Goal: Task Accomplishment & Management: Complete application form

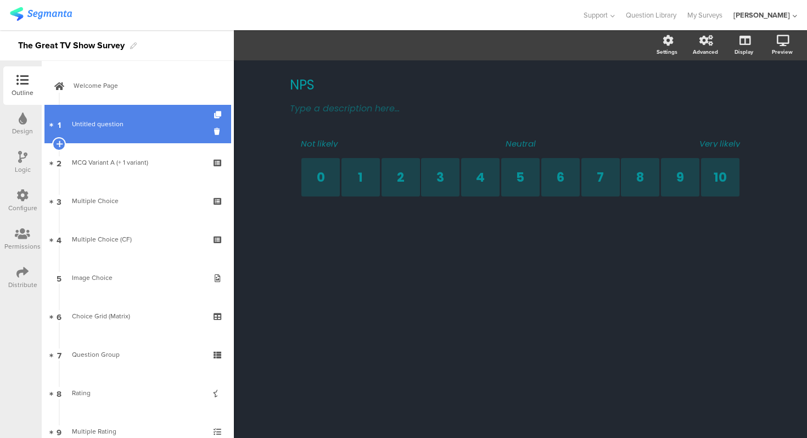
click at [119, 119] on span "Untitled question" at bounding box center [137, 124] width 131 height 11
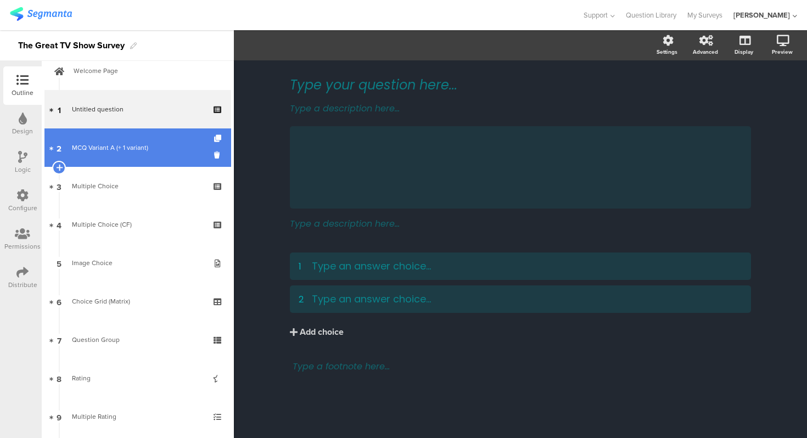
scroll to position [22, 0]
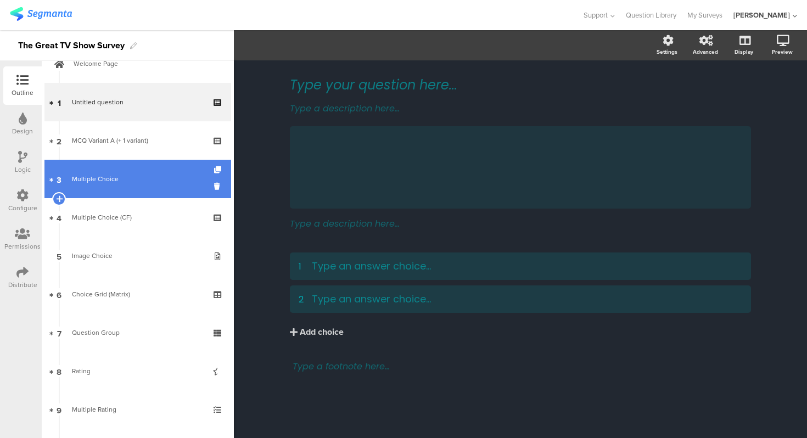
click at [142, 178] on div "Multiple Choice" at bounding box center [137, 178] width 131 height 11
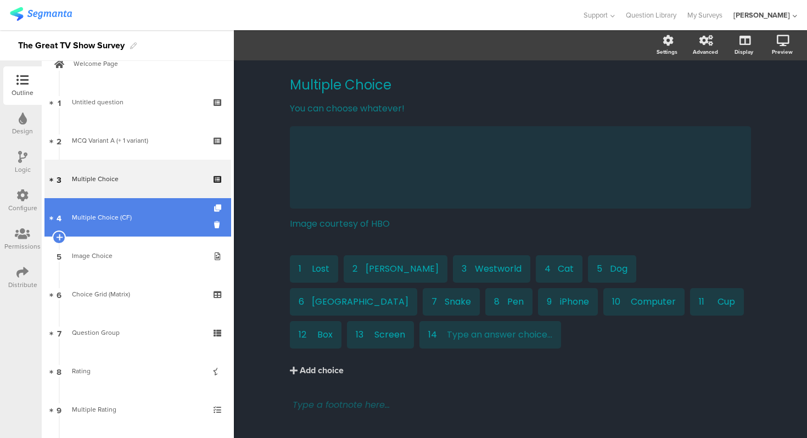
click at [142, 220] on div "Multiple Choice (CF)" at bounding box center [137, 217] width 131 height 11
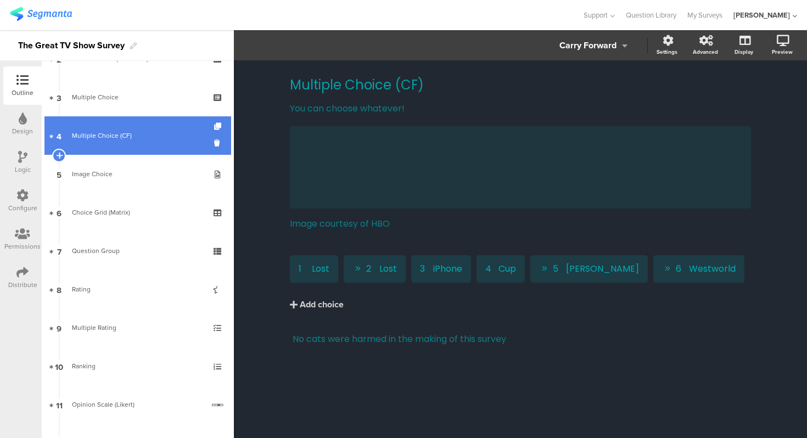
scroll to position [105, 0]
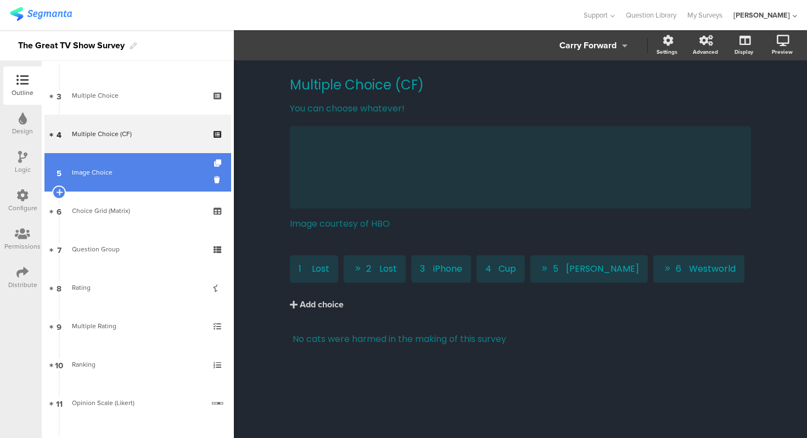
click at [127, 180] on link "5 Image Choice" at bounding box center [137, 172] width 187 height 38
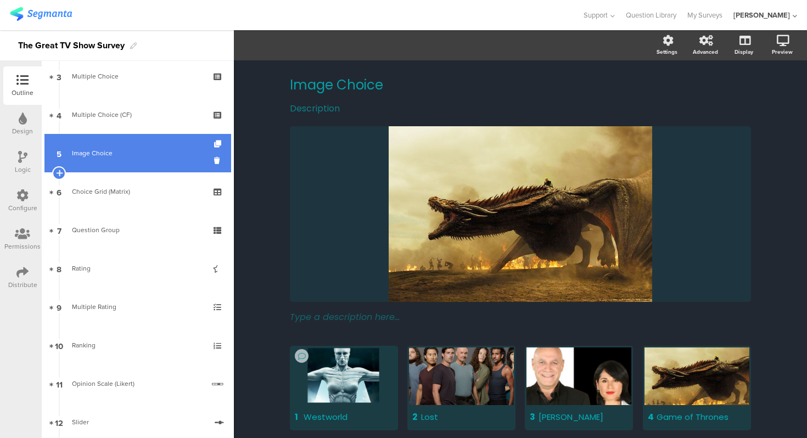
scroll to position [126, 0]
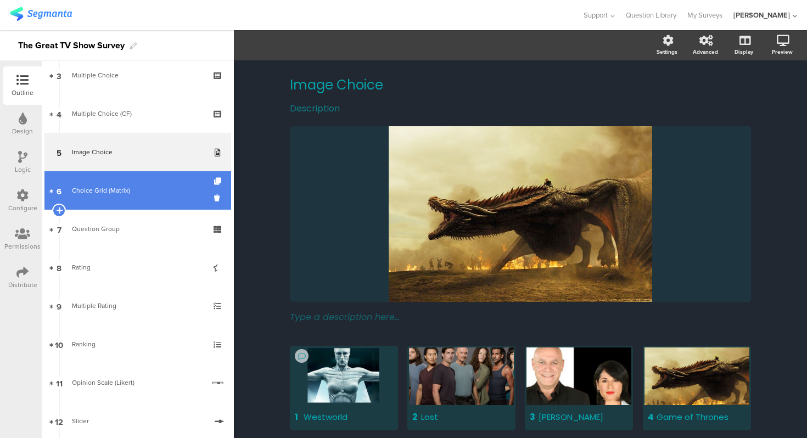
click at [128, 186] on div "Choice Grid (Matrix)" at bounding box center [137, 190] width 131 height 11
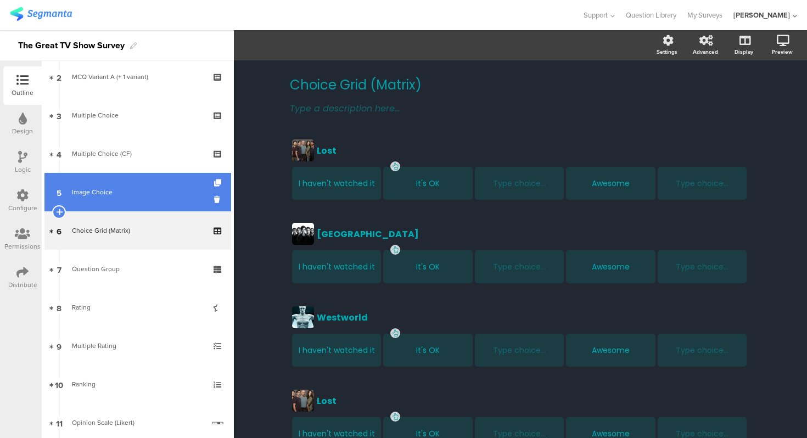
scroll to position [83, 0]
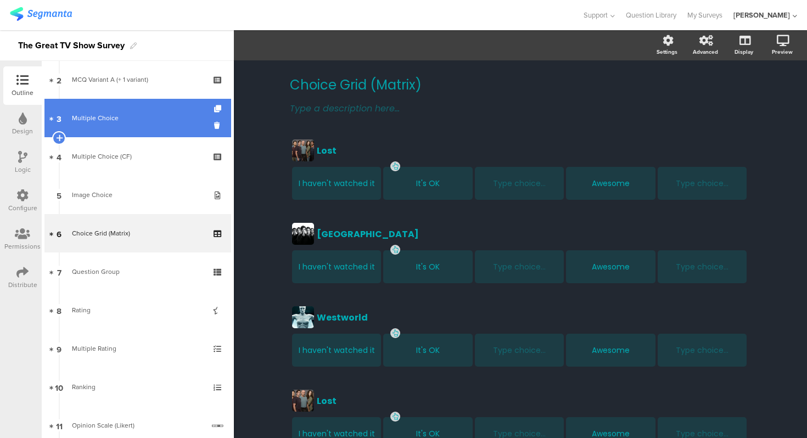
click at [114, 103] on link "3 Multiple Choice" at bounding box center [137, 118] width 187 height 38
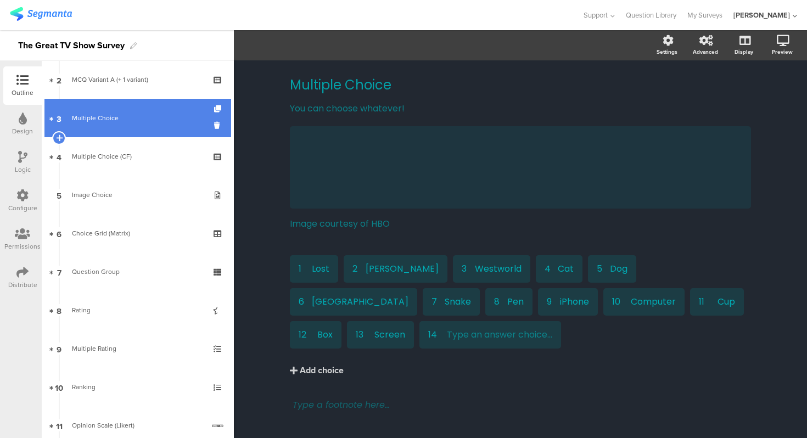
scroll to position [68, 0]
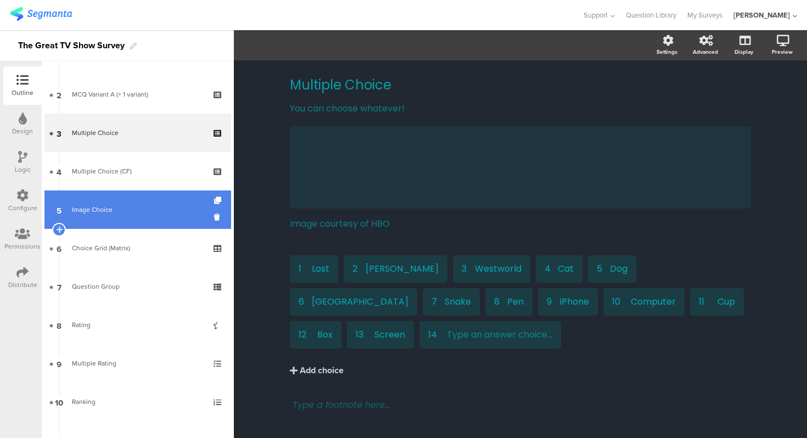
click at [123, 195] on link "5 Image Choice" at bounding box center [137, 209] width 187 height 38
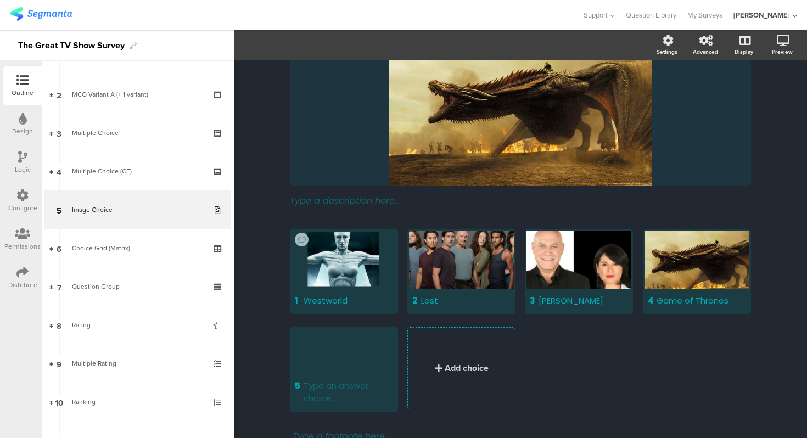
scroll to position [177, 0]
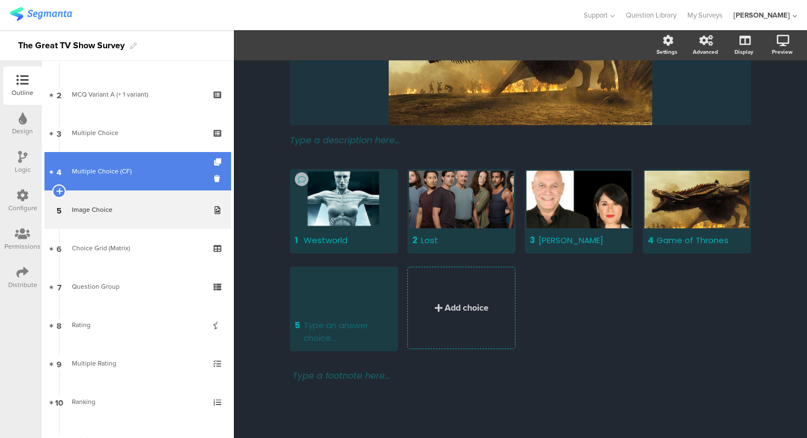
click at [131, 168] on div "Multiple Choice (CF)" at bounding box center [137, 171] width 131 height 11
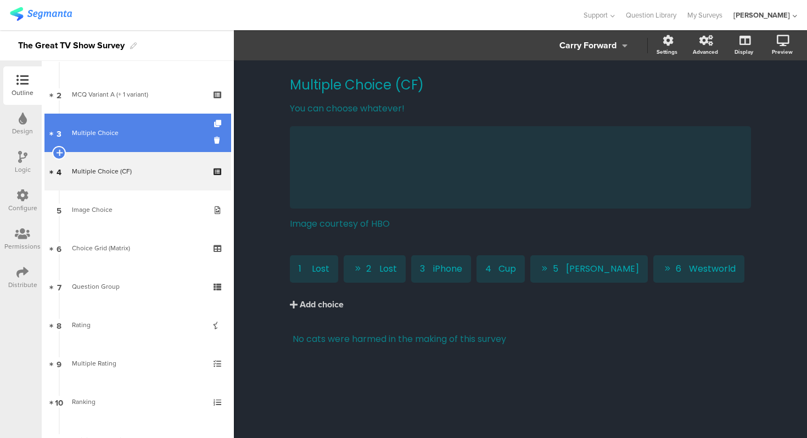
click at [125, 140] on link "3 Multiple Choice" at bounding box center [137, 133] width 187 height 38
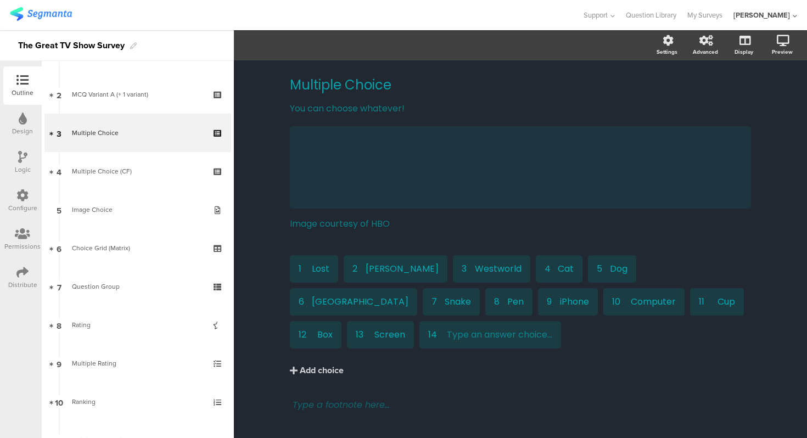
click at [252, 209] on div "Multiple Choice Multiple Choice You can choose whatever! You can choose whateve…" at bounding box center [520, 264] width 573 height 409
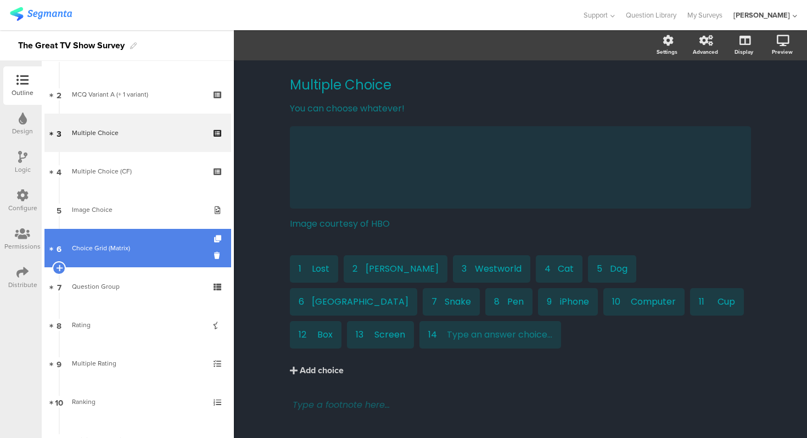
click at [147, 256] on link "6 Choice Grid (Matrix)" at bounding box center [137, 248] width 187 height 38
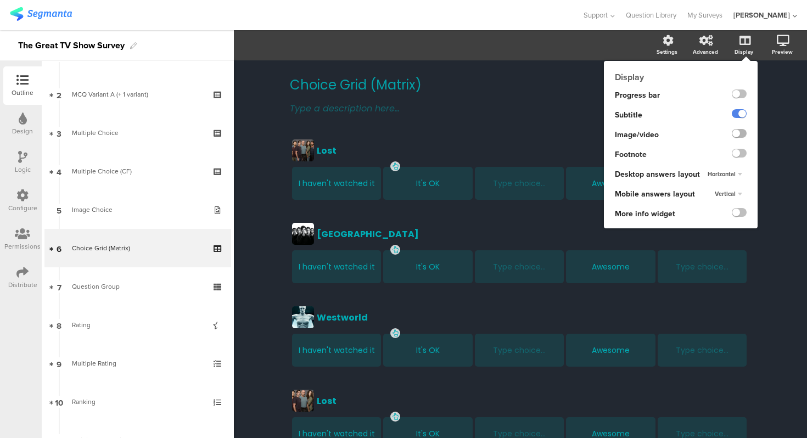
click at [738, 133] on label at bounding box center [739, 133] width 15 height 9
click at [0, 0] on input "checkbox" at bounding box center [0, 0] width 0 height 0
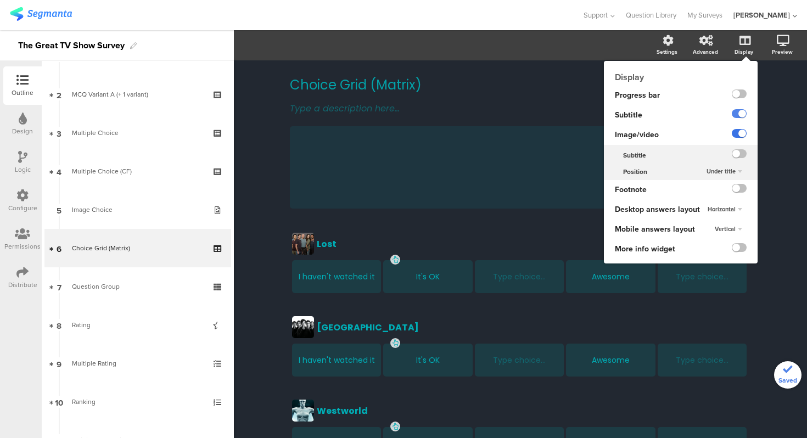
click at [738, 133] on label at bounding box center [739, 133] width 15 height 9
click at [0, 0] on input "checkbox" at bounding box center [0, 0] width 0 height 0
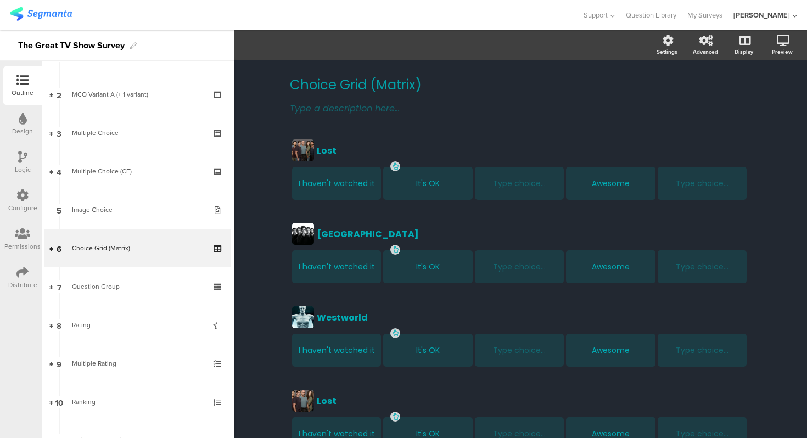
click at [289, 222] on div "Choice Grid (Matrix) Choice Grid (Matrix) Type a description here... Lost Lost …" at bounding box center [520, 377] width 483 height 634
click at [265, 185] on div "Choice Grid (Matrix) Choice Grid (Matrix) Type a description here... Lost Lost …" at bounding box center [520, 377] width 573 height 634
click at [768, 203] on div "Choice Grid (Matrix) Choice Grid (Matrix) Type a description here... Lost Lost …" at bounding box center [520, 377] width 573 height 634
click at [272, 219] on div "Choice Grid (Matrix) Choice Grid (Matrix) Type a description here... Lost Lost …" at bounding box center [520, 377] width 573 height 634
click at [252, 173] on div "Choice Grid (Matrix) Choice Grid (Matrix) Type a description here... Lost Lost …" at bounding box center [520, 377] width 573 height 634
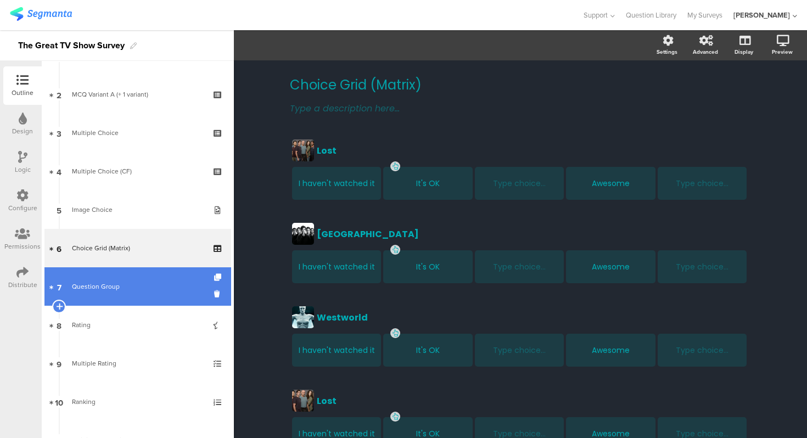
click at [126, 273] on link "7 Question Group" at bounding box center [137, 286] width 187 height 38
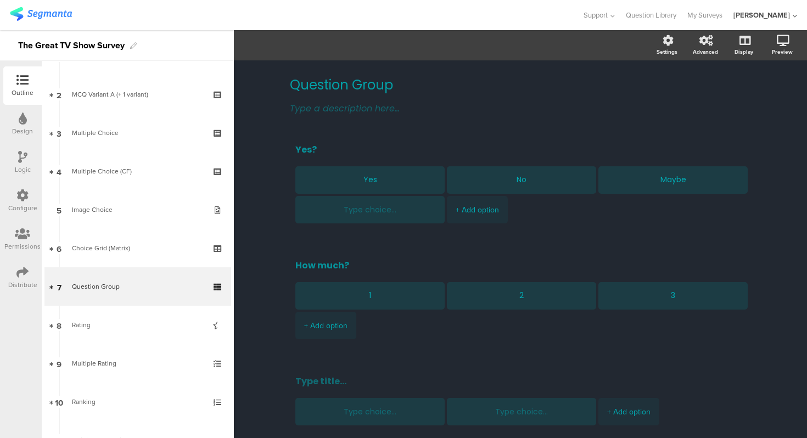
click at [257, 262] on div "Question Group Question Group Type a description here... Yes? Yes No Maybe + Ad…" at bounding box center [520, 291] width 573 height 463
click at [334, 145] on textarea "Yes?" at bounding box center [520, 149] width 450 height 13
click at [341, 187] on div "Yes" at bounding box center [370, 179] width 132 height 27
click at [299, 189] on li "Yes" at bounding box center [369, 179] width 149 height 27
click at [337, 138] on div "Yes? Yes No Maybe + Add option" at bounding box center [520, 184] width 461 height 94
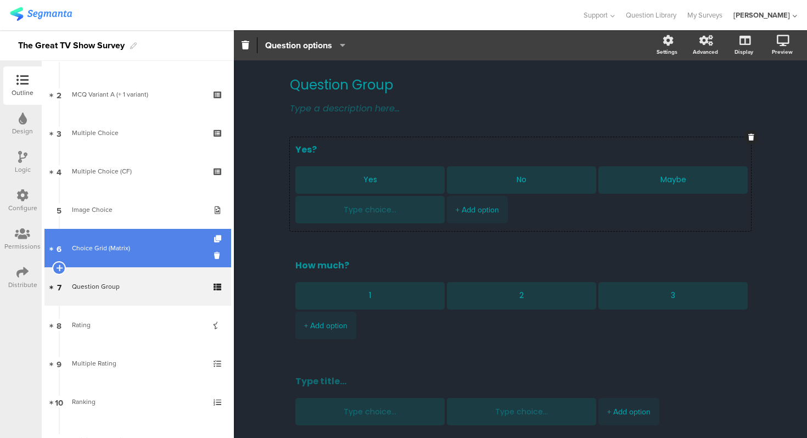
click at [123, 264] on link "6 Choice Grid (Matrix)" at bounding box center [137, 248] width 187 height 38
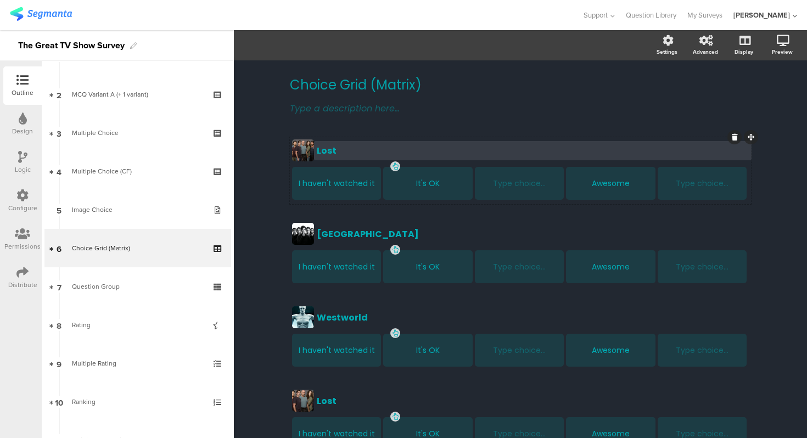
click at [382, 144] on div "Lost" at bounding box center [533, 151] width 432 height 14
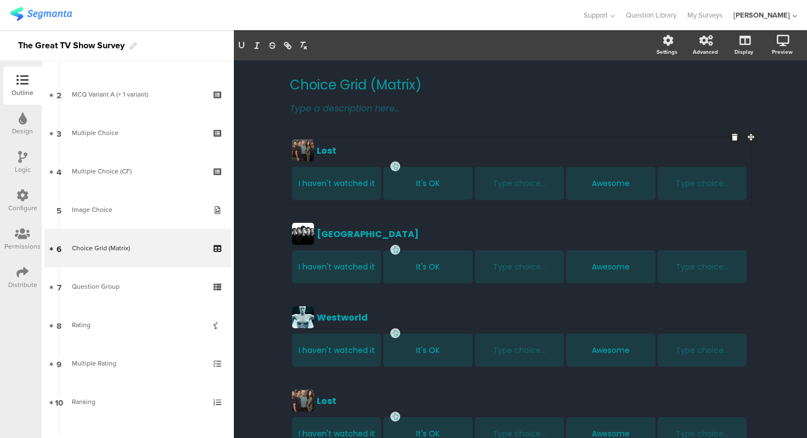
click at [312, 149] on div at bounding box center [303, 150] width 22 height 22
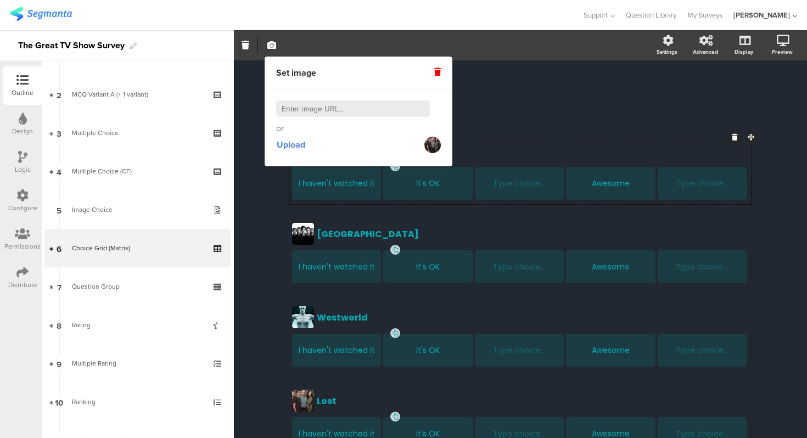
click at [251, 190] on div "Choice Grid (Matrix) Choice Grid (Matrix) Type a description here... Lost Lost …" at bounding box center [520, 377] width 573 height 634
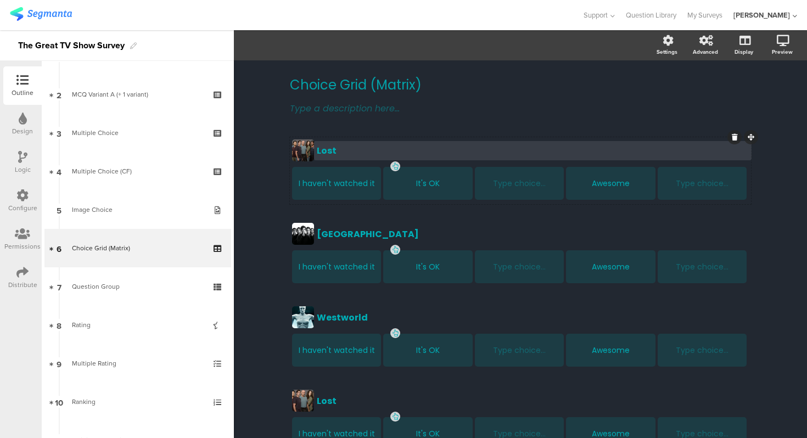
click at [364, 145] on div "Lost" at bounding box center [533, 151] width 432 height 14
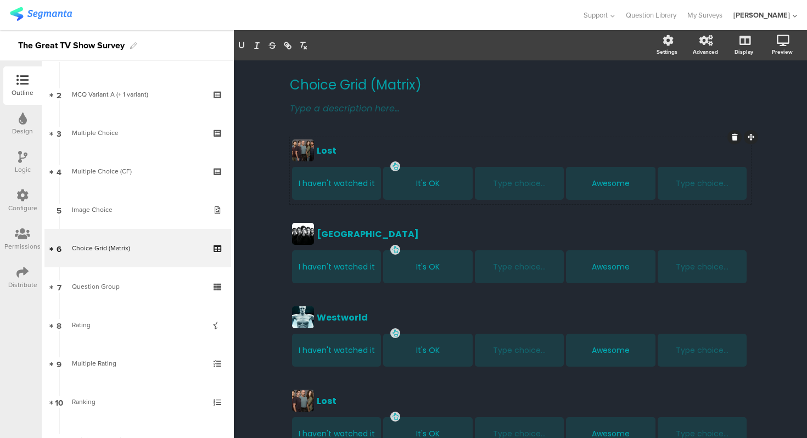
click at [368, 137] on div "Lost Lost Lost I haven't watched it It's OK Type choice... Awesome Type choice.…" at bounding box center [520, 170] width 461 height 67
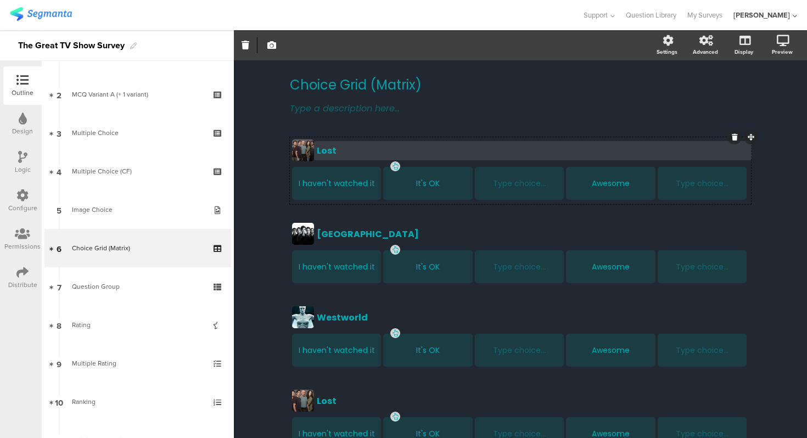
click at [365, 145] on div "Lost" at bounding box center [533, 151] width 432 height 14
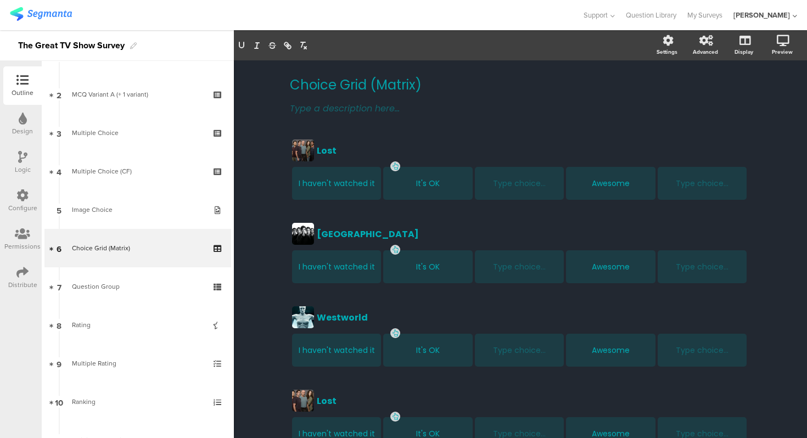
click at [371, 135] on div "Choice Grid (Matrix) Choice Grid (Matrix) Type a description here... Lost Lost …" at bounding box center [520, 377] width 461 height 623
click at [371, 137] on div "Lost Lost I haven't watched it It's OK Type choice... Awesome Type choice..." at bounding box center [520, 170] width 461 height 67
click at [331, 168] on div "I haven't watched it" at bounding box center [337, 183] width 86 height 33
click at [316, 45] on span "Choice options" at bounding box center [294, 45] width 59 height 13
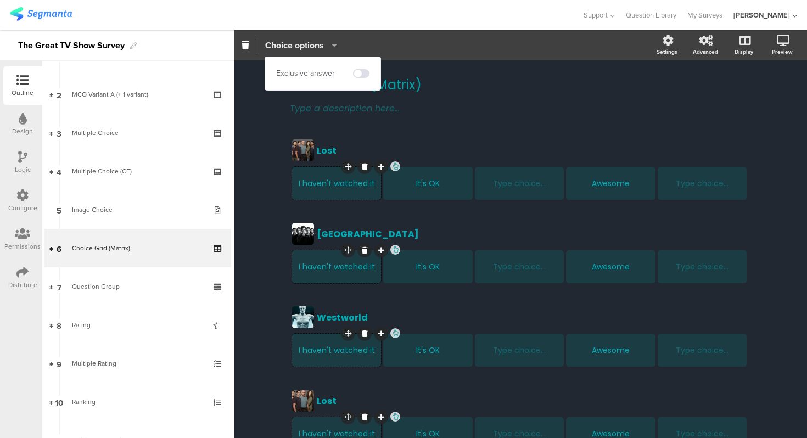
click at [316, 45] on span "Choice options" at bounding box center [294, 45] width 59 height 13
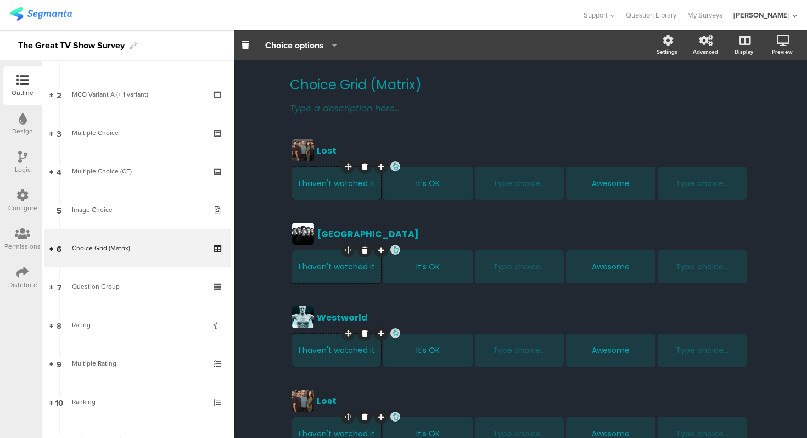
click at [269, 138] on div "Choice Grid (Matrix) Choice Grid (Matrix) Type a description here... Lost Lost …" at bounding box center [520, 377] width 573 height 634
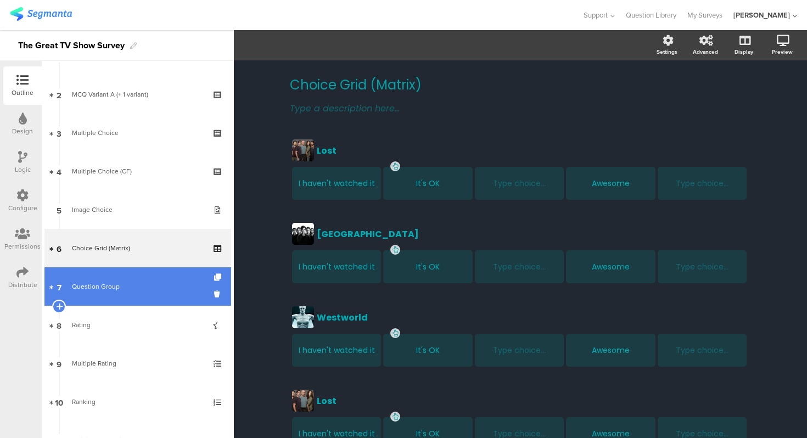
click at [161, 284] on div "Question Group" at bounding box center [137, 286] width 131 height 11
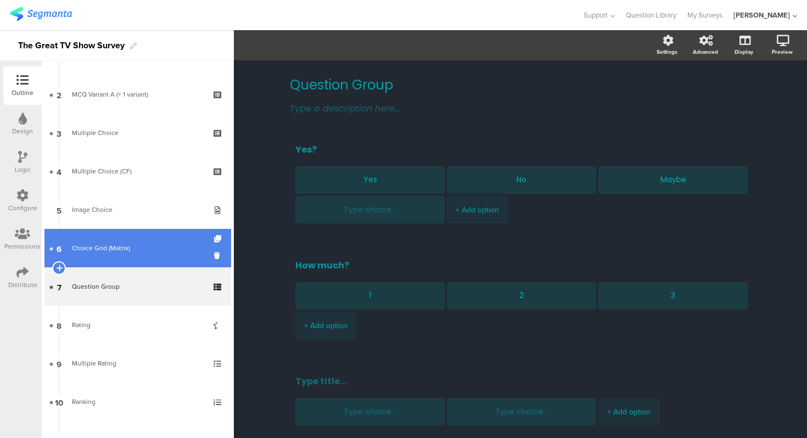
click at [167, 257] on link "6 Choice Grid (Matrix)" at bounding box center [137, 248] width 187 height 38
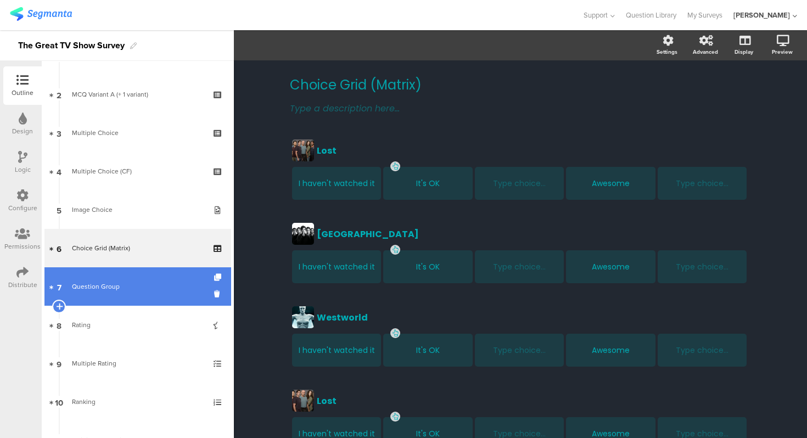
click at [142, 295] on link "7 Question Group" at bounding box center [137, 286] width 187 height 38
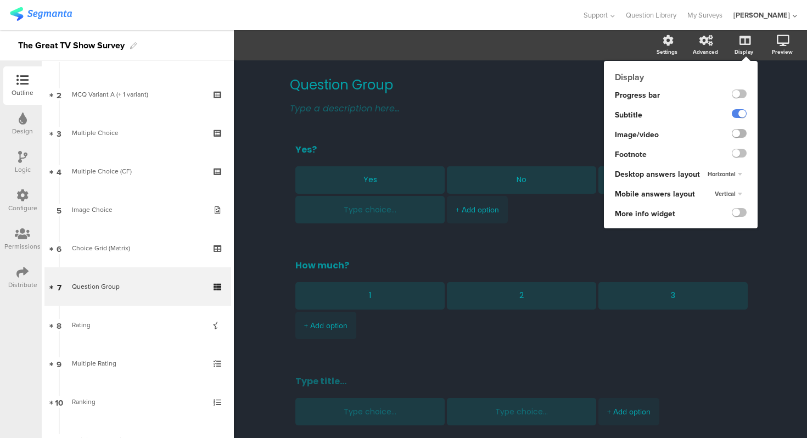
click at [743, 132] on label at bounding box center [739, 133] width 15 height 9
click at [0, 0] on input "checkbox" at bounding box center [0, 0] width 0 height 0
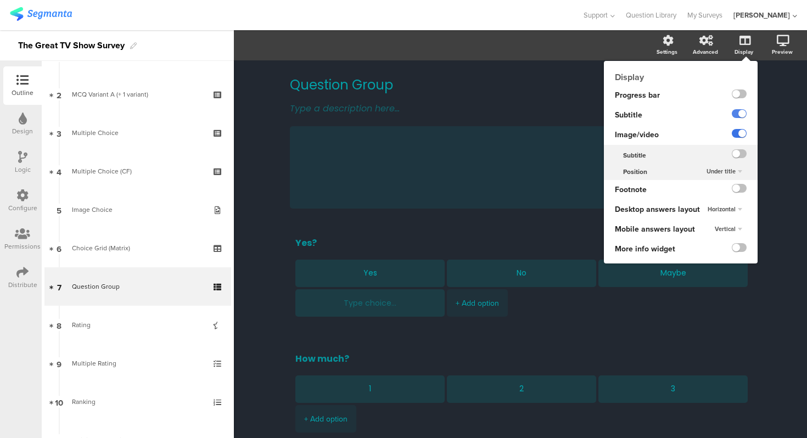
click at [743, 132] on label at bounding box center [739, 133] width 15 height 9
click at [0, 0] on input "checkbox" at bounding box center [0, 0] width 0 height 0
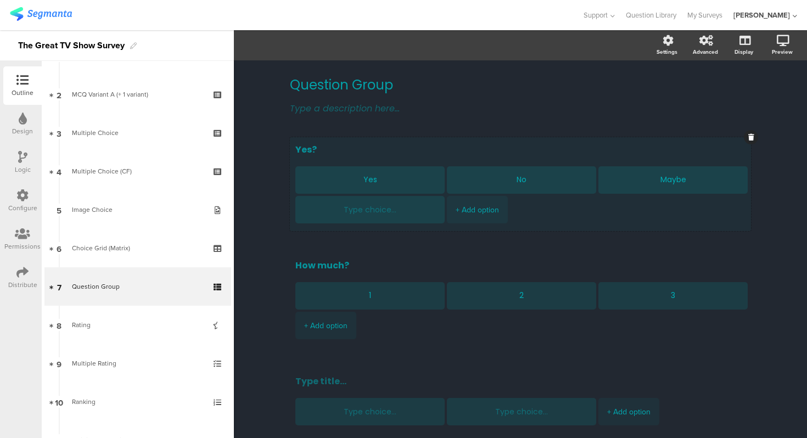
click at [341, 139] on div "Yes? Yes No Maybe + Add option" at bounding box center [520, 184] width 461 height 94
click at [322, 172] on div "Yes" at bounding box center [370, 179] width 132 height 27
click at [456, 185] on div "No" at bounding box center [522, 179] width 132 height 27
click at [607, 190] on div "Maybe" at bounding box center [673, 179] width 132 height 27
click at [317, 192] on div "Yes" at bounding box center [370, 179] width 132 height 27
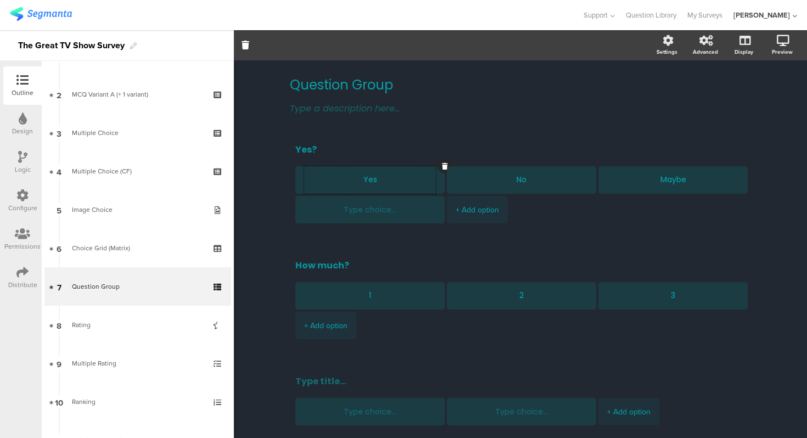
click at [259, 201] on div "Question Group Question Group Type a description here... Yes? Yes No Maybe + Ad…" at bounding box center [520, 291] width 573 height 463
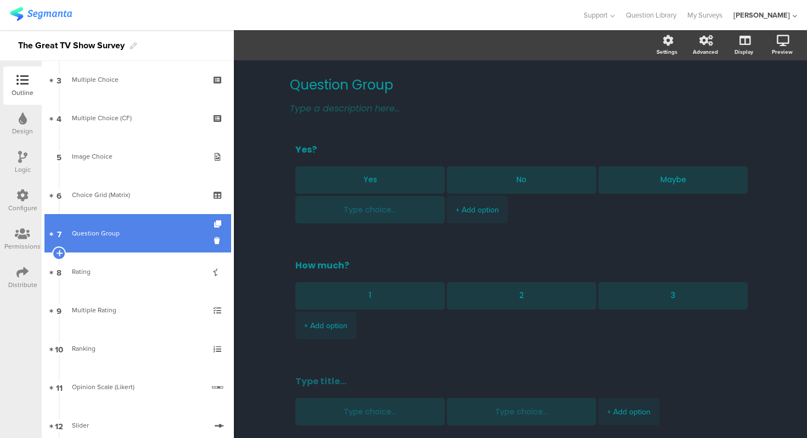
scroll to position [131, 0]
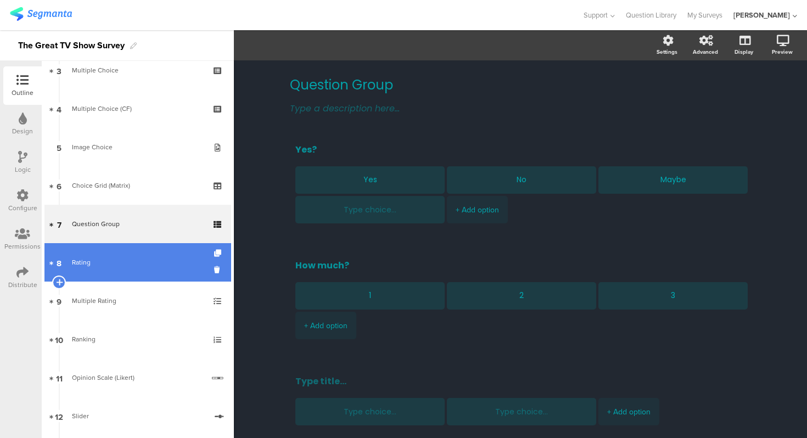
click at [120, 255] on link "8 Rating" at bounding box center [137, 262] width 187 height 38
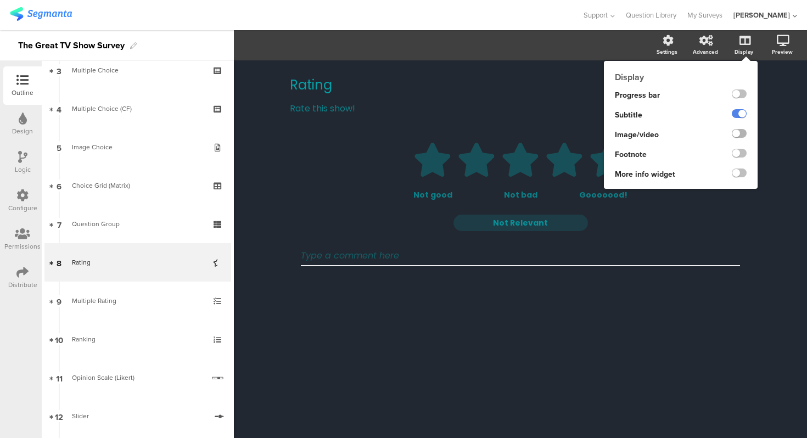
click at [737, 134] on label at bounding box center [739, 133] width 15 height 9
click at [0, 0] on input "checkbox" at bounding box center [0, 0] width 0 height 0
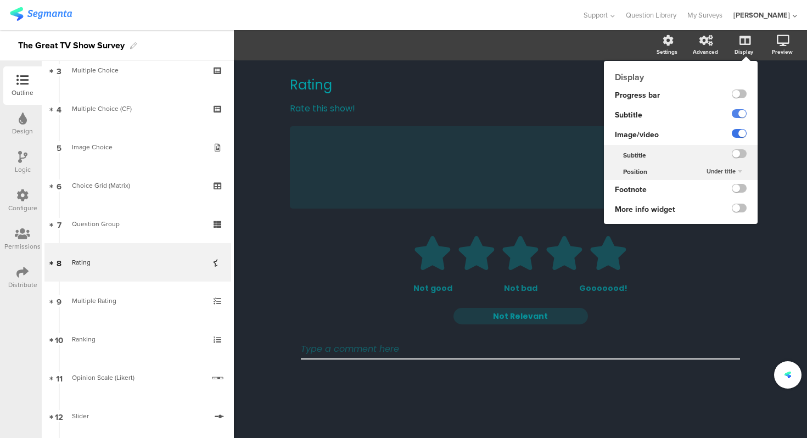
click at [737, 134] on label at bounding box center [739, 133] width 15 height 9
click at [0, 0] on input "checkbox" at bounding box center [0, 0] width 0 height 0
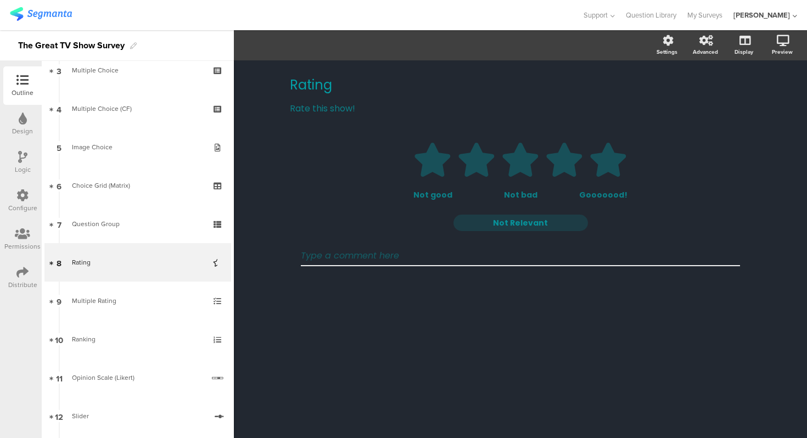
click at [246, 164] on div "Rating Rating Rate this show! Rate this show! 1 2 3 4 5 Not good Not bad Gooooo…" at bounding box center [520, 249] width 573 height 378
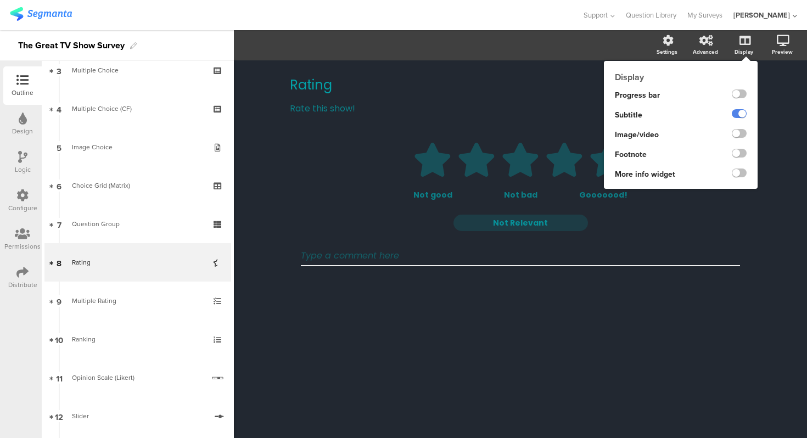
click at [730, 48] on div "Display" at bounding box center [749, 45] width 38 height 27
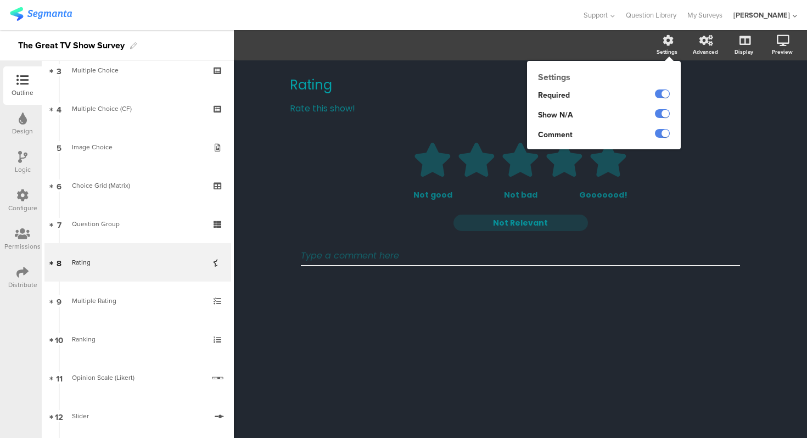
click at [667, 43] on icon at bounding box center [667, 40] width 11 height 11
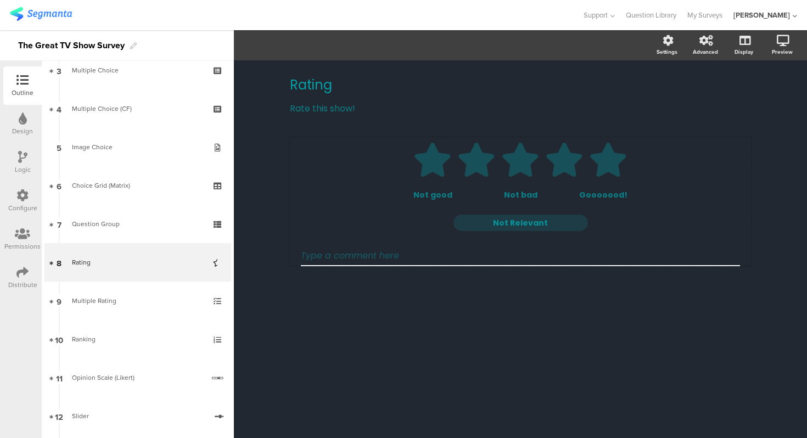
click at [435, 168] on icon at bounding box center [432, 160] width 36 height 34
click at [505, 43] on icon "button" at bounding box center [507, 45] width 5 height 9
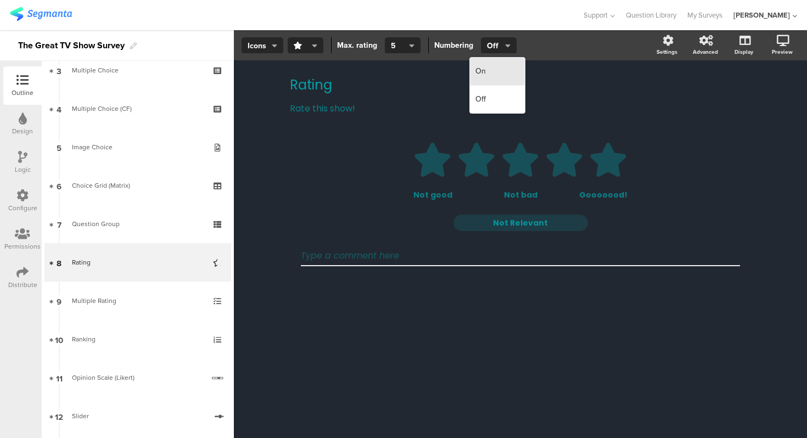
click at [502, 66] on div "On" at bounding box center [497, 72] width 55 height 28
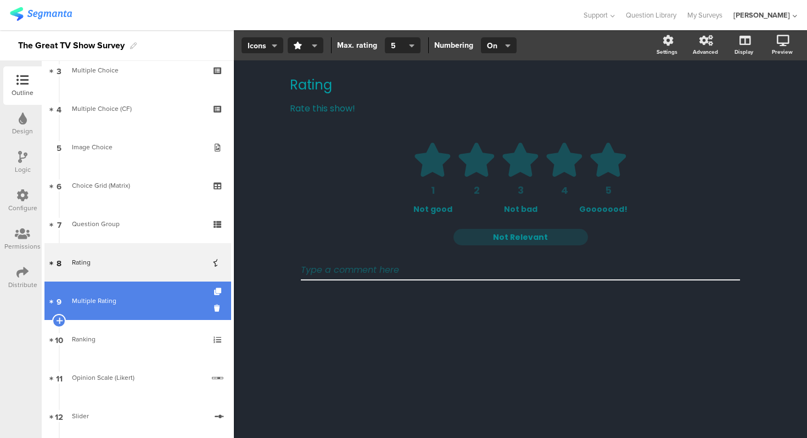
click at [108, 311] on link "9 Multiple Rating" at bounding box center [137, 301] width 187 height 38
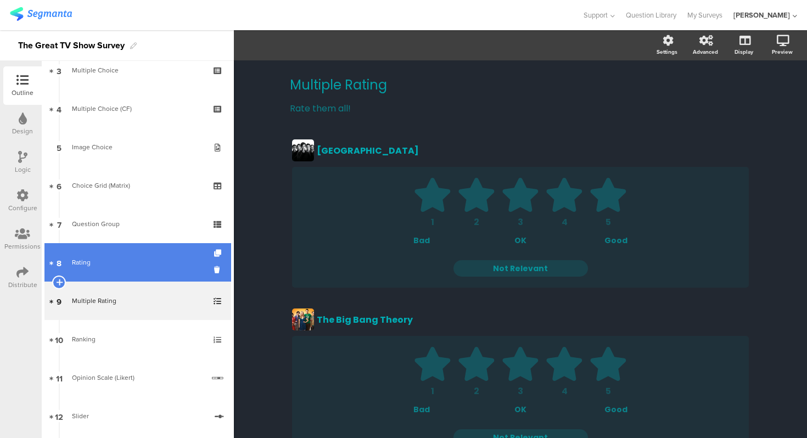
click at [179, 267] on div "Rating" at bounding box center [137, 262] width 131 height 11
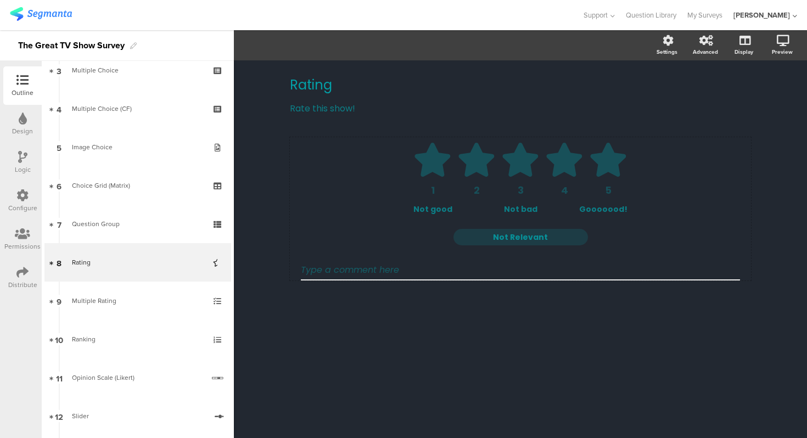
click at [471, 161] on icon at bounding box center [476, 160] width 36 height 34
click at [428, 160] on icon at bounding box center [432, 160] width 36 height 34
click at [307, 42] on span "button" at bounding box center [303, 46] width 19 height 12
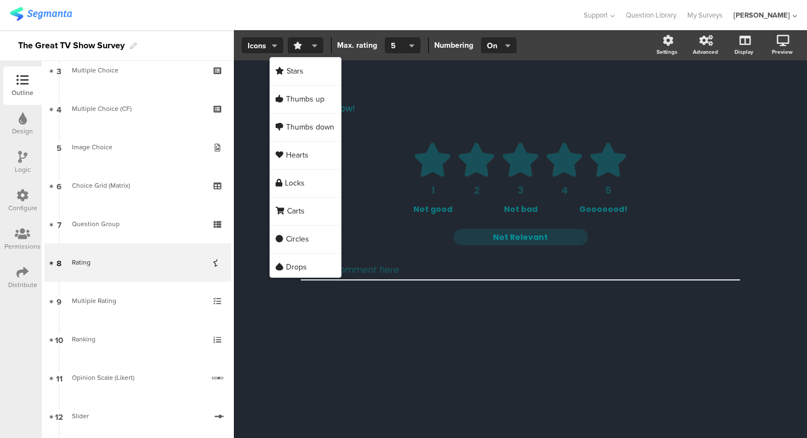
click at [307, 42] on span "button" at bounding box center [303, 46] width 19 height 12
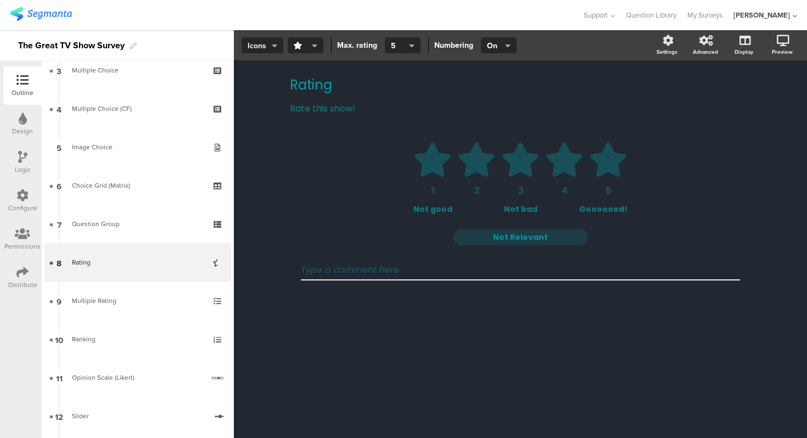
click at [271, 42] on span "Icons" at bounding box center [263, 46] width 30 height 12
click at [262, 110] on div "Slider" at bounding box center [262, 99] width 55 height 27
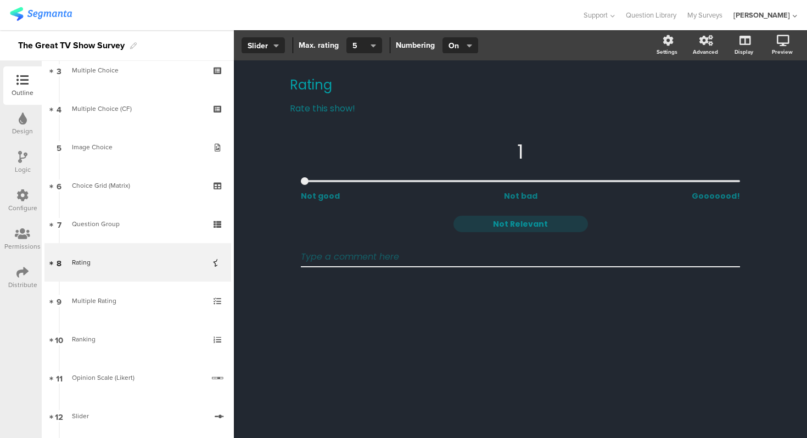
click at [262, 110] on div "Rating Rating Rate this show! Rate this show! 1 Not good Not bad Gooooood! Not …" at bounding box center [520, 249] width 573 height 378
click at [265, 154] on div "Rating Rating Rate this show! Rate this show! 1 Not good Not bad Gooooood! Not …" at bounding box center [520, 249] width 573 height 378
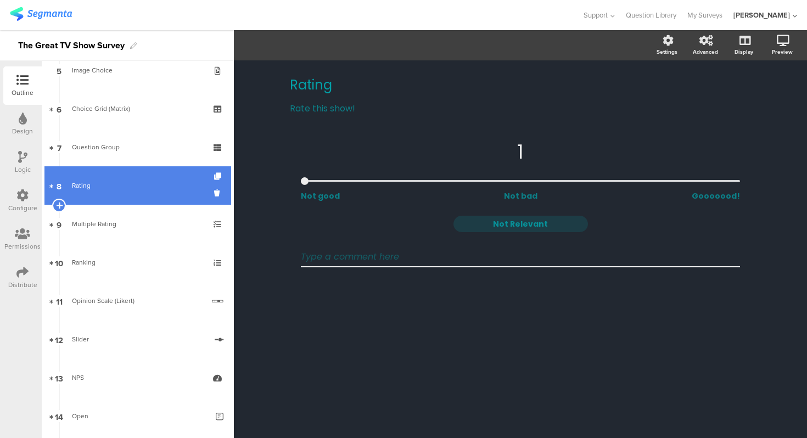
scroll to position [208, 0]
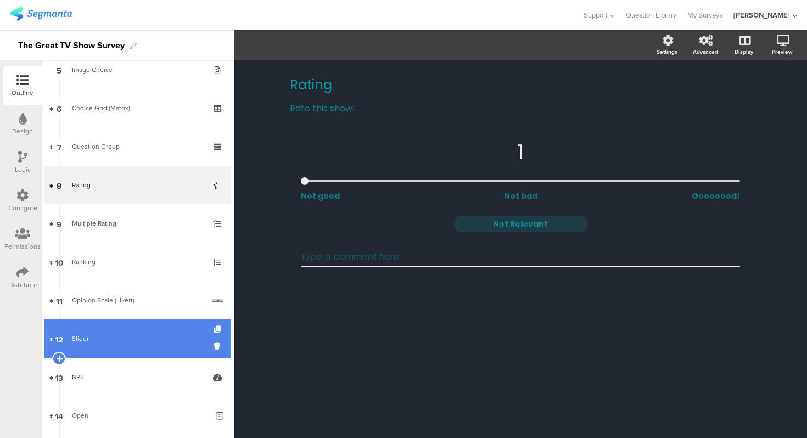
click at [114, 324] on link "12 Slider" at bounding box center [137, 338] width 187 height 38
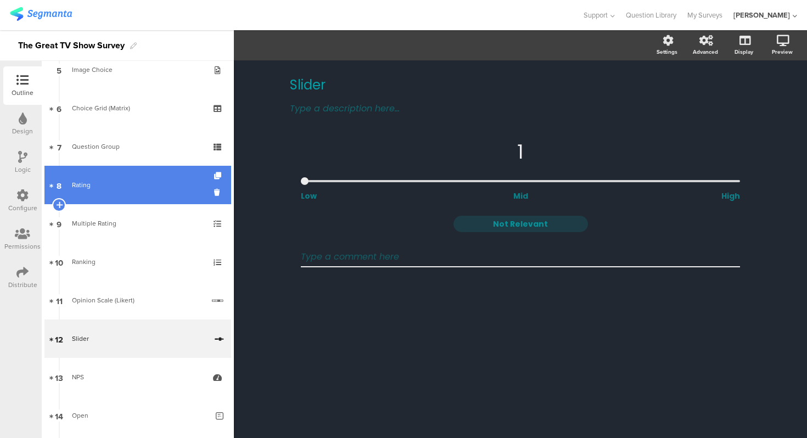
click at [132, 169] on link "8 Rating" at bounding box center [137, 185] width 187 height 38
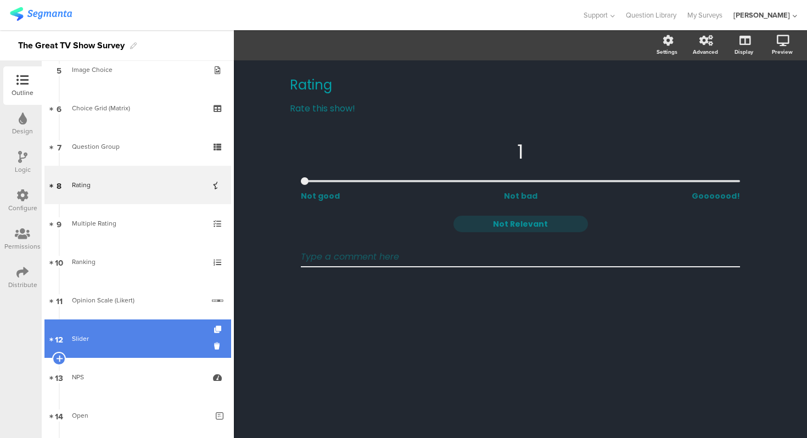
click at [132, 332] on link "12 Slider" at bounding box center [137, 338] width 187 height 38
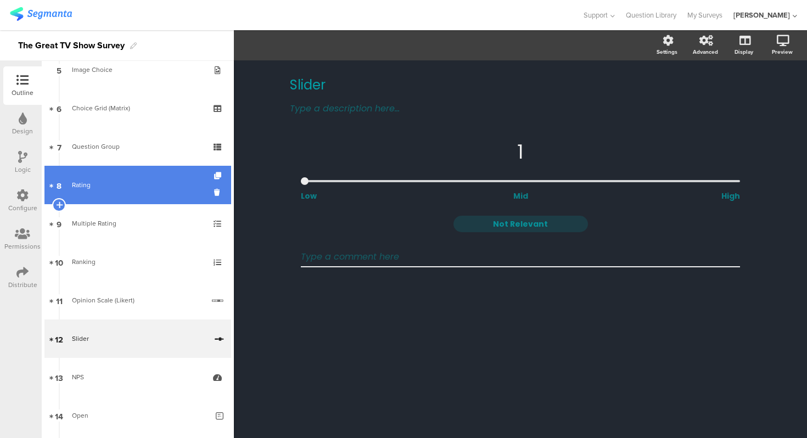
click at [129, 181] on div "Rating" at bounding box center [137, 184] width 131 height 11
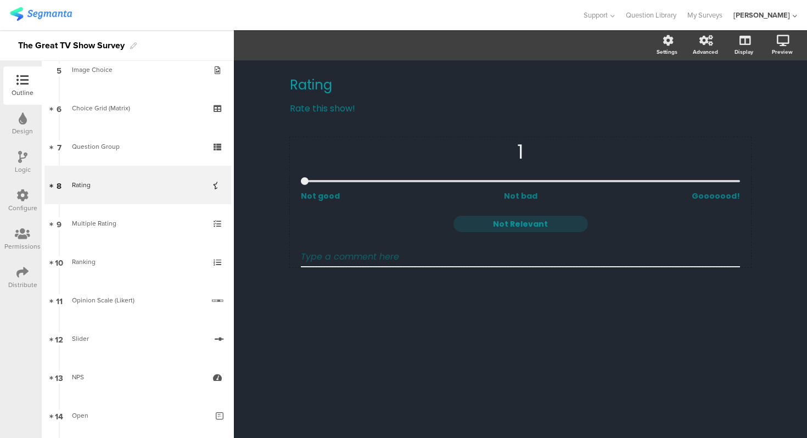
drag, startPoint x: 304, startPoint y: 182, endPoint x: 457, endPoint y: 181, distance: 153.1
type input "1"
click at [457, 181] on input "range" at bounding box center [520, 181] width 439 height 2
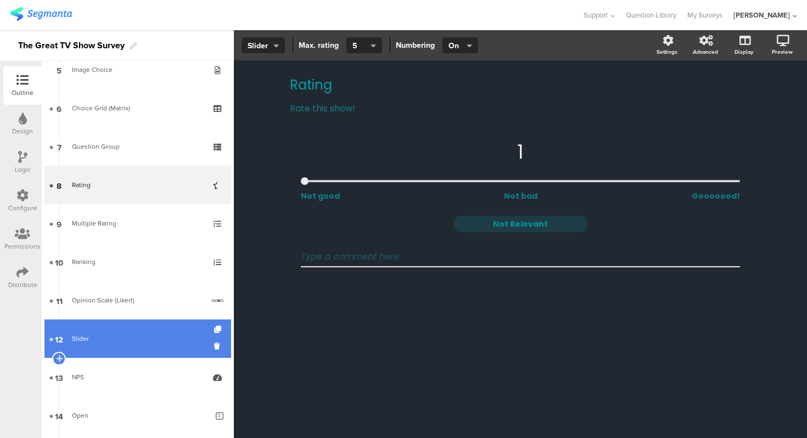
click at [165, 342] on div "Slider" at bounding box center [139, 338] width 134 height 11
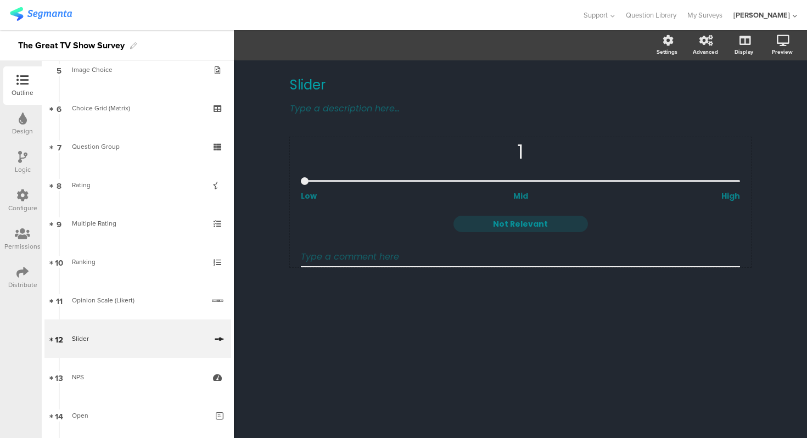
click at [385, 160] on div "1" at bounding box center [520, 151] width 439 height 29
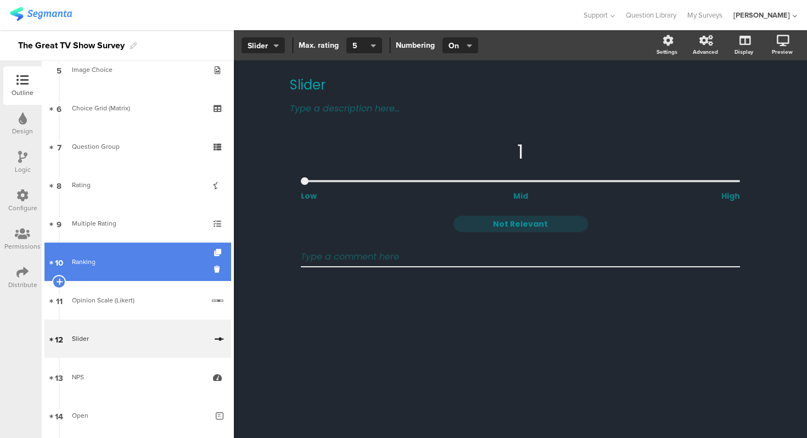
click at [148, 256] on div "Ranking" at bounding box center [137, 261] width 131 height 11
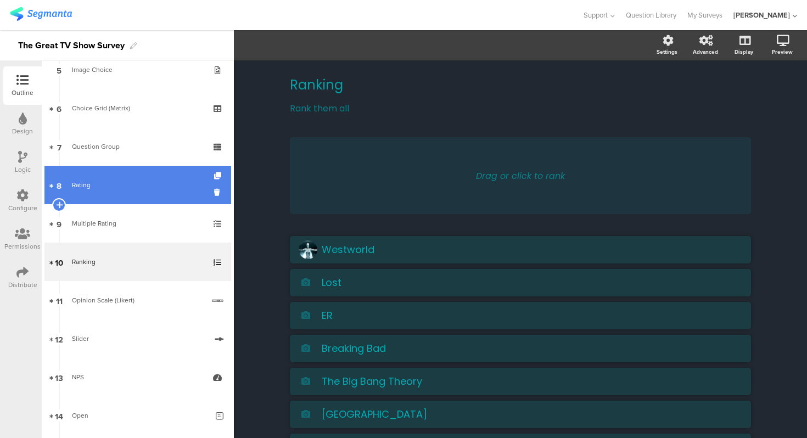
click at [138, 188] on div "Rating" at bounding box center [137, 184] width 131 height 11
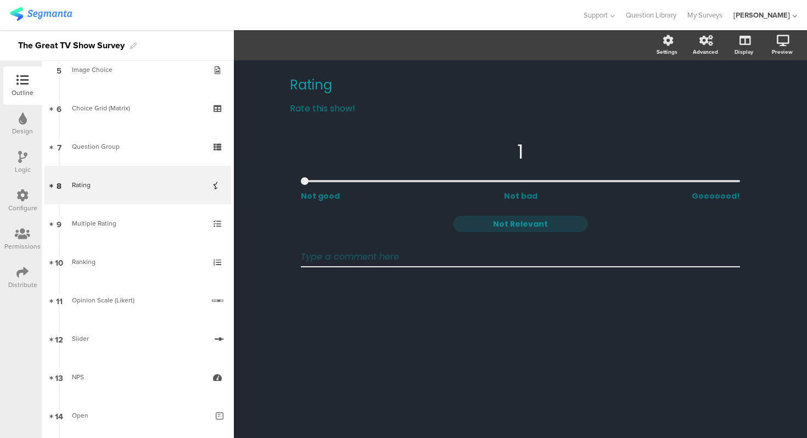
click at [334, 349] on div "Rating Rating Rate this show! Rate this show! 1 Not good Not bad Gooooood! Not …" at bounding box center [520, 249] width 573 height 378
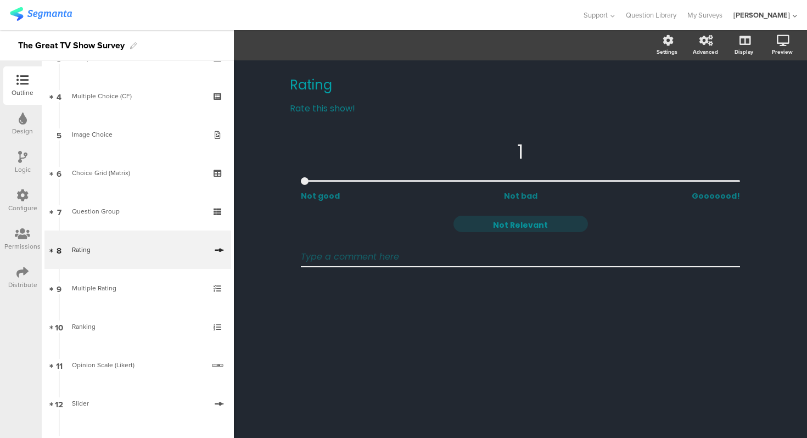
scroll to position [143, 0]
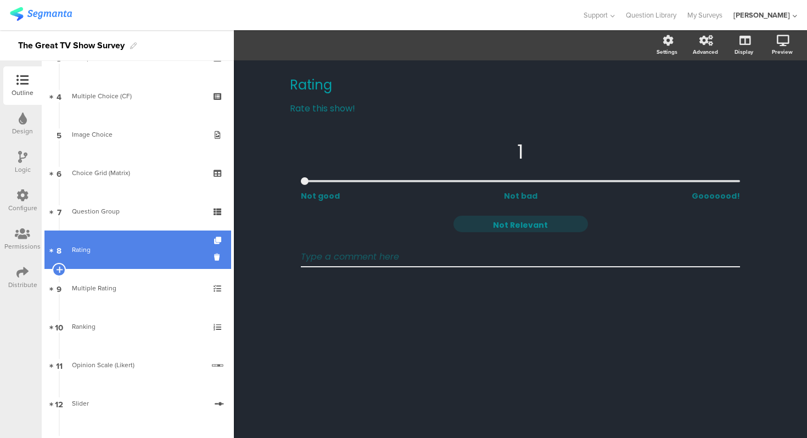
click at [181, 255] on link "8 Rating" at bounding box center [137, 250] width 187 height 38
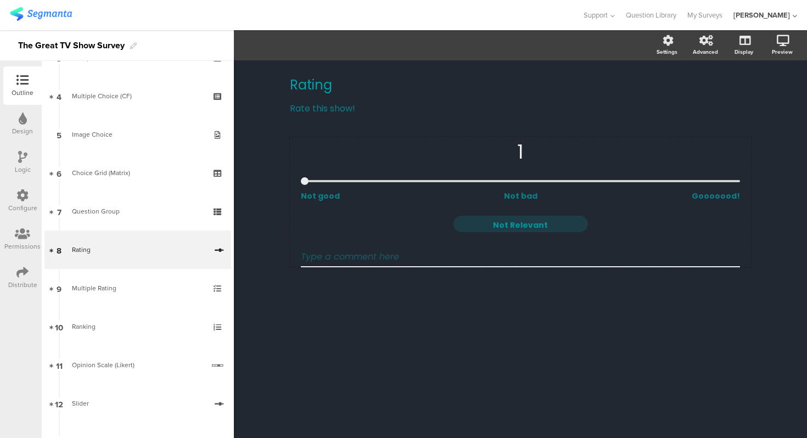
type input "2"
click at [416, 182] on input "range" at bounding box center [520, 181] width 439 height 2
click at [271, 44] on span "Slider" at bounding box center [263, 46] width 31 height 12
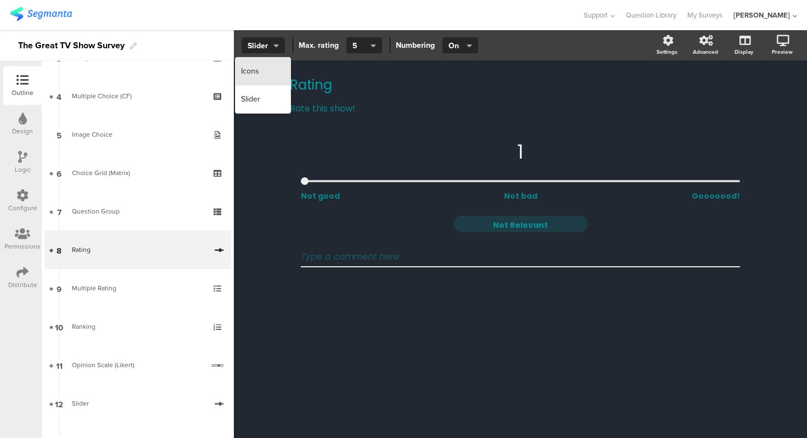
click at [265, 66] on div "Icons" at bounding box center [262, 72] width 55 height 28
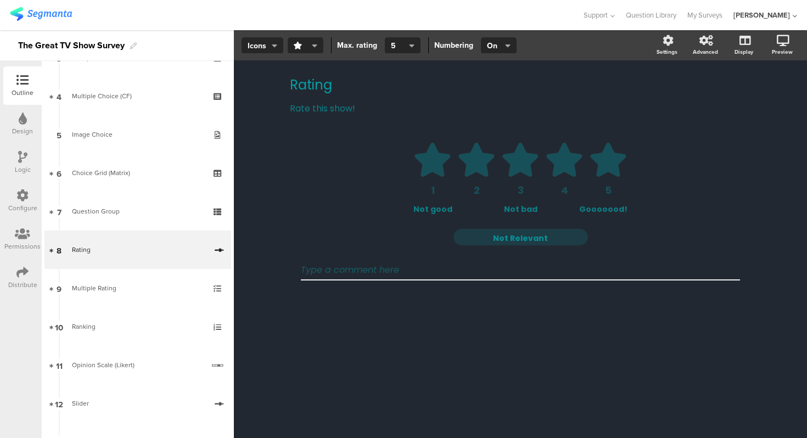
click at [261, 98] on div "Rating Rating Rate this show! Rate this show! 1 2 3 4 5 Not good Not bad Gooooo…" at bounding box center [520, 249] width 573 height 378
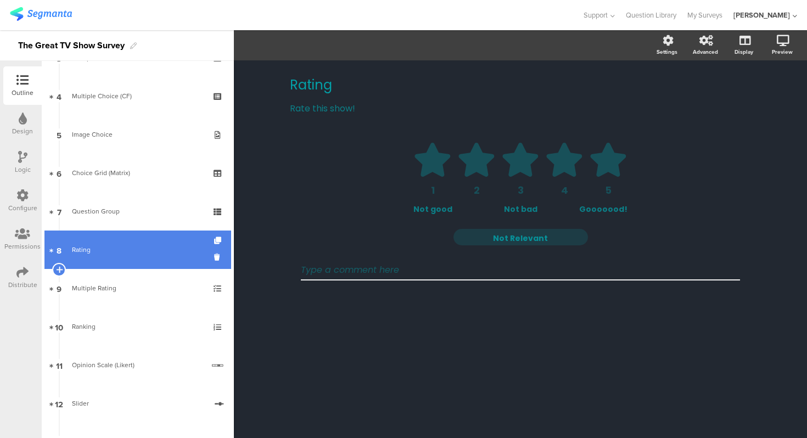
click at [157, 253] on div "Rating" at bounding box center [139, 249] width 134 height 11
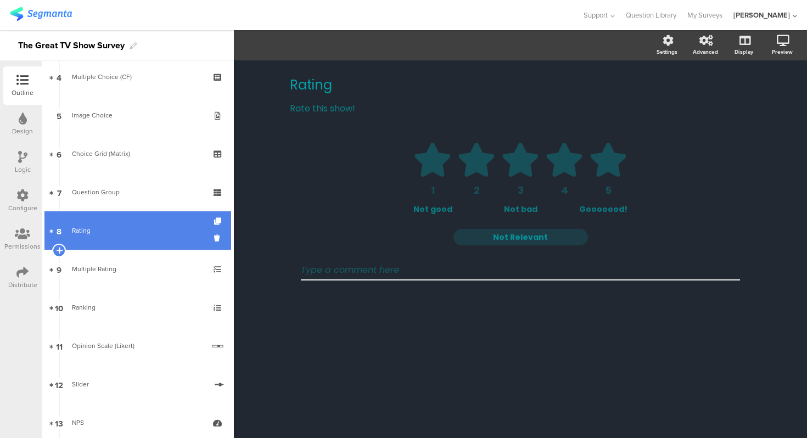
scroll to position [165, 0]
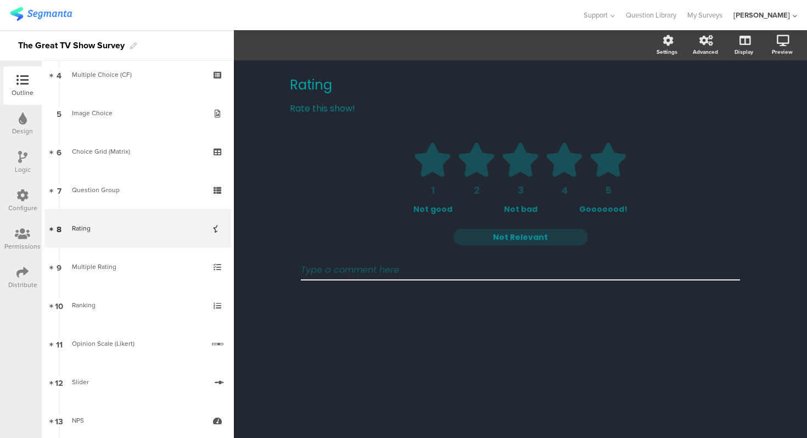
click at [258, 217] on div "Rating Rating Rate this show! Rate this show! 1 2 3 4 5 Not good Not bad Gooooo…" at bounding box center [520, 249] width 573 height 378
click at [413, 134] on div "Rating Rating Rate this show! Rate this show! 1 2 3 4 5 Not good Not bad Gooooo…" at bounding box center [520, 192] width 461 height 253
click at [363, 148] on ul "1 2 3 4 5" at bounding box center [520, 169] width 439 height 53
click at [433, 172] on icon at bounding box center [432, 160] width 38 height 34
click at [434, 159] on icon at bounding box center [432, 160] width 36 height 34
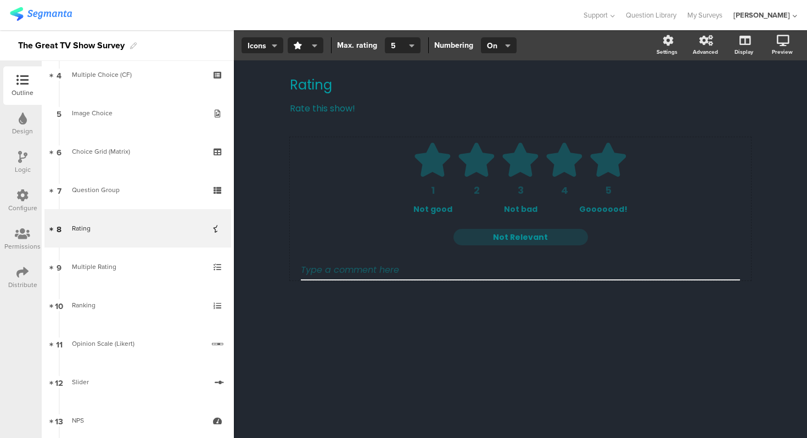
click at [446, 210] on div "Not good" at bounding box center [445, 210] width 64 height 12
click at [518, 207] on div "Not bad" at bounding box center [520, 210] width 64 height 12
click at [546, 233] on textarea "Not Relevant" at bounding box center [520, 238] width 134 height 12
click at [510, 239] on textarea "Not Relevant" at bounding box center [520, 238] width 134 height 12
click at [316, 324] on div "Rating Rating Rate this show! Rate this show! 1 2 3 4 5 Not good Not bad Gooooo…" at bounding box center [520, 249] width 573 height 378
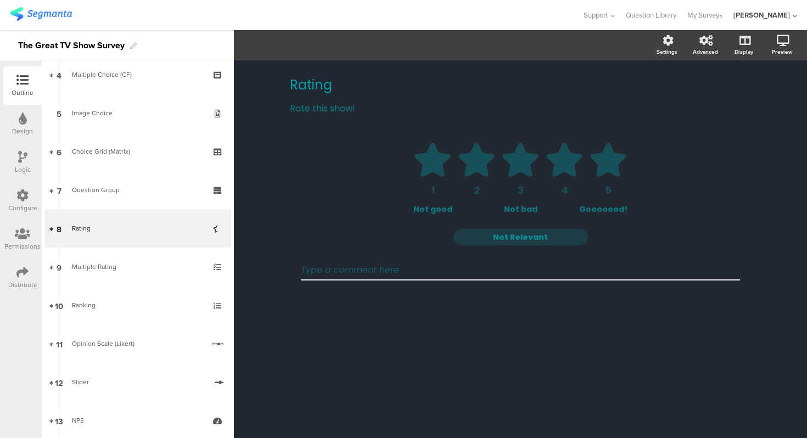
click at [282, 267] on div "Rating Rating Rate this show! Rate this show! 1 2 3 4 5 Not good Not bad Gooooo…" at bounding box center [520, 192] width 483 height 264
click at [20, 120] on icon at bounding box center [23, 119] width 8 height 12
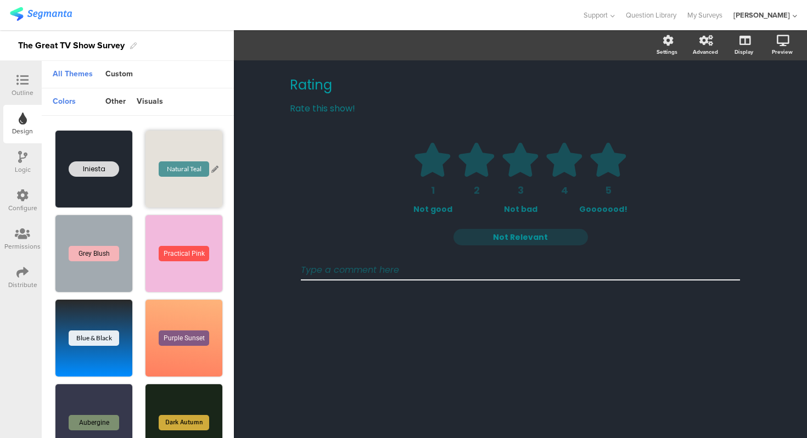
click at [177, 160] on div "Natural Teal" at bounding box center [183, 169] width 77 height 77
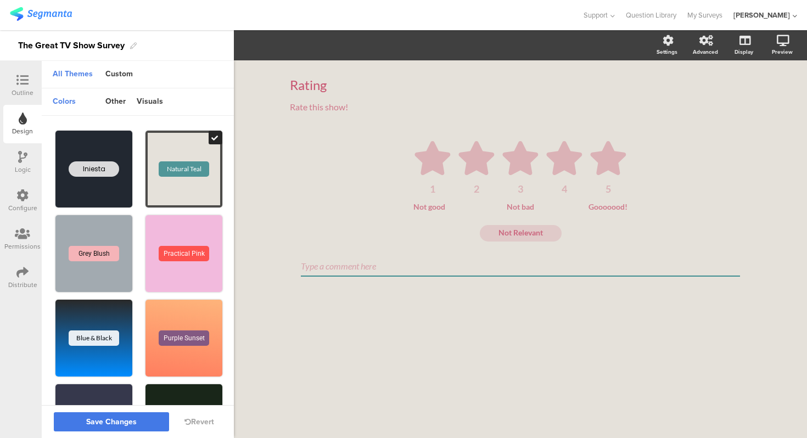
click at [114, 422] on span "Save Changes" at bounding box center [111, 422] width 50 height 0
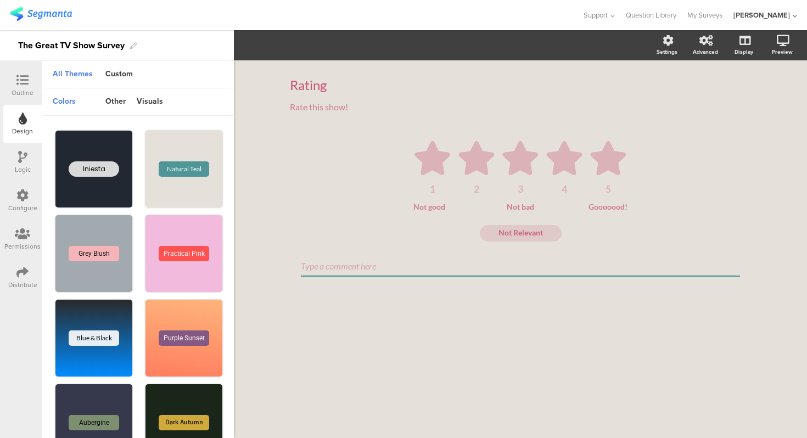
click at [25, 75] on icon at bounding box center [22, 80] width 12 height 12
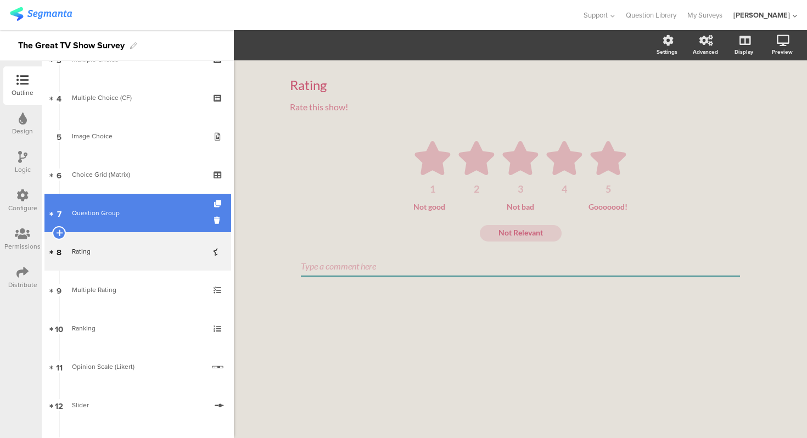
scroll to position [143, 0]
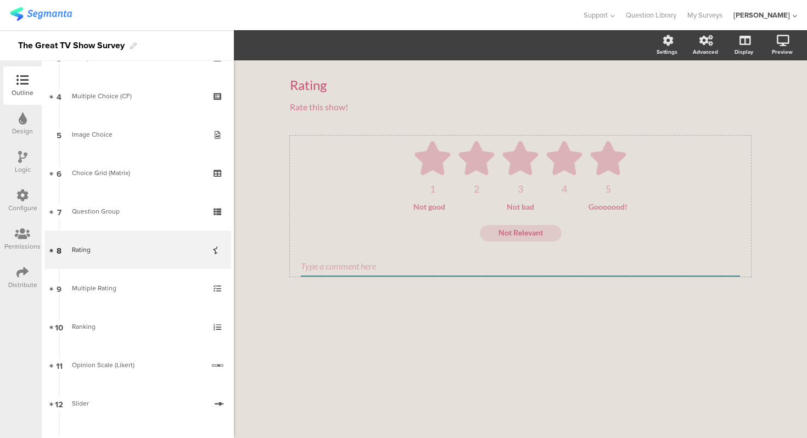
click at [353, 151] on ul "1 2 3 4 5" at bounding box center [520, 167] width 439 height 53
click at [526, 155] on icon at bounding box center [520, 158] width 36 height 34
click at [533, 229] on textarea "Not Relevant" at bounding box center [521, 234] width 82 height 12
click at [357, 128] on div "Rating Rating Rate this show! Rate this show! 1 2 3 4 5 Not good Not bad Gooooo…" at bounding box center [520, 190] width 461 height 249
click at [368, 204] on div "Not good Not bad Gooooood!" at bounding box center [520, 206] width 439 height 9
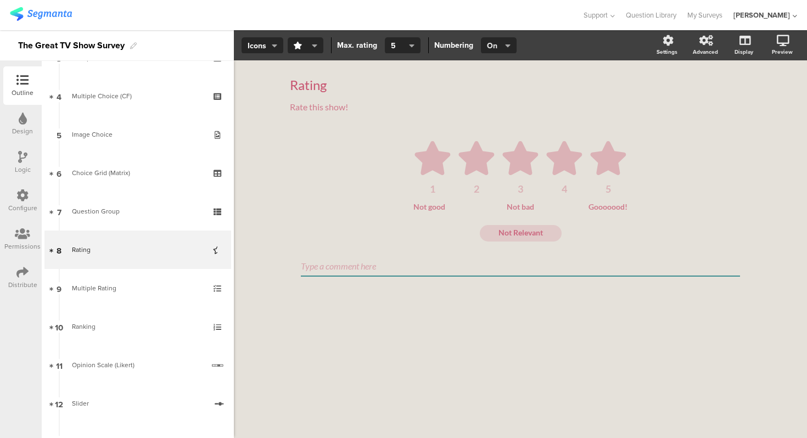
click at [512, 47] on button "On" at bounding box center [499, 45] width 36 height 16
click at [318, 166] on ul "1 2 3 4 5" at bounding box center [520, 167] width 439 height 53
click at [349, 184] on ul "1 2 3 4 5" at bounding box center [520, 167] width 439 height 53
click at [446, 154] on icon at bounding box center [432, 158] width 36 height 34
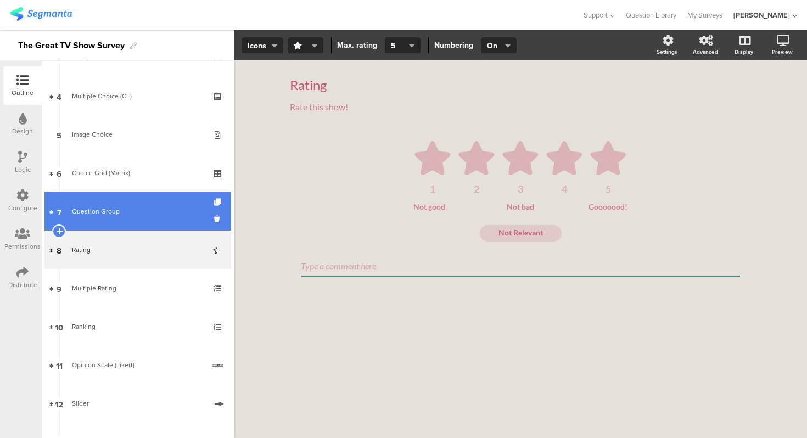
click at [158, 206] on div "Question Group" at bounding box center [137, 211] width 131 height 11
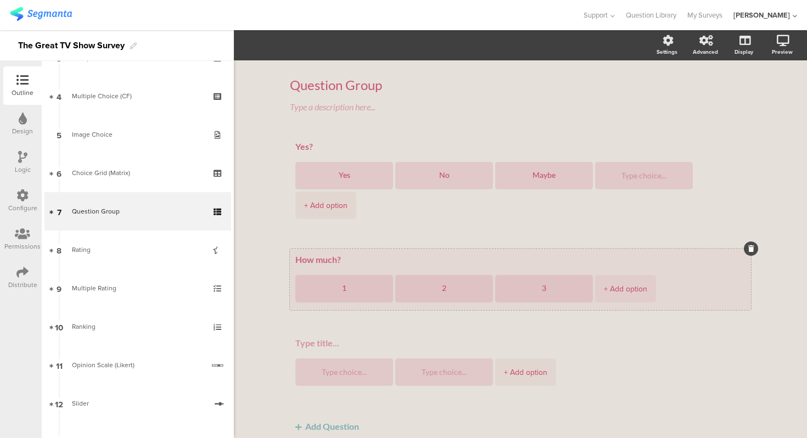
click at [325, 254] on textarea "How much?" at bounding box center [520, 259] width 450 height 11
click at [337, 284] on textarea "1" at bounding box center [344, 288] width 80 height 9
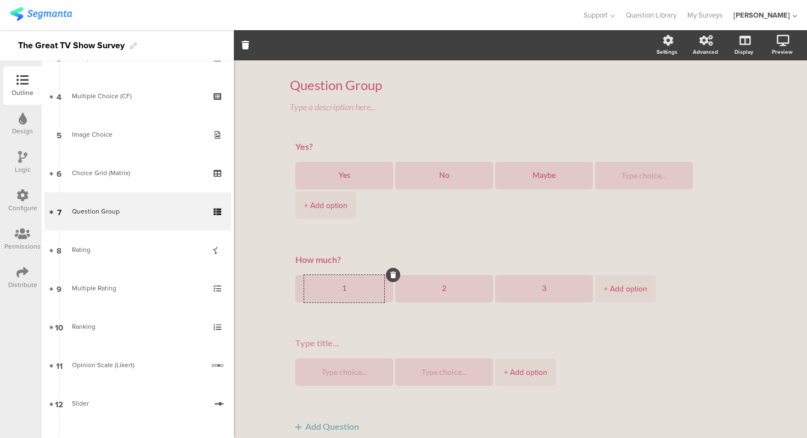
click at [265, 231] on div "Question Group Question Group Type a description here... Yes? Yes No Maybe + Ad…" at bounding box center [520, 270] width 573 height 420
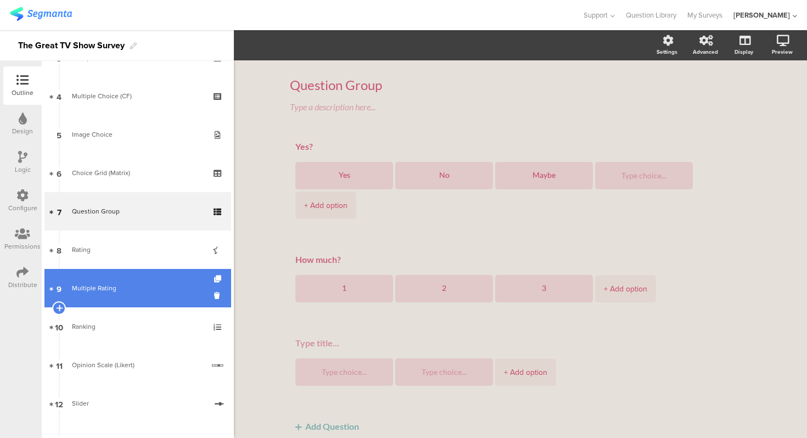
click at [119, 288] on div "Multiple Rating" at bounding box center [137, 288] width 131 height 11
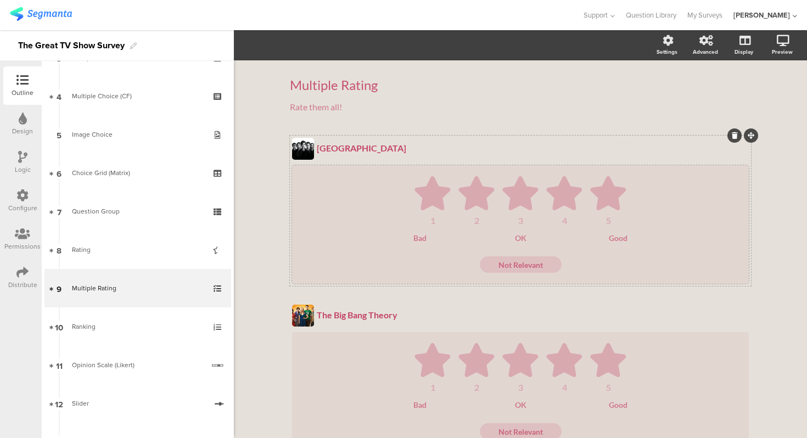
click at [411, 183] on ul "1 2 3 4 5" at bounding box center [520, 200] width 435 height 49
click at [390, 136] on div "[GEOGRAPHIC_DATA] [GEOGRAPHIC_DATA] 1 2 3 4 5 Bad OK Good Not Relevant" at bounding box center [520, 211] width 461 height 150
click at [391, 187] on ul "1 2 3 4 5" at bounding box center [520, 200] width 435 height 49
click at [400, 137] on div "[GEOGRAPHIC_DATA] [GEOGRAPHIC_DATA] 1 2 3 4 5 Bad OK Good Not Relevant" at bounding box center [520, 211] width 461 height 150
click at [389, 174] on div "1 2 3 4 5 Bad OK Good Not Relevant" at bounding box center [520, 224] width 457 height 119
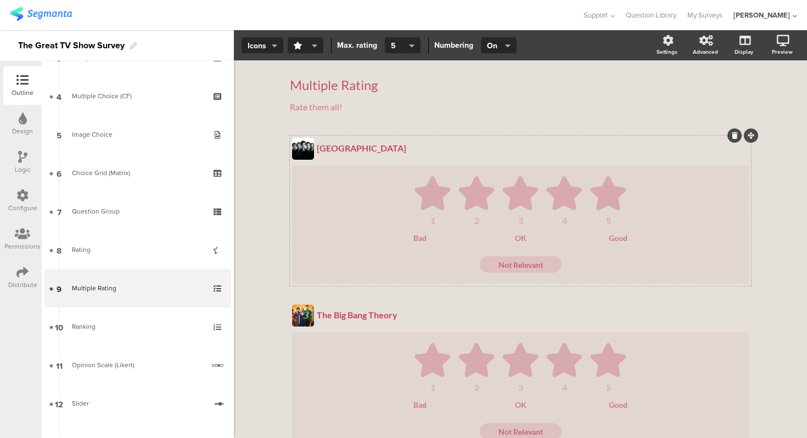
click at [417, 138] on section "[GEOGRAPHIC_DATA] [GEOGRAPHIC_DATA]" at bounding box center [520, 149] width 457 height 22
click at [265, 206] on div "Multiple Rating Multiple Rating Rate them all! Rate them all! [GEOGRAPHIC_DATA]…" at bounding box center [520, 376] width 573 height 632
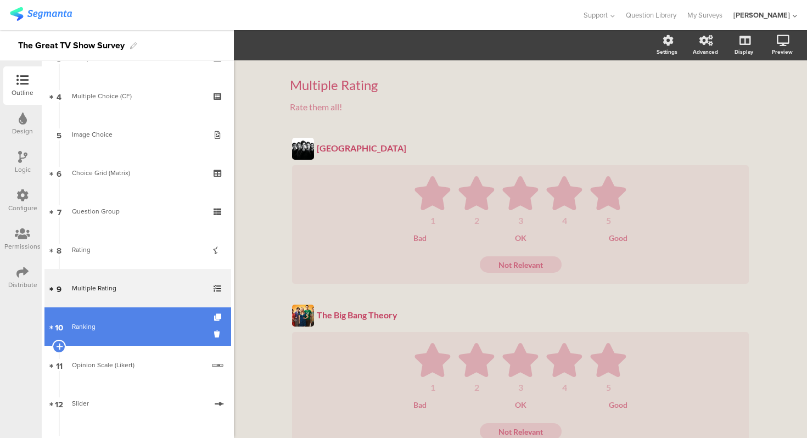
click at [69, 333] on link "10 Ranking" at bounding box center [137, 326] width 187 height 38
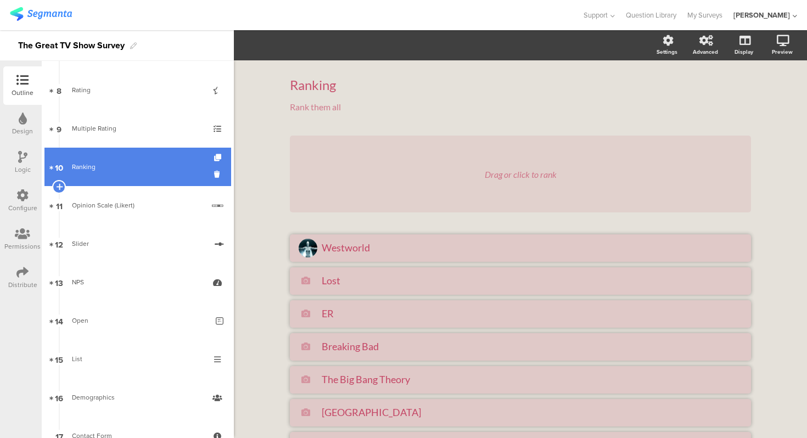
scroll to position [301, 0]
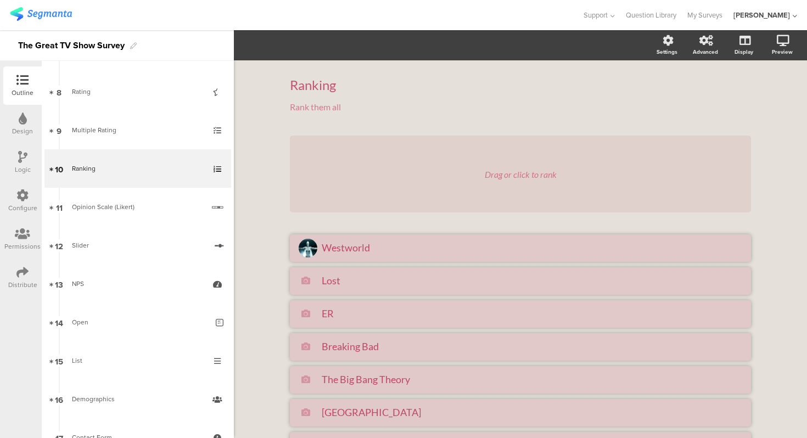
click at [268, 179] on div "Ranking Ranking Rank them all Rank them all Drag or click to rank [GEOGRAPHIC_D…" at bounding box center [520, 306] width 573 height 493
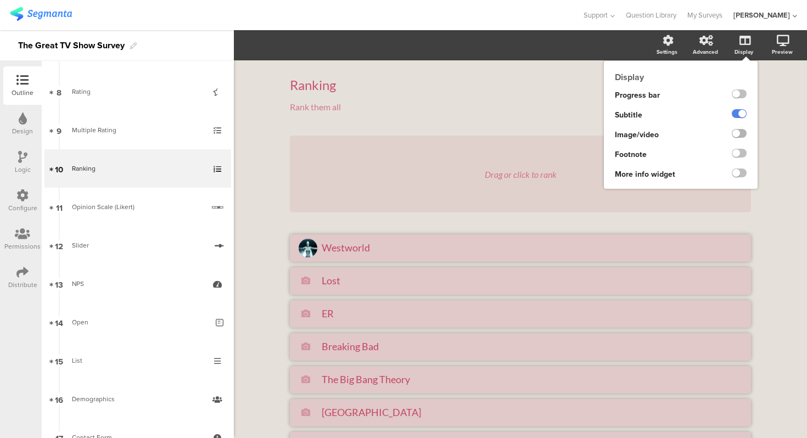
click at [738, 136] on label at bounding box center [739, 133] width 15 height 9
click at [0, 0] on input "checkbox" at bounding box center [0, 0] width 0 height 0
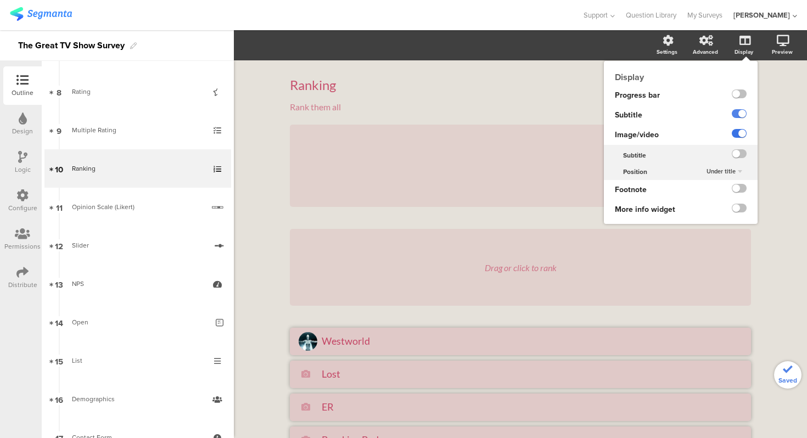
click at [738, 136] on label at bounding box center [739, 133] width 15 height 9
click at [0, 0] on input "checkbox" at bounding box center [0, 0] width 0 height 0
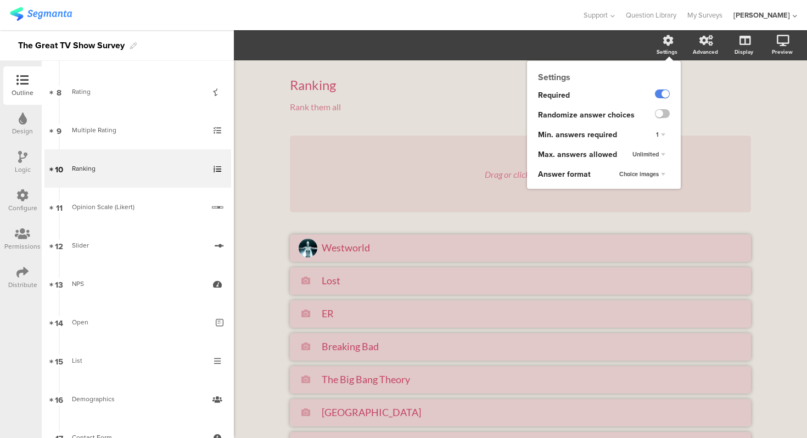
click at [644, 176] on span "Choice images" at bounding box center [639, 174] width 40 height 9
click at [644, 183] on div "Text only" at bounding box center [645, 185] width 65 height 12
click at [648, 175] on span "Text only" at bounding box center [646, 174] width 25 height 9
click at [645, 194] on span "Choice images" at bounding box center [636, 196] width 38 height 9
click at [777, 206] on div "Ranking Ranking Rank them all Rank them all Drag or click to rank [GEOGRAPHIC_D…" at bounding box center [520, 306] width 573 height 493
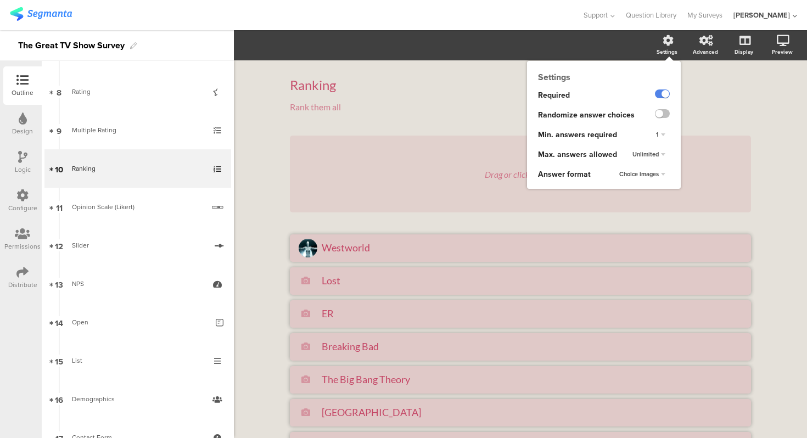
click at [665, 61] on div "Settings Required Randomize answer choices Min. answers required 1 Max. answers…" at bounding box center [604, 125] width 154 height 128
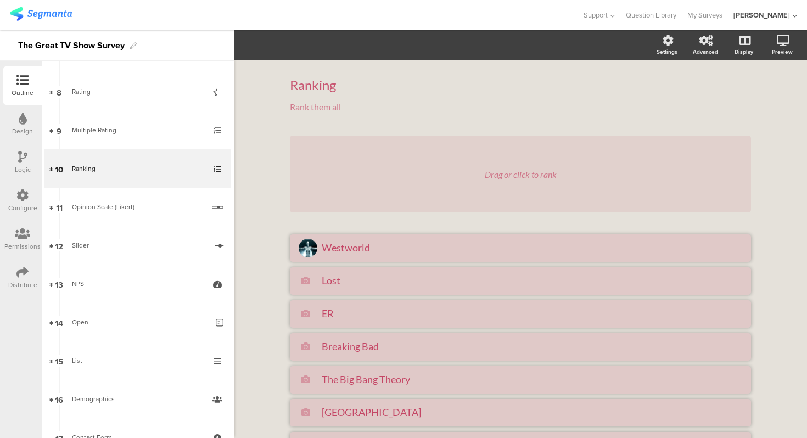
click at [280, 160] on div "Ranking Ranking Rank them all Rank them all Drag or click to rank [GEOGRAPHIC_D…" at bounding box center [520, 306] width 483 height 493
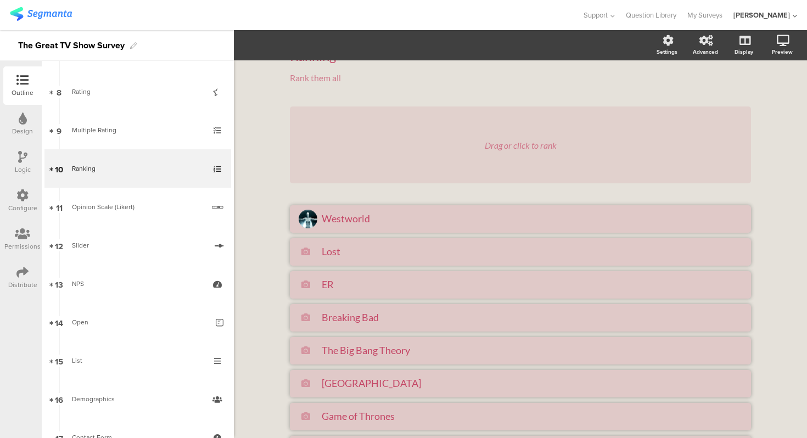
scroll to position [27, 0]
click at [354, 151] on div "Drag or click to rank" at bounding box center [520, 146] width 461 height 77
click at [495, 148] on div "Drag or click to rank" at bounding box center [521, 147] width 72 height 10
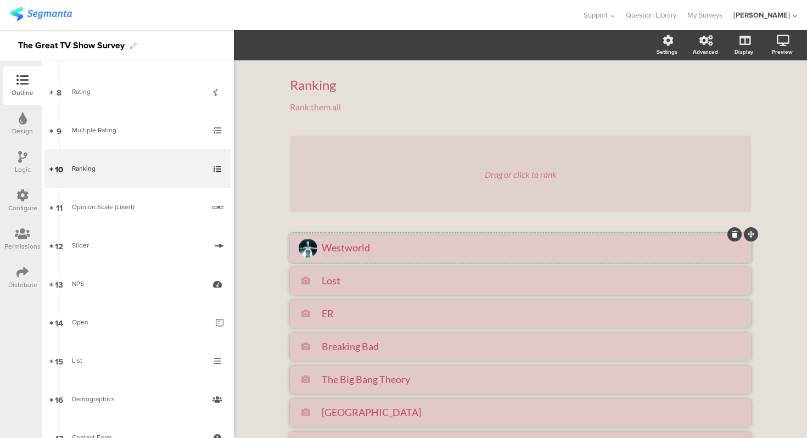
click at [390, 235] on li "Westworld" at bounding box center [520, 247] width 461 height 27
click at [267, 49] on span "button" at bounding box center [271, 45] width 13 height 9
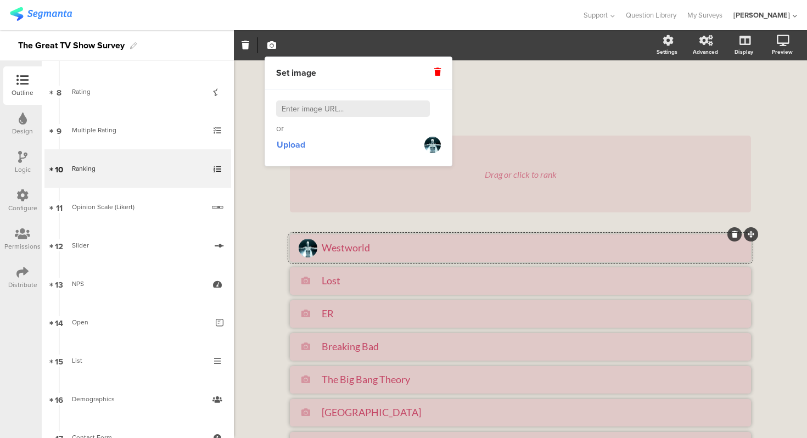
click at [250, 94] on div "Ranking Ranking Rank them all Rank them all Drag or click to rank [GEOGRAPHIC_D…" at bounding box center [520, 306] width 573 height 493
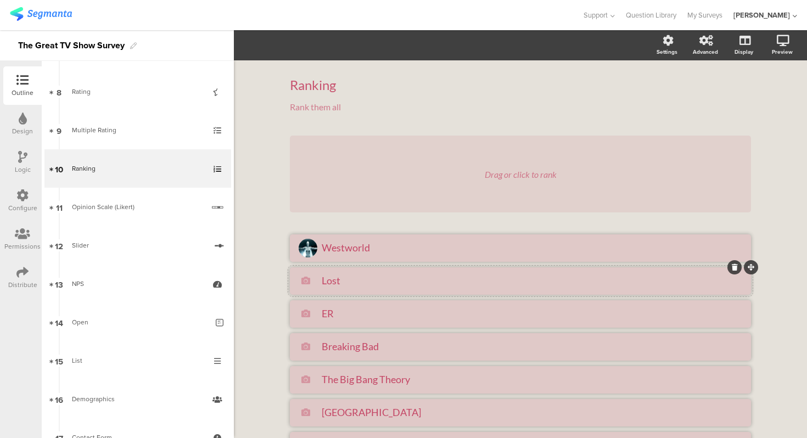
click at [385, 276] on textarea "Lost" at bounding box center [532, 280] width 420 height 12
click at [381, 253] on textarea "Westworld" at bounding box center [532, 247] width 420 height 12
click at [376, 234] on li "Westworld" at bounding box center [520, 247] width 461 height 27
click at [383, 269] on li "Lost" at bounding box center [520, 280] width 461 height 27
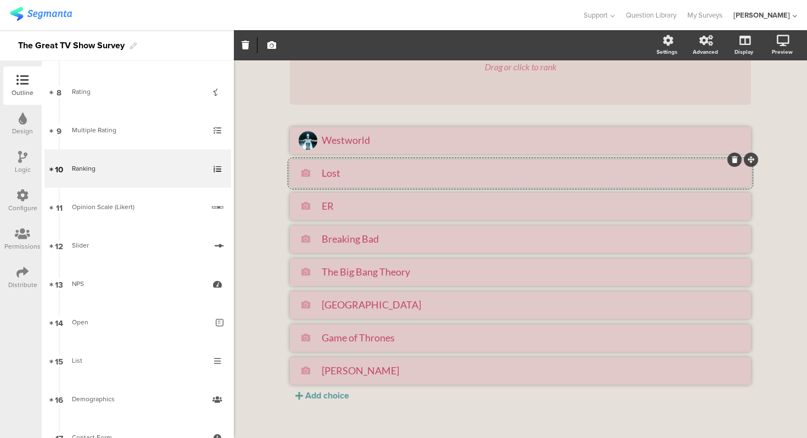
scroll to position [115, 0]
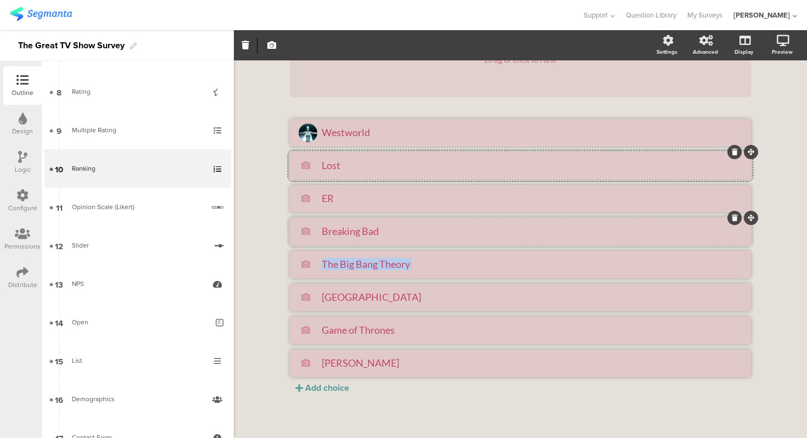
drag, startPoint x: 755, startPoint y: 248, endPoint x: 749, endPoint y: 217, distance: 30.8
click at [749, 217] on ul "Westworld Lost ER Breaking Bad The Big Bang Theory [GEOGRAPHIC_DATA] Game of Th…" at bounding box center [520, 248] width 461 height 258
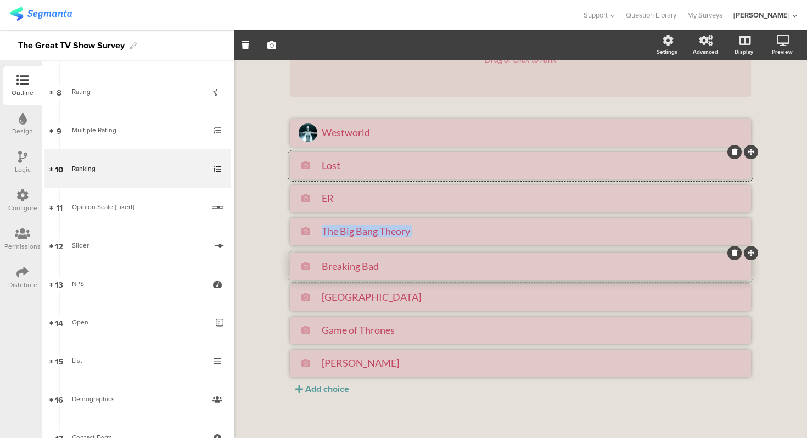
drag, startPoint x: 750, startPoint y: 217, endPoint x: 750, endPoint y: 252, distance: 35.1
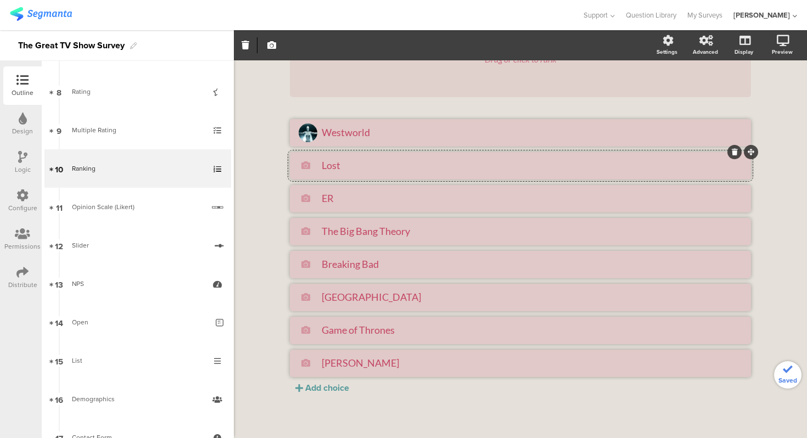
click at [777, 256] on div "Ranking Ranking Rank them all Rank them all Drag or click to rank [GEOGRAPHIC_D…" at bounding box center [520, 191] width 573 height 493
click at [432, 371] on div "[PERSON_NAME]" at bounding box center [520, 363] width 443 height 19
click at [432, 329] on textarea "Game of Thrones" at bounding box center [532, 330] width 420 height 12
click at [429, 355] on div "[PERSON_NAME]" at bounding box center [520, 363] width 443 height 19
click at [306, 363] on icon at bounding box center [305, 362] width 9 height 9
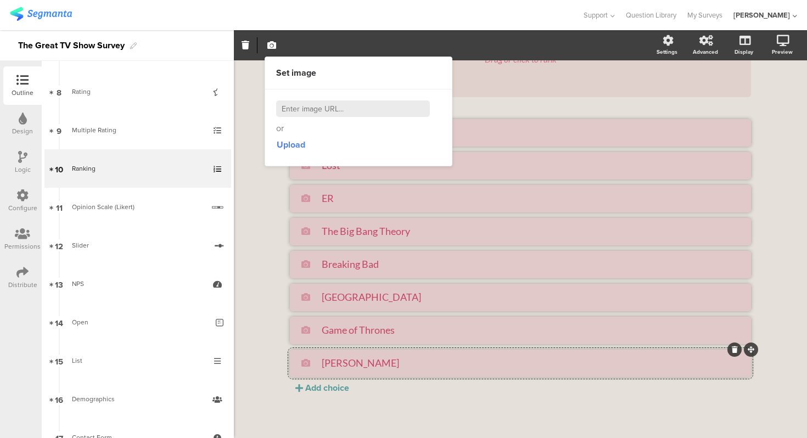
click at [267, 264] on div "Ranking Ranking Rank them all Rank them all Drag or click to rank [GEOGRAPHIC_D…" at bounding box center [520, 191] width 573 height 493
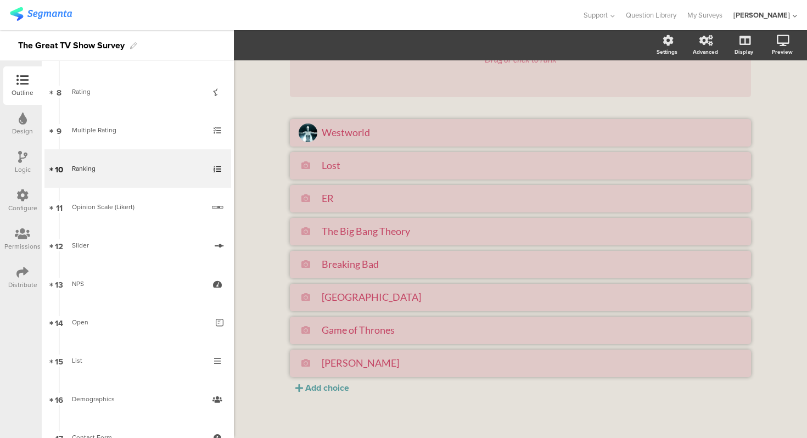
click at [267, 264] on div "Ranking Ranking Rank them all Rank them all Drag or click to rank [GEOGRAPHIC_D…" at bounding box center [520, 191] width 573 height 493
click at [305, 218] on li "The Big Bang Theory" at bounding box center [520, 231] width 461 height 27
click at [287, 185] on div "Ranking Ranking Rank them all Rank them all Drag or click to rank [GEOGRAPHIC_D…" at bounding box center [520, 191] width 483 height 493
click at [338, 105] on div "Drag or click to rank [GEOGRAPHIC_DATA] Lost ER The Big Bang Theory Breaking Ba…" at bounding box center [520, 207] width 461 height 374
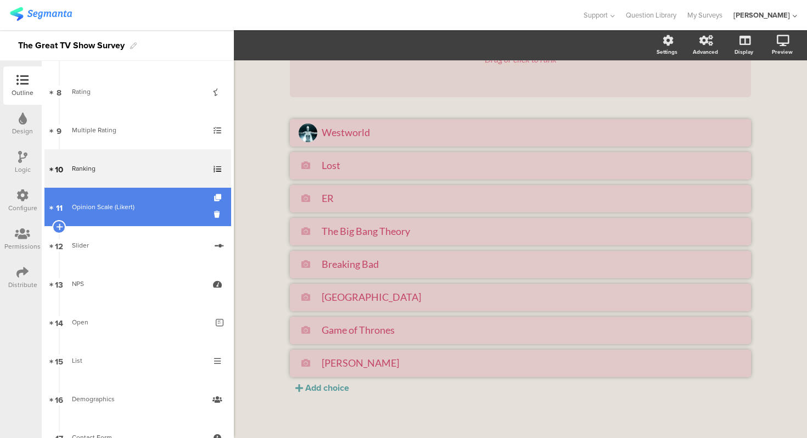
click at [135, 221] on link "11 Opinion Scale (Likert)" at bounding box center [137, 207] width 187 height 38
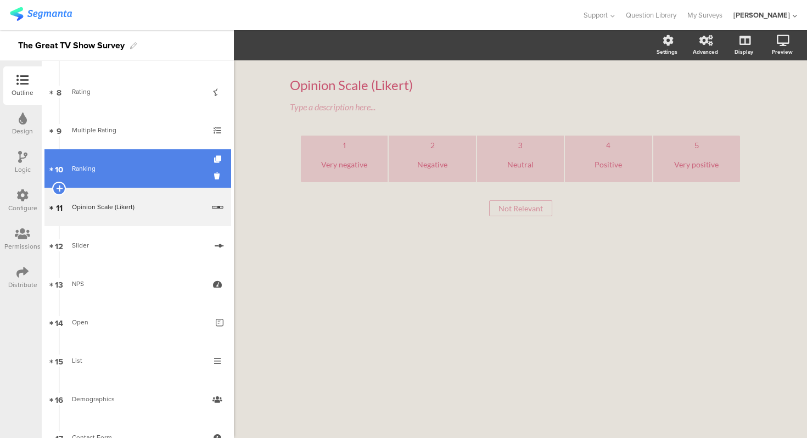
click at [142, 170] on div "Ranking" at bounding box center [137, 168] width 131 height 11
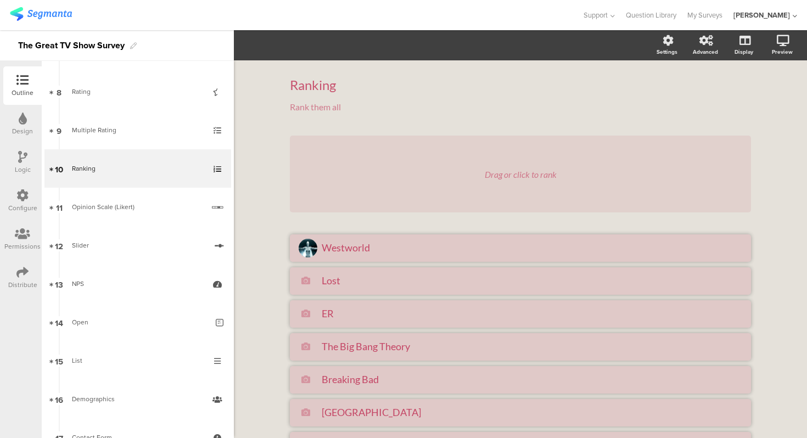
click at [270, 212] on div "Ranking Ranking Rank them all Rank them all Drag or click to rank [GEOGRAPHIC_D…" at bounding box center [520, 306] width 573 height 493
click at [252, 201] on div "Ranking Ranking Rank them all Rank them all Drag or click to rank [GEOGRAPHIC_D…" at bounding box center [520, 306] width 573 height 493
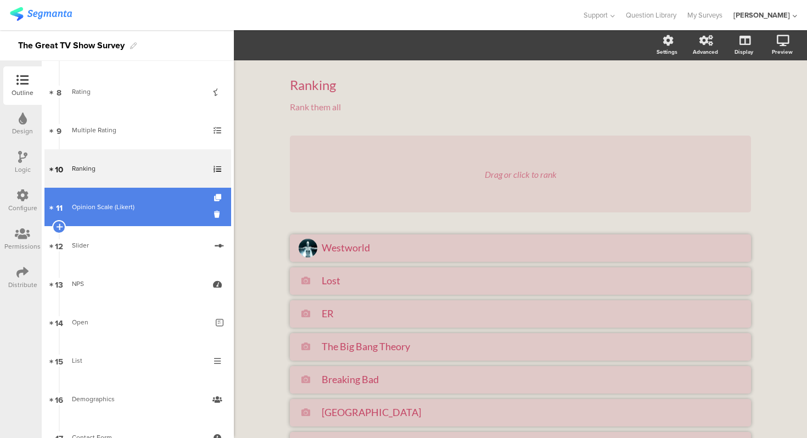
click at [139, 210] on div "Opinion Scale (Likert)" at bounding box center [138, 206] width 132 height 11
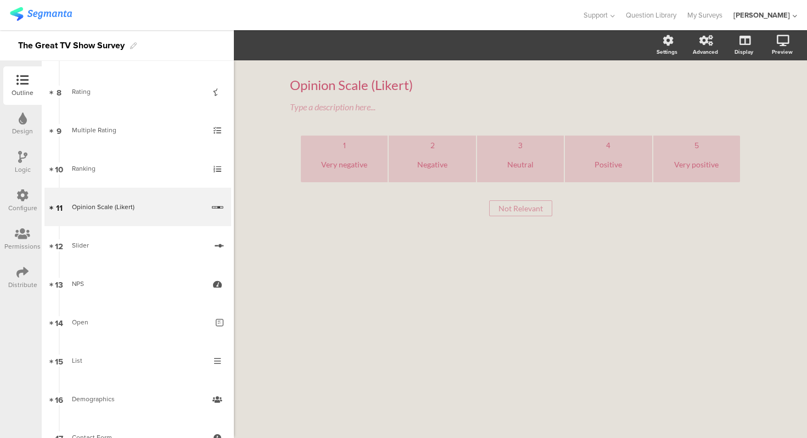
click at [423, 198] on div "1 Very negative 2 Negative 3 Neutral 4 Positive 5 Very positive Not Relevant No…" at bounding box center [520, 176] width 461 height 81
click at [441, 162] on div "Negative" at bounding box center [432, 164] width 78 height 27
click at [413, 145] on div "2" at bounding box center [432, 145] width 78 height 11
click at [339, 159] on div "Very negative" at bounding box center [344, 165] width 46 height 12
click at [497, 207] on input "Not Relevant" at bounding box center [520, 208] width 63 height 16
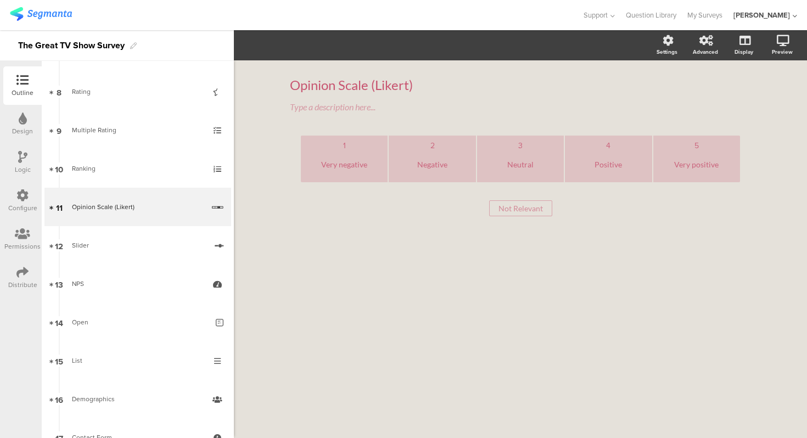
click at [536, 206] on input "Not Relevant" at bounding box center [520, 208] width 63 height 16
click at [516, 142] on div "3" at bounding box center [520, 145] width 78 height 11
click at [364, 148] on div "1" at bounding box center [344, 145] width 78 height 11
click at [345, 167] on div "Very negative" at bounding box center [344, 165] width 46 height 12
click at [374, 202] on div "Not Relevant Not Relevant" at bounding box center [520, 208] width 439 height 16
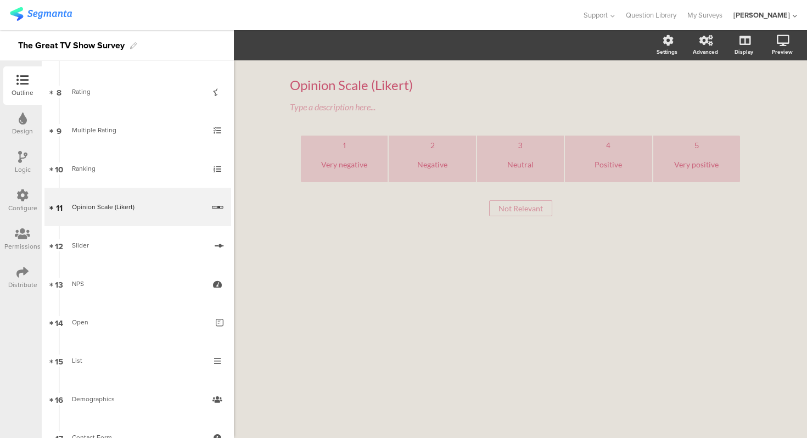
click at [362, 162] on div "Very negative" at bounding box center [344, 165] width 46 height 12
click at [283, 167] on div "Opinion Scale (Likert) Opinion Scale (Likert) Type a description here... 1 Very…" at bounding box center [520, 160] width 483 height 200
click at [395, 139] on li "2 Negative" at bounding box center [432, 159] width 87 height 47
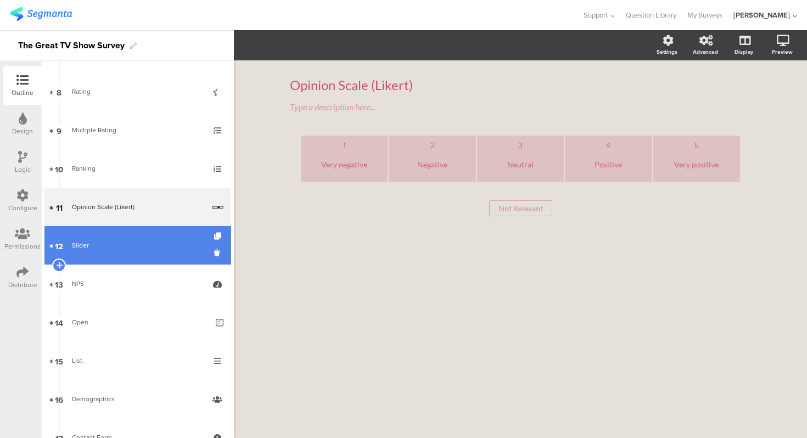
click at [129, 252] on link "12 Slider" at bounding box center [137, 245] width 187 height 38
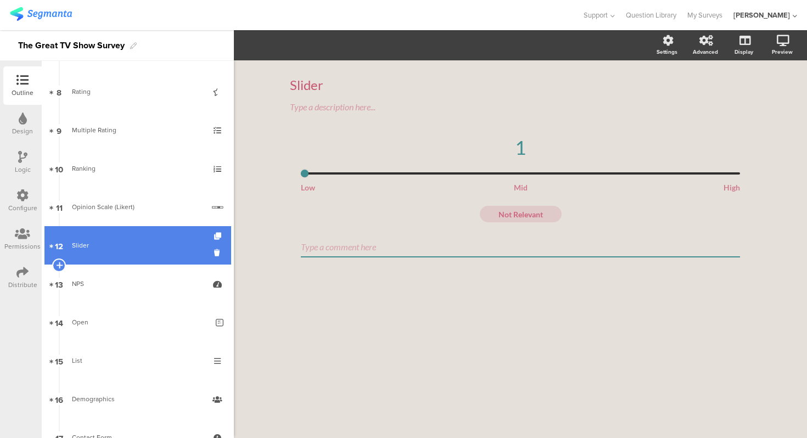
click at [140, 245] on div "Slider" at bounding box center [139, 245] width 134 height 11
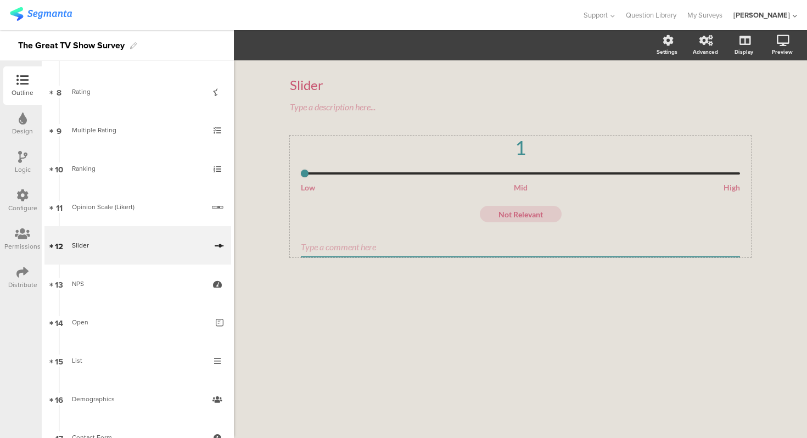
click at [326, 161] on div "1" at bounding box center [520, 155] width 439 height 39
click at [434, 155] on div "1" at bounding box center [520, 147] width 439 height 23
click at [468, 43] on icon "button" at bounding box center [469, 45] width 5 height 9
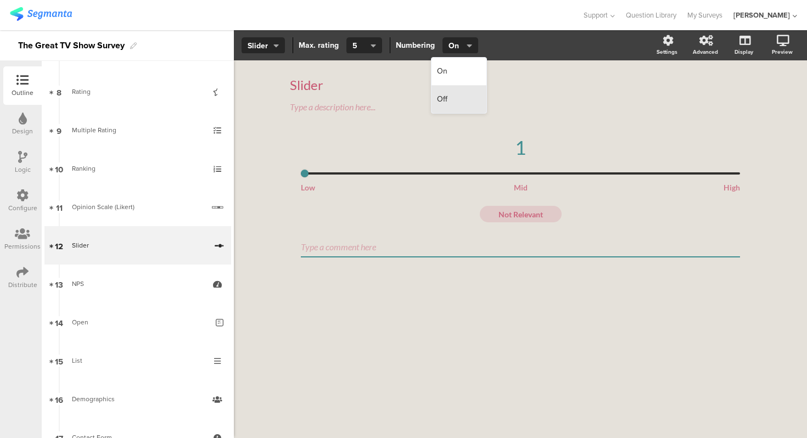
click at [460, 86] on div "Off" at bounding box center [458, 99] width 55 height 27
click at [463, 50] on span "Off" at bounding box center [459, 46] width 23 height 12
click at [463, 68] on div "On" at bounding box center [458, 72] width 55 height 28
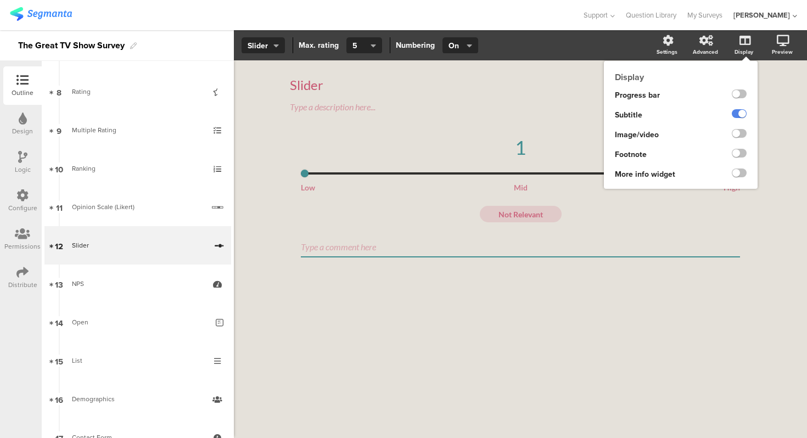
click at [744, 61] on div "Display Progress bar Subtitle Image/video Subtitle Position Under title Footnot…" at bounding box center [681, 125] width 154 height 128
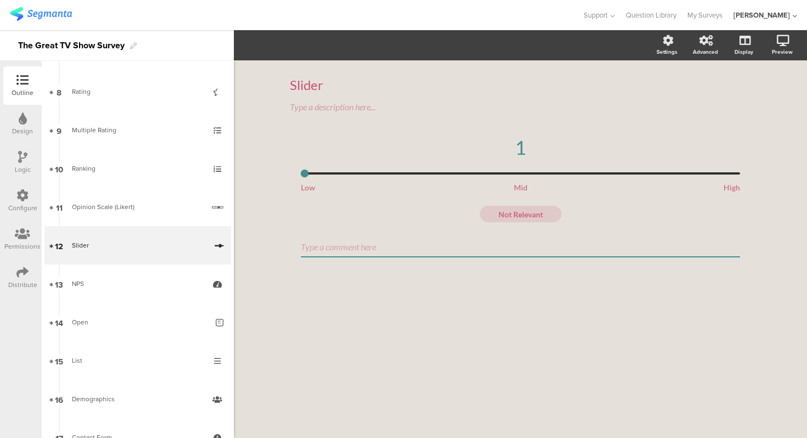
click at [784, 92] on div "Slider Slider Type a description here... 1 Low Mid High Not Relevant" at bounding box center [520, 249] width 573 height 378
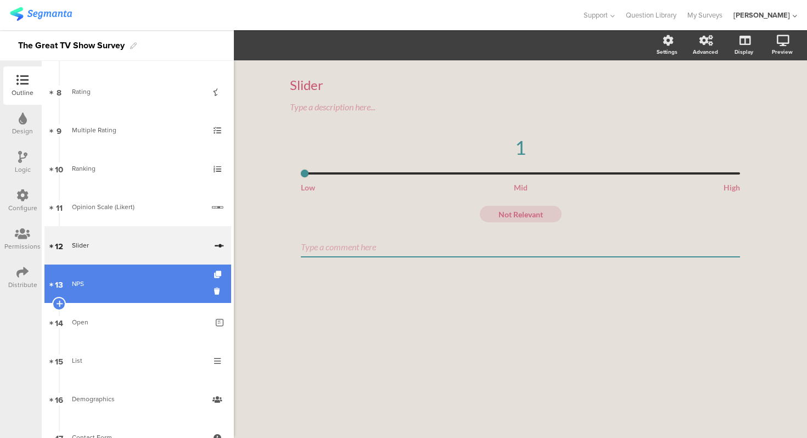
click at [142, 284] on div "NPS" at bounding box center [137, 283] width 131 height 11
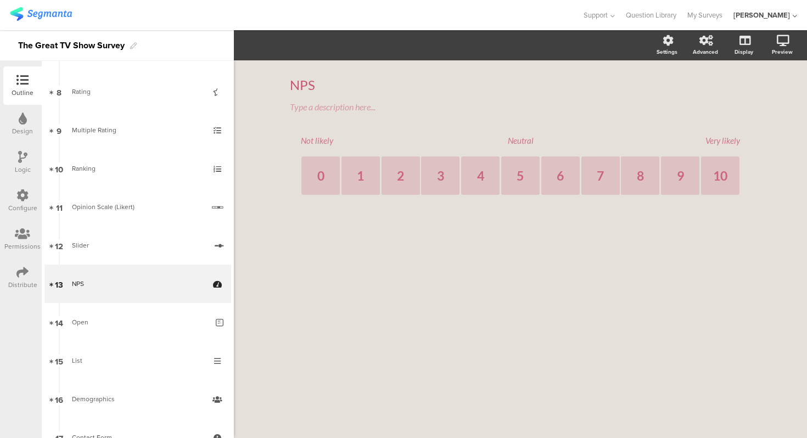
click at [325, 144] on textarea "Not likely" at bounding box center [356, 141] width 110 height 10
click at [325, 176] on li "0" at bounding box center [320, 175] width 38 height 38
click at [373, 177] on li "1" at bounding box center [360, 175] width 38 height 38
click at [528, 138] on textarea "Neutral" at bounding box center [520, 141] width 110 height 10
click at [560, 175] on div "6" at bounding box center [560, 175] width 7 height 15
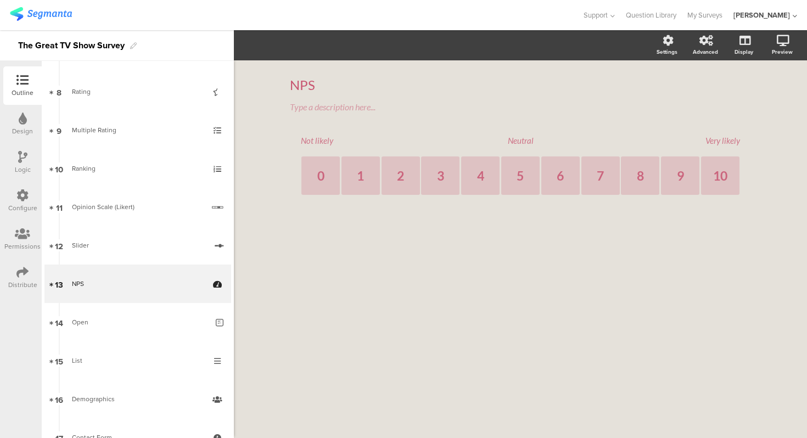
click at [727, 134] on div "NPS NPS Type a description here... Not likely Neutral Very likely 0 1 2 3 4 5 6…" at bounding box center [520, 149] width 461 height 167
click at [730, 144] on textarea "Very likely" at bounding box center [685, 141] width 110 height 10
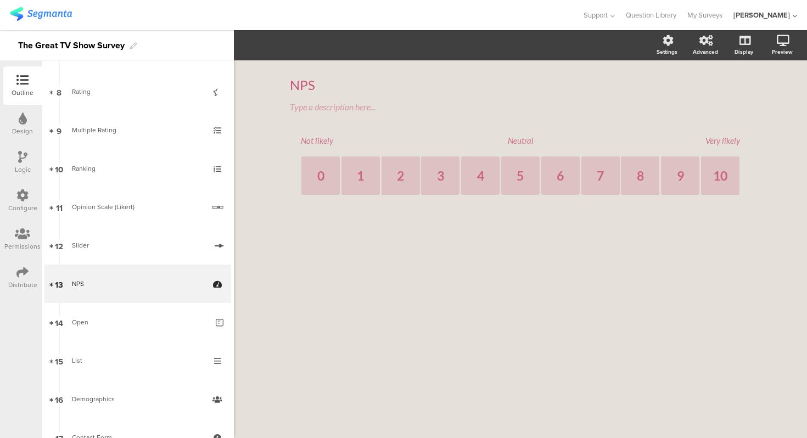
click at [763, 153] on div "NPS NPS Type a description here... Not likely Neutral Very likely 0 1 2 3 4 5 6…" at bounding box center [520, 249] width 573 height 378
click at [724, 173] on div "10" at bounding box center [720, 175] width 14 height 15
click at [576, 268] on div "NPS NPS Type a description here... Not likely Neutral Very likely 0 1 2 3 4 5 6…" at bounding box center [520, 249] width 573 height 378
click at [309, 138] on textarea "Not likely" at bounding box center [356, 141] width 110 height 10
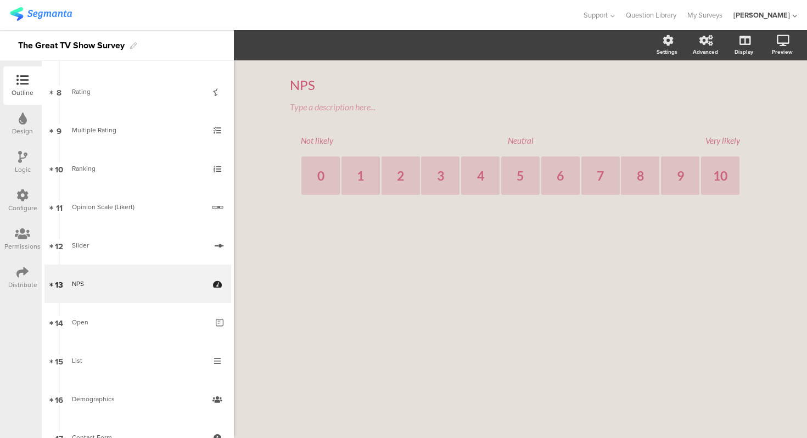
click at [309, 138] on textarea "Not likely" at bounding box center [356, 141] width 110 height 10
click at [283, 149] on div "NPS NPS Type a description here... Not likely Neutral Very likely 0 1 2 3 4 5 6…" at bounding box center [520, 149] width 483 height 178
click at [332, 185] on li "0" at bounding box center [320, 175] width 38 height 38
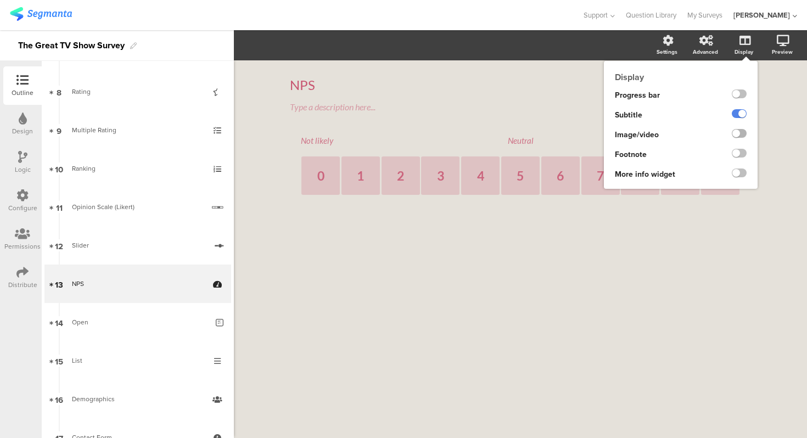
click at [738, 137] on label at bounding box center [739, 133] width 15 height 9
click at [0, 0] on input "checkbox" at bounding box center [0, 0] width 0 height 0
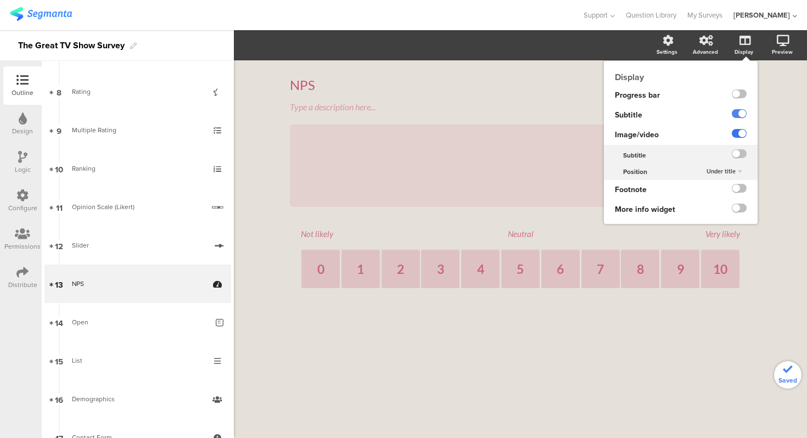
click at [738, 137] on label at bounding box center [739, 133] width 15 height 9
click at [0, 0] on input "checkbox" at bounding box center [0, 0] width 0 height 0
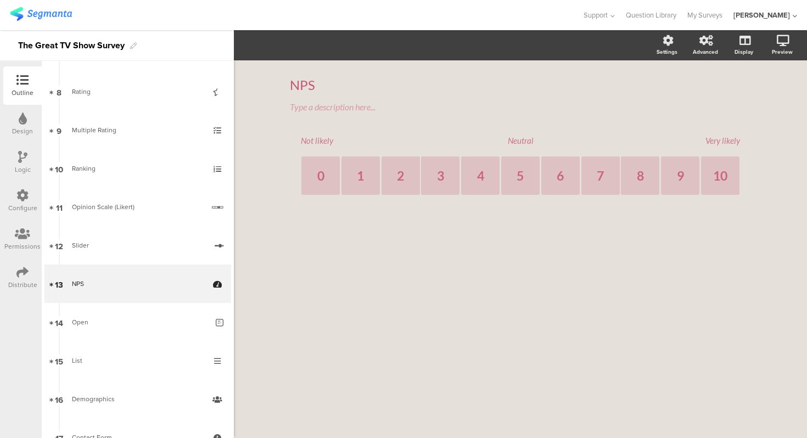
click at [515, 189] on li "5" at bounding box center [520, 175] width 38 height 38
click at [518, 170] on div "5" at bounding box center [519, 175] width 7 height 15
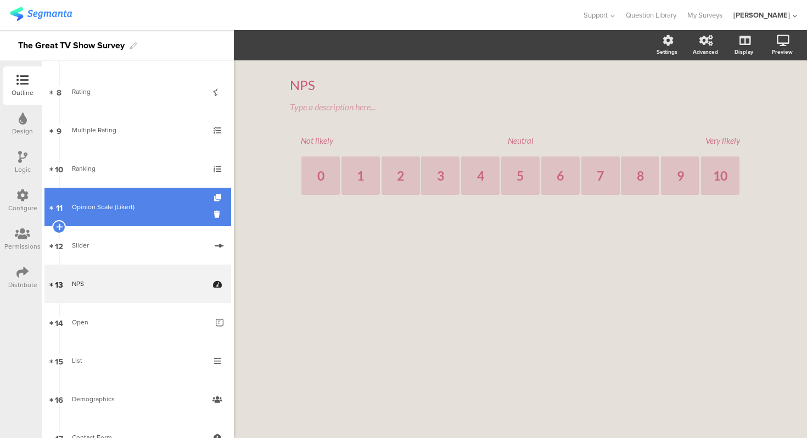
click at [127, 211] on div "Opinion Scale (Likert)" at bounding box center [138, 206] width 132 height 11
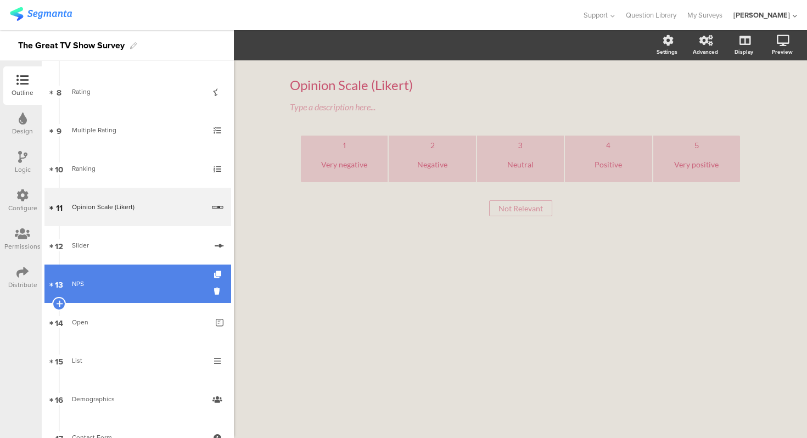
click at [114, 282] on div "NPS" at bounding box center [137, 283] width 131 height 11
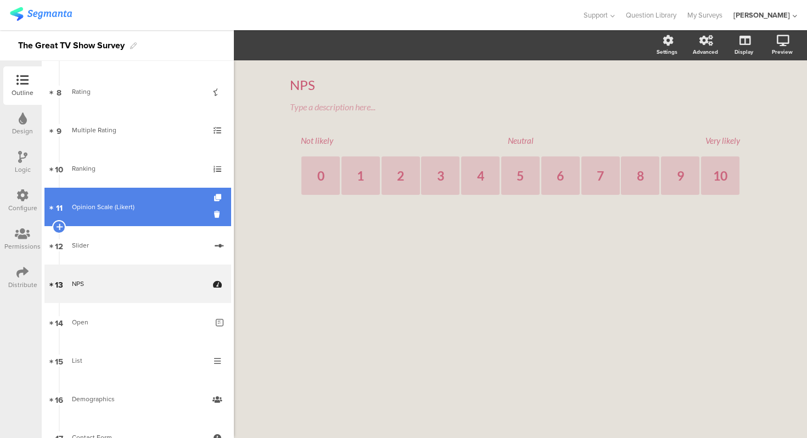
click at [136, 205] on div "Opinion Scale (Likert)" at bounding box center [138, 206] width 132 height 11
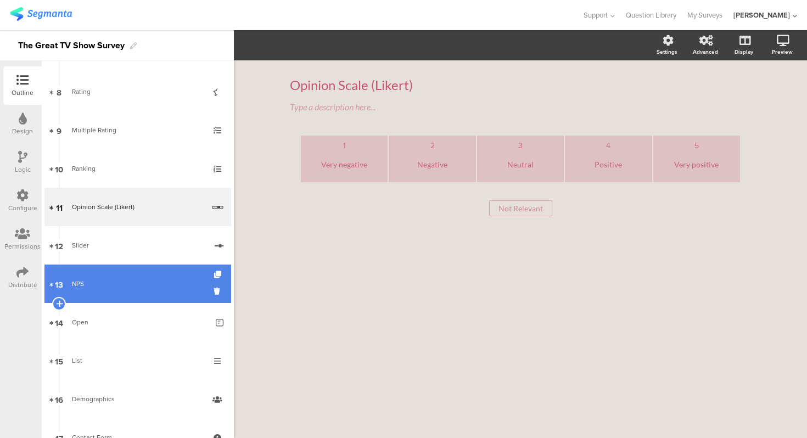
click at [133, 296] on link "13 NPS" at bounding box center [137, 284] width 187 height 38
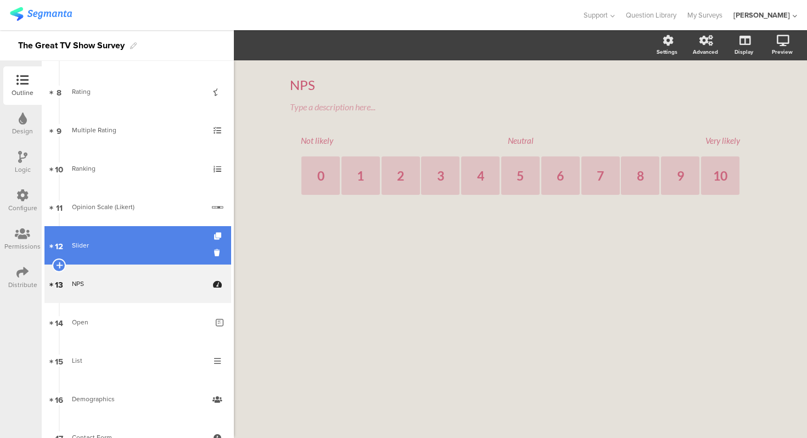
click at [126, 250] on link "12 Slider" at bounding box center [137, 245] width 187 height 38
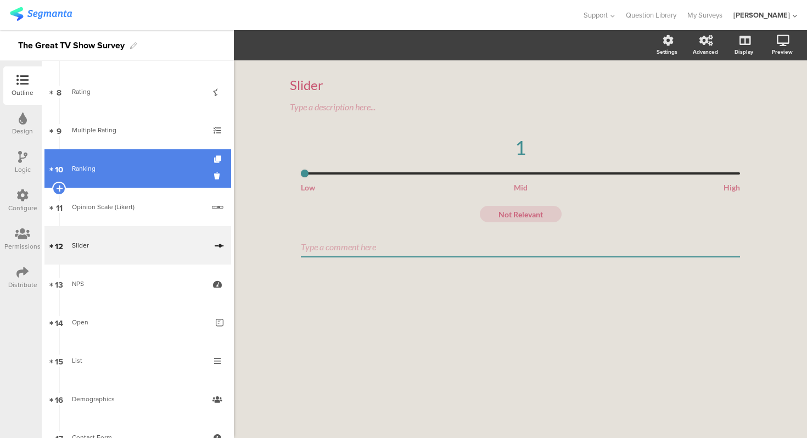
click at [127, 167] on div "Ranking" at bounding box center [137, 168] width 131 height 11
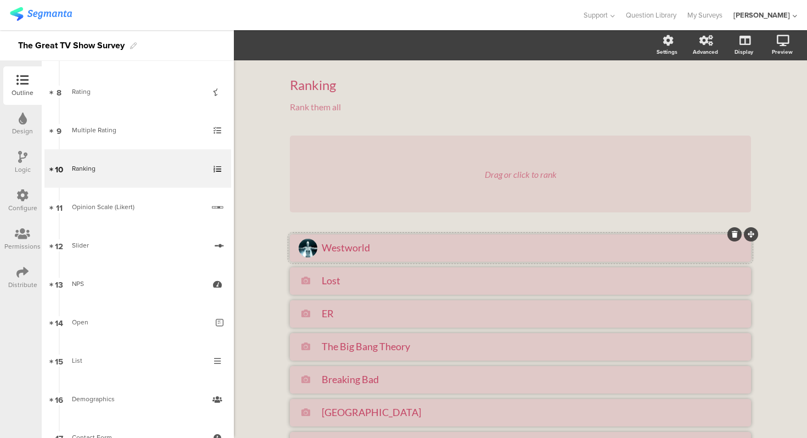
click at [383, 246] on textarea "Westworld" at bounding box center [532, 247] width 420 height 12
click at [386, 232] on div "Drag or click to rank [GEOGRAPHIC_DATA] Lost ER The Big Bang Theory Breaking Ba…" at bounding box center [520, 323] width 461 height 374
click at [385, 262] on ul "Westworld Lost ER The Big Bang Theory Breaking Bad [GEOGRAPHIC_DATA] Game of Th…" at bounding box center [520, 363] width 461 height 258
click at [385, 260] on li "Westworld" at bounding box center [520, 247] width 461 height 27
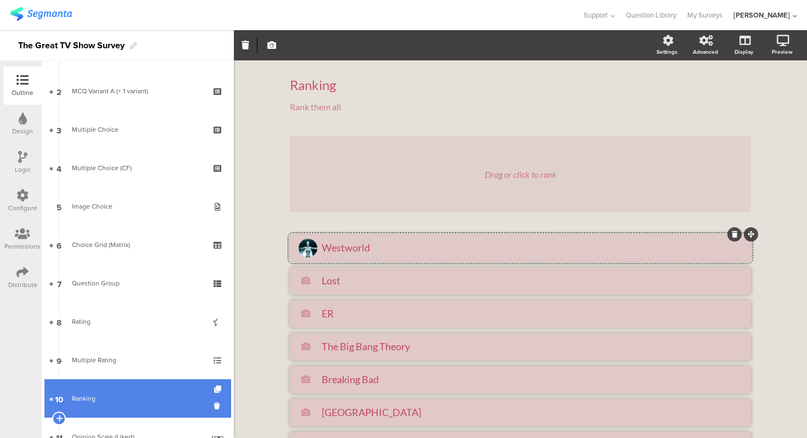
scroll to position [97, 0]
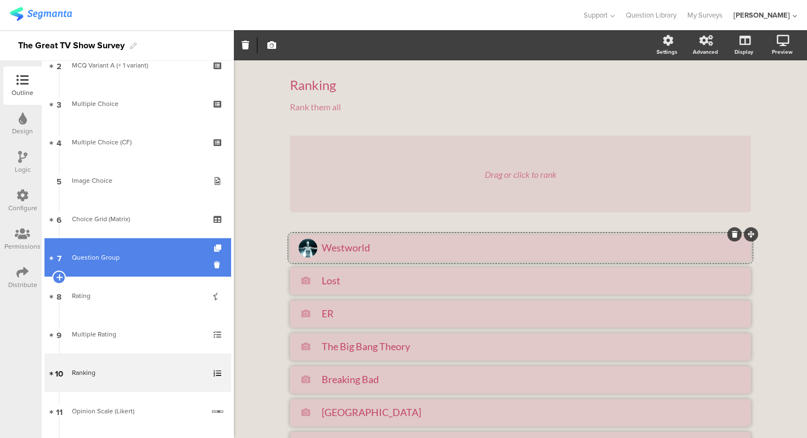
click at [136, 257] on div "Question Group" at bounding box center [137, 257] width 131 height 11
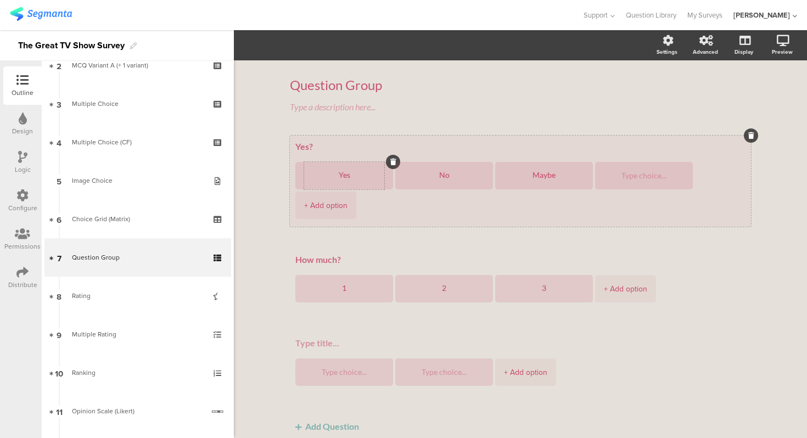
click at [335, 162] on div "Yes" at bounding box center [344, 175] width 80 height 27
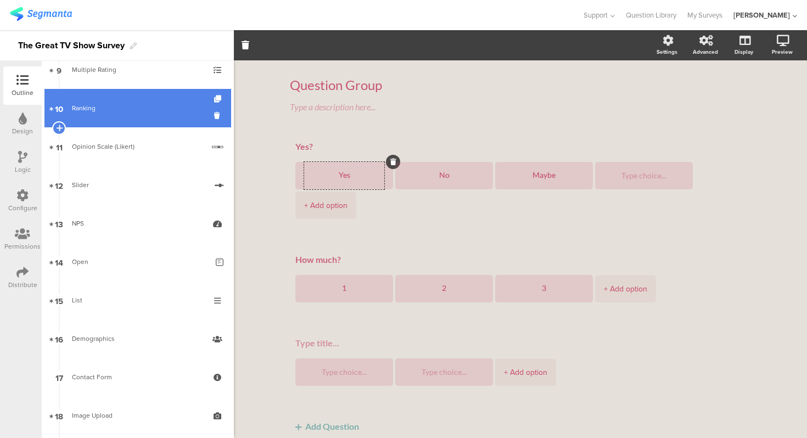
scroll to position [390, 0]
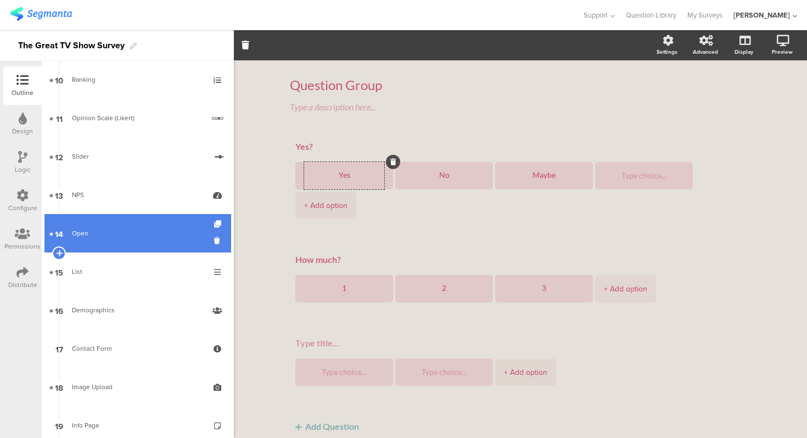
click at [134, 242] on link "14 Open" at bounding box center [137, 233] width 187 height 38
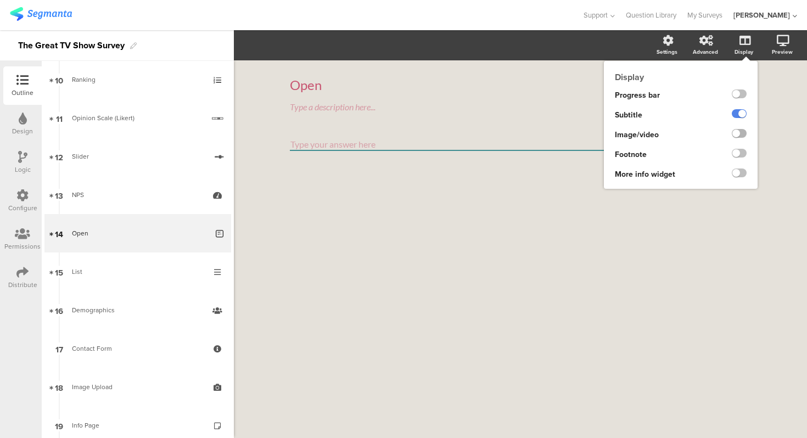
click at [736, 135] on label at bounding box center [739, 133] width 15 height 9
click at [0, 0] on input "checkbox" at bounding box center [0, 0] width 0 height 0
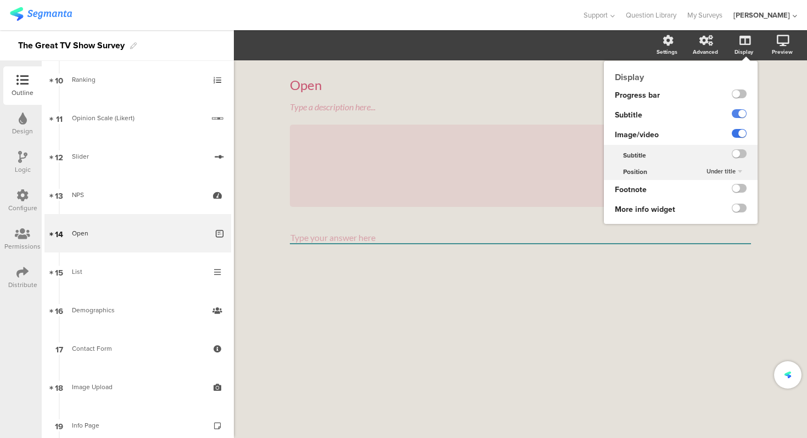
click at [736, 135] on label at bounding box center [739, 133] width 15 height 9
click at [0, 0] on input "checkbox" at bounding box center [0, 0] width 0 height 0
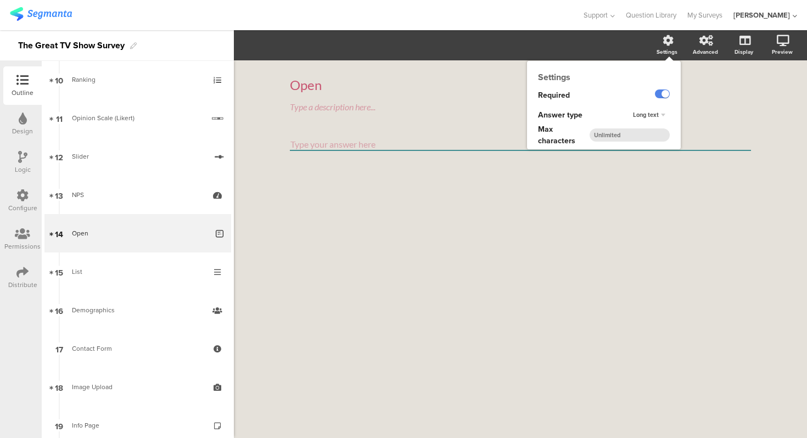
click at [655, 115] on span "Long text" at bounding box center [646, 114] width 26 height 9
click at [651, 134] on div "Short text" at bounding box center [645, 137] width 65 height 12
click at [653, 116] on span "Short text" at bounding box center [644, 114] width 27 height 9
click at [653, 126] on div "Long text" at bounding box center [645, 126] width 65 height 12
click at [659, 115] on div "Long text" at bounding box center [648, 115] width 41 height 13
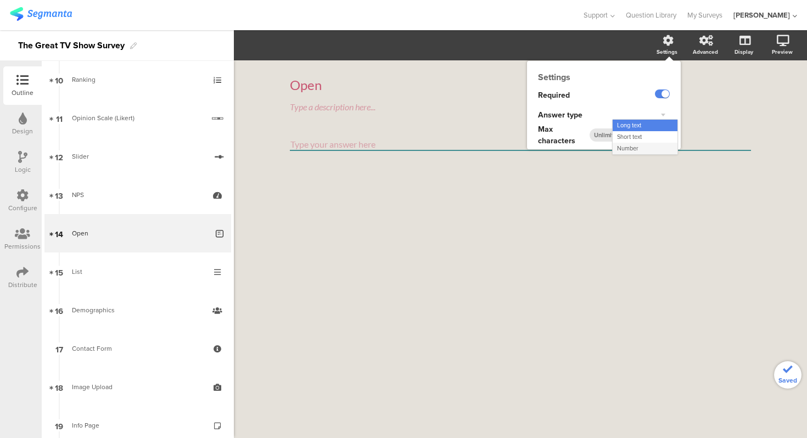
click at [648, 148] on div "Number" at bounding box center [645, 149] width 65 height 12
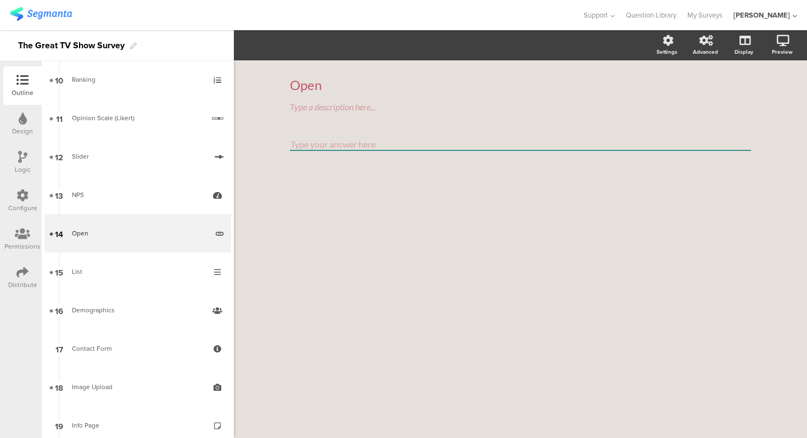
click at [633, 142] on input "number" at bounding box center [520, 144] width 461 height 13
click at [630, 145] on input "number" at bounding box center [520, 144] width 461 height 13
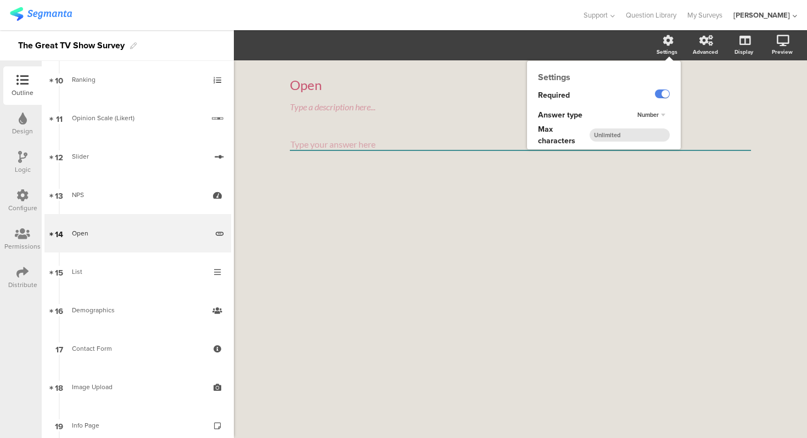
click at [654, 113] on span "Number" at bounding box center [647, 114] width 21 height 9
click at [653, 125] on div "Long text" at bounding box center [645, 126] width 65 height 12
click at [647, 136] on input "number" at bounding box center [629, 134] width 80 height 13
click at [574, 134] on span "Max characters" at bounding box center [564, 134] width 52 height 23
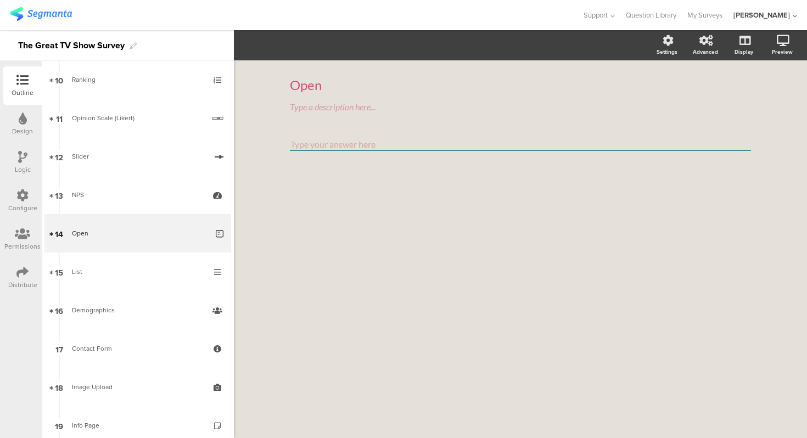
click at [479, 126] on div "Open Open Type a description here..." at bounding box center [520, 127] width 461 height 123
click at [369, 145] on textarea at bounding box center [520, 144] width 461 height 13
click at [350, 102] on div "Type a description here..." at bounding box center [520, 107] width 461 height 10
click at [338, 87] on div "Open" at bounding box center [520, 85] width 461 height 16
click at [308, 107] on div "Type a description here..." at bounding box center [520, 107] width 461 height 10
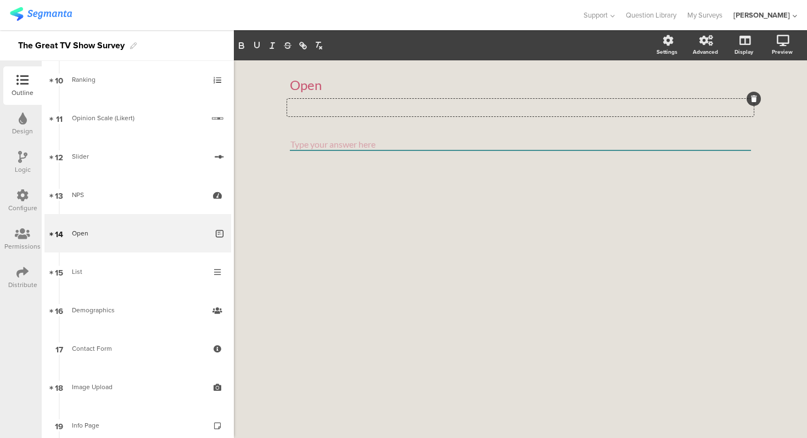
click at [273, 115] on div "Open Open Type a description here..." at bounding box center [520, 249] width 573 height 378
click at [310, 144] on textarea at bounding box center [520, 144] width 461 height 13
click at [321, 145] on textarea at bounding box center [520, 144] width 461 height 13
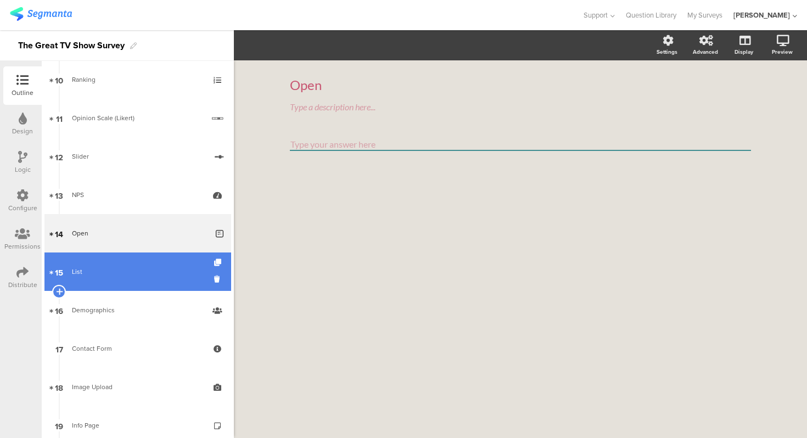
click at [164, 261] on link "15 List" at bounding box center [137, 271] width 187 height 38
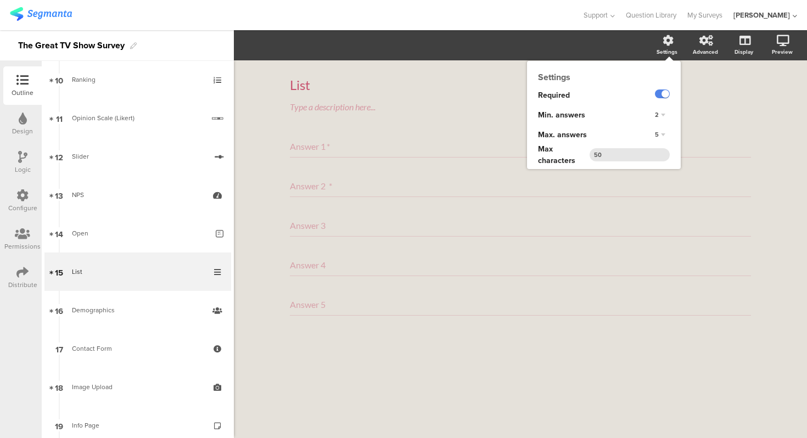
click at [660, 115] on div "2" at bounding box center [659, 115] width 19 height 13
click at [662, 115] on div "2" at bounding box center [661, 114] width 15 height 7
click at [643, 151] on input "50" at bounding box center [629, 154] width 80 height 13
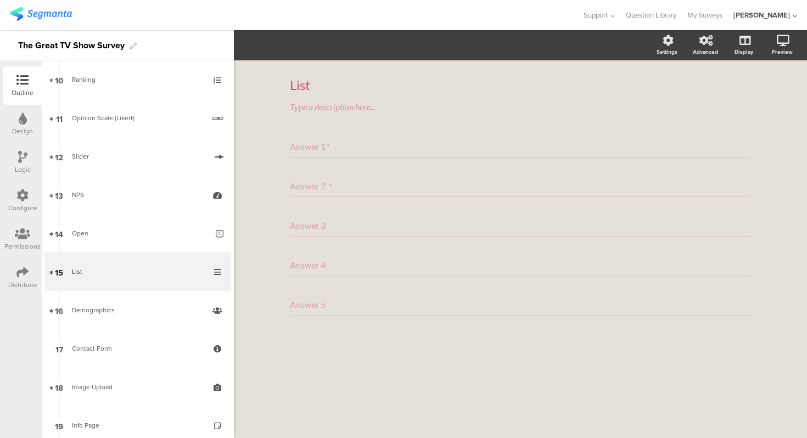
click at [435, 126] on div "List List Type a description here... Answer 1 * Answer 2 * Answer 3 Answer 4 An…" at bounding box center [520, 219] width 461 height 306
click at [419, 151] on div "Answer 1 *" at bounding box center [520, 147] width 461 height 22
click at [414, 186] on div "Answer 2 *" at bounding box center [520, 186] width 461 height 22
type input "Answer 2"
click at [421, 231] on div "Answer 3" at bounding box center [520, 226] width 461 height 22
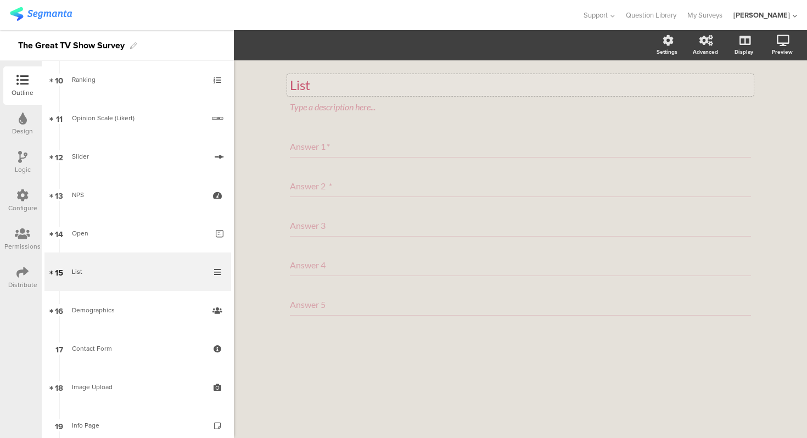
click at [400, 92] on p "List" at bounding box center [520, 85] width 461 height 16
click at [396, 109] on div "Type a description here..." at bounding box center [520, 107] width 461 height 10
click at [353, 122] on div "List List Type a description here..." at bounding box center [520, 95] width 461 height 59
click at [347, 297] on div "Answer 5" at bounding box center [520, 305] width 461 height 22
click at [346, 268] on div "Answer 4" at bounding box center [520, 265] width 461 height 22
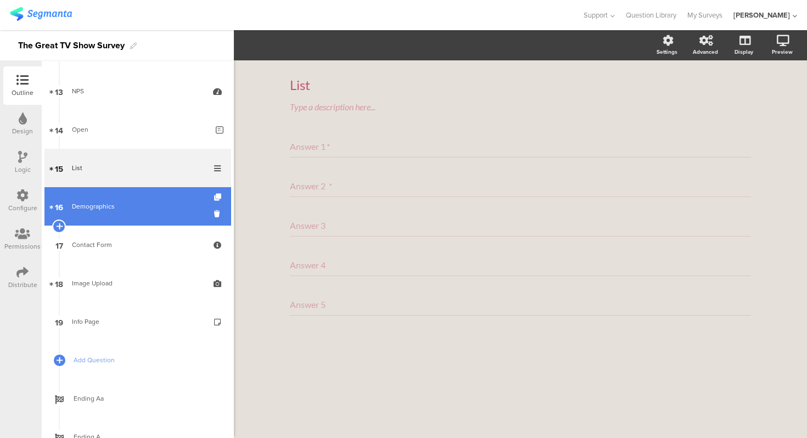
scroll to position [499, 0]
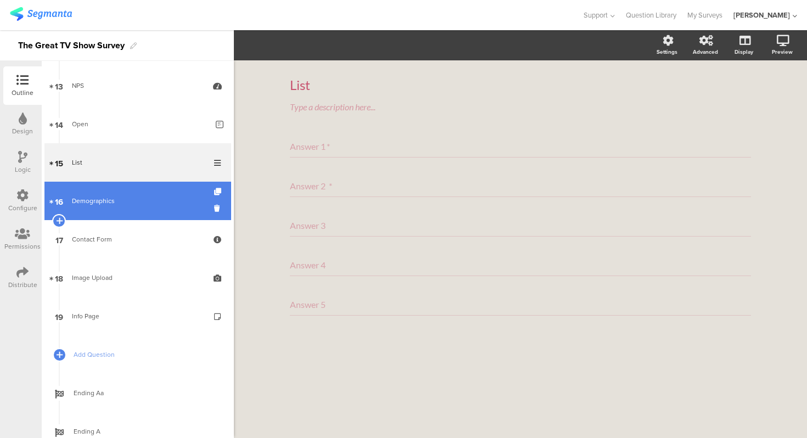
click at [121, 192] on link "16 Demographics" at bounding box center [137, 201] width 187 height 38
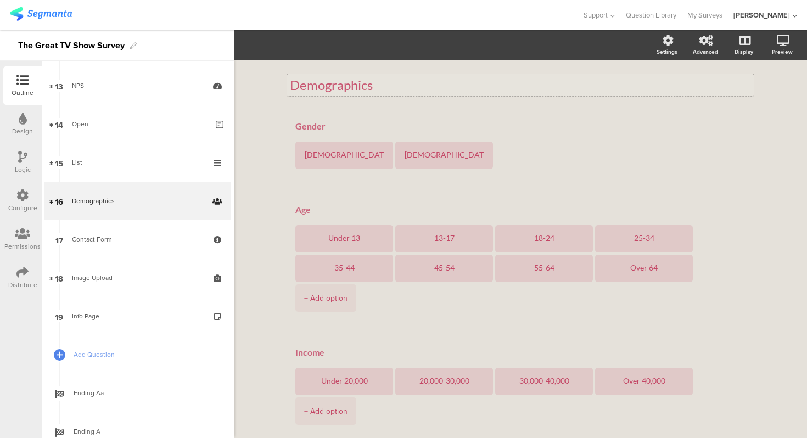
click at [324, 85] on div "Demographics" at bounding box center [520, 85] width 461 height 16
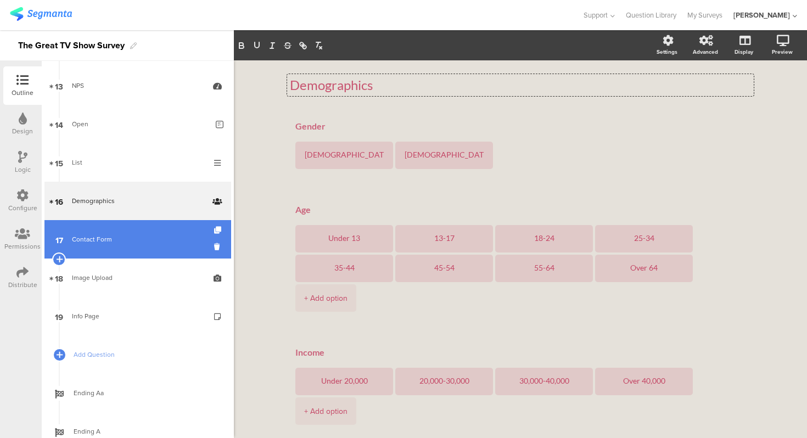
click at [142, 234] on div "Contact Form" at bounding box center [137, 239] width 131 height 11
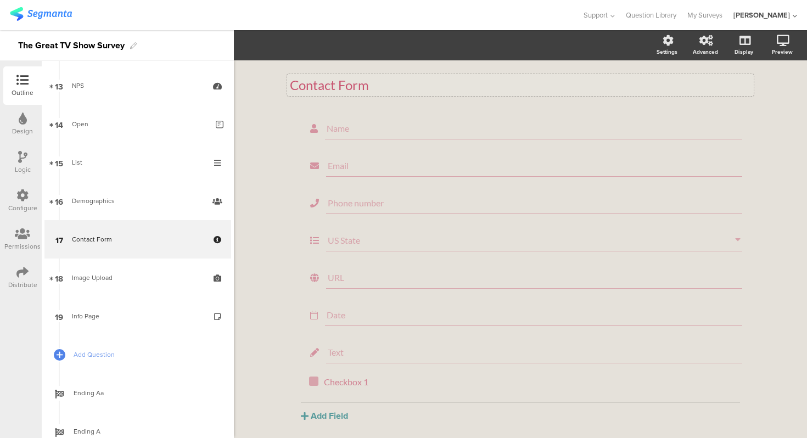
click at [341, 86] on p "Contact Form" at bounding box center [520, 85] width 461 height 16
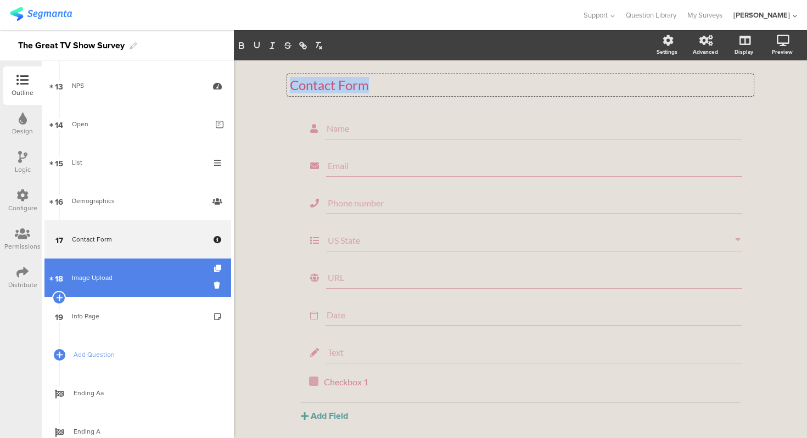
click at [141, 267] on link "18 Image Upload" at bounding box center [137, 278] width 187 height 38
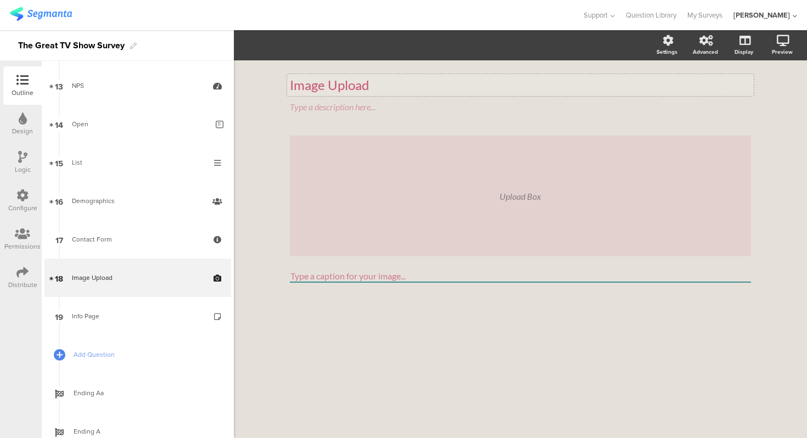
click at [343, 88] on div "Image Upload" at bounding box center [520, 85] width 461 height 16
click at [343, 88] on p "Image Upload" at bounding box center [520, 85] width 461 height 16
click at [265, 109] on div "Image Upload Image Upload Image Upload Type a description here... Upload Box Ty…" at bounding box center [520, 249] width 573 height 378
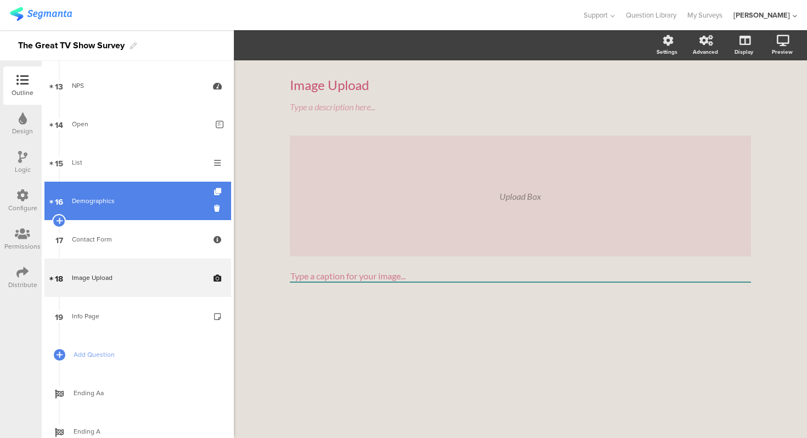
click at [131, 193] on link "16 Demographics" at bounding box center [137, 201] width 187 height 38
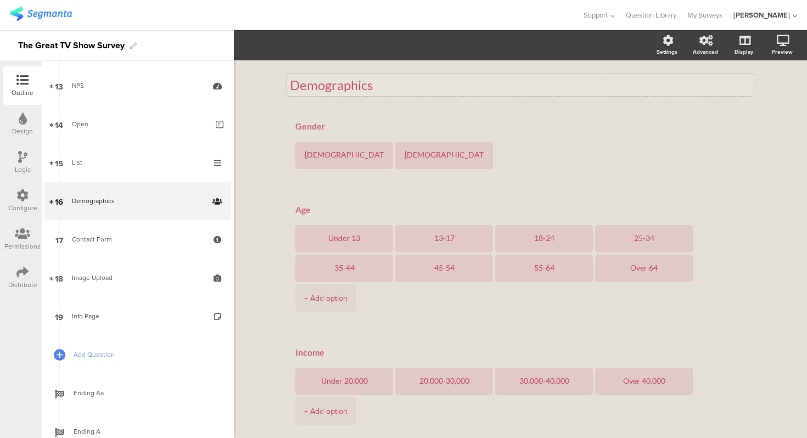
click at [440, 77] on div "Demographics" at bounding box center [520, 85] width 461 height 16
click at [244, 142] on div "Demographics Demographics Gender [DEMOGRAPHIC_DATA] [DEMOGRAPHIC_DATA] Age Unde…" at bounding box center [520, 388] width 573 height 656
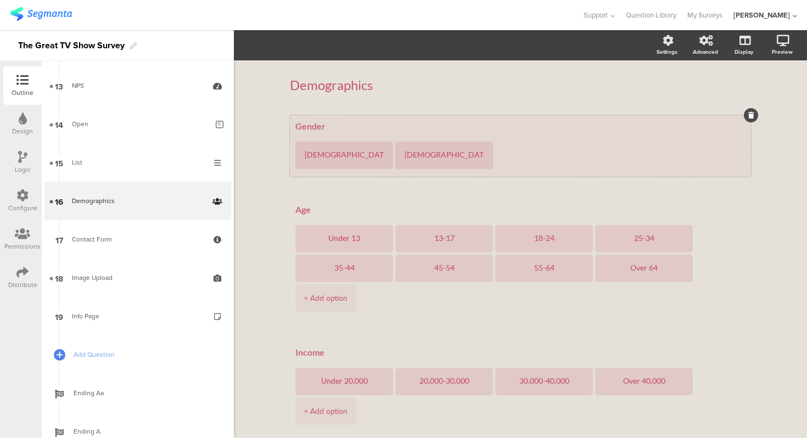
click at [343, 120] on div "Gender [DEMOGRAPHIC_DATA] [DEMOGRAPHIC_DATA]" at bounding box center [520, 145] width 461 height 61
click at [361, 142] on div "[DEMOGRAPHIC_DATA]" at bounding box center [344, 155] width 80 height 27
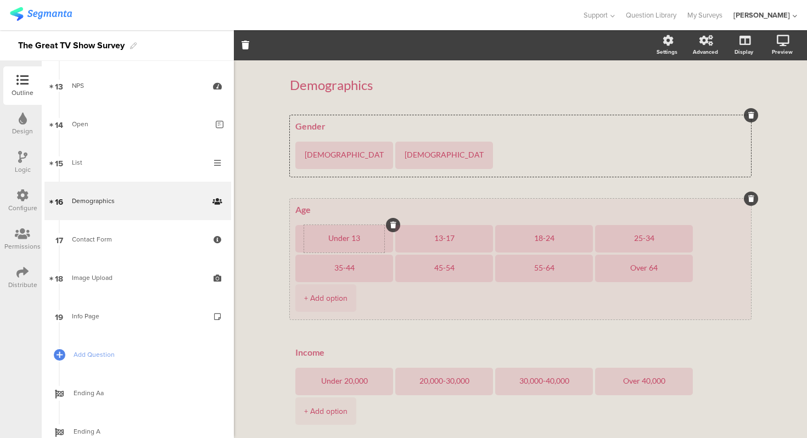
click at [377, 231] on div "Under 13" at bounding box center [344, 238] width 80 height 27
click at [417, 250] on div "13-17" at bounding box center [444, 238] width 80 height 27
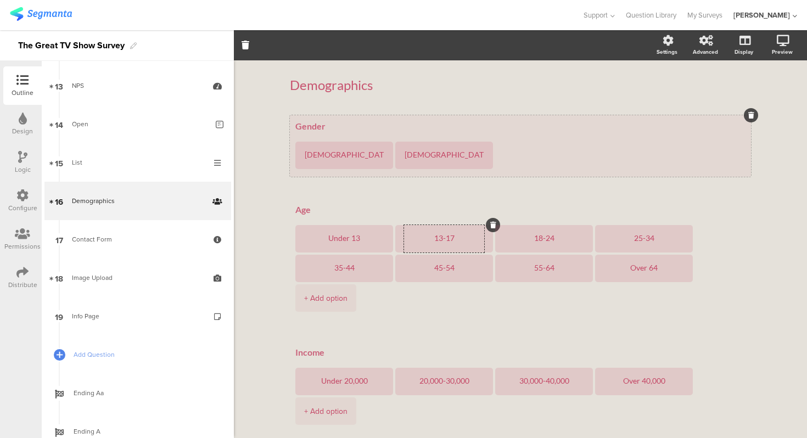
click at [339, 116] on div "Gender [DEMOGRAPHIC_DATA] [DEMOGRAPHIC_DATA]" at bounding box center [520, 145] width 461 height 61
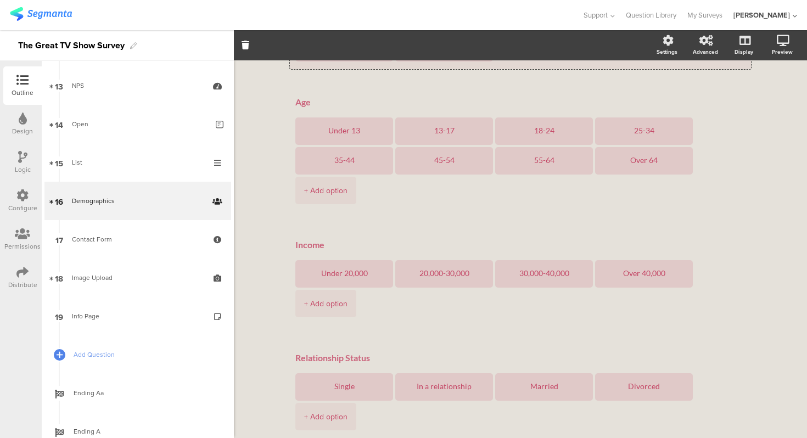
scroll to position [189, 0]
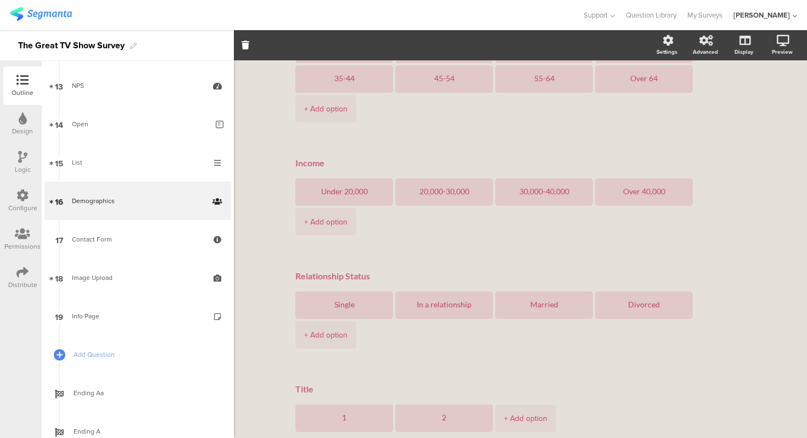
click at [256, 336] on div "Demographics Demographics Gender [DEMOGRAPHIC_DATA] [DEMOGRAPHIC_DATA] Age Unde…" at bounding box center [520, 199] width 573 height 656
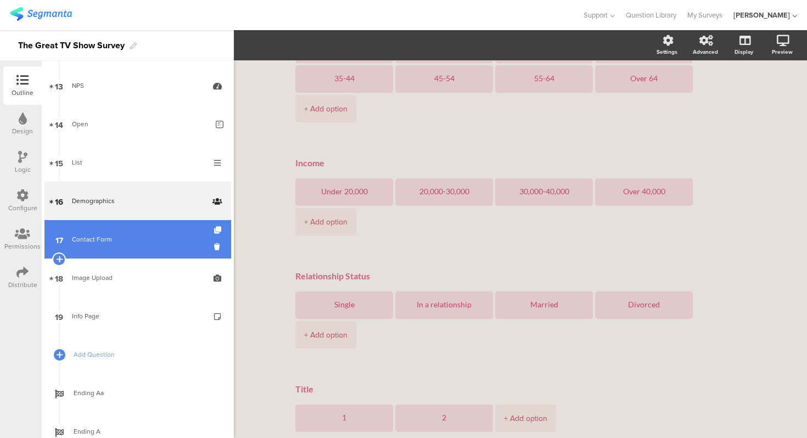
click at [157, 236] on div "Contact Form" at bounding box center [137, 239] width 131 height 11
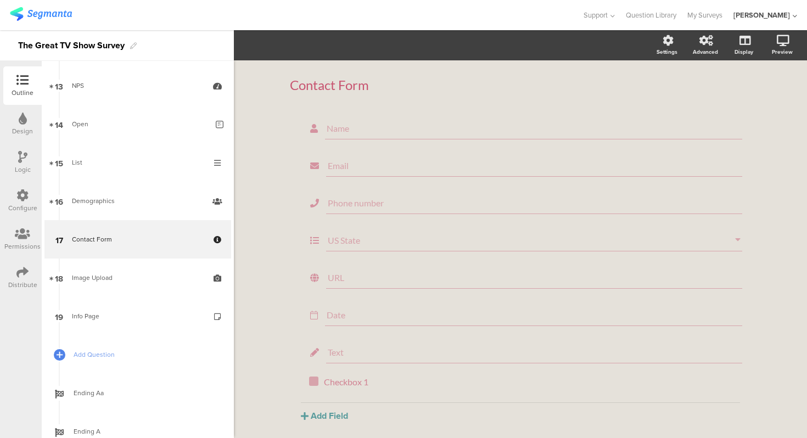
scroll to position [44, 0]
click at [280, 325] on div "Contact Form Contact Form Name Email Phone number US State URL Date Text" at bounding box center [520, 228] width 483 height 419
click at [335, 363] on div "Add Field Text Name URL Email Date Phone number Dropdown US State Country Check…" at bounding box center [520, 371] width 439 height 20
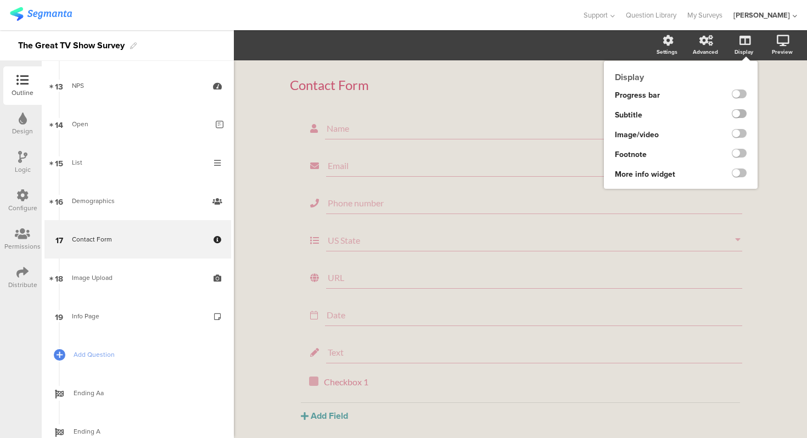
click at [740, 110] on label at bounding box center [739, 113] width 15 height 9
click at [0, 0] on input "checkbox" at bounding box center [0, 0] width 0 height 0
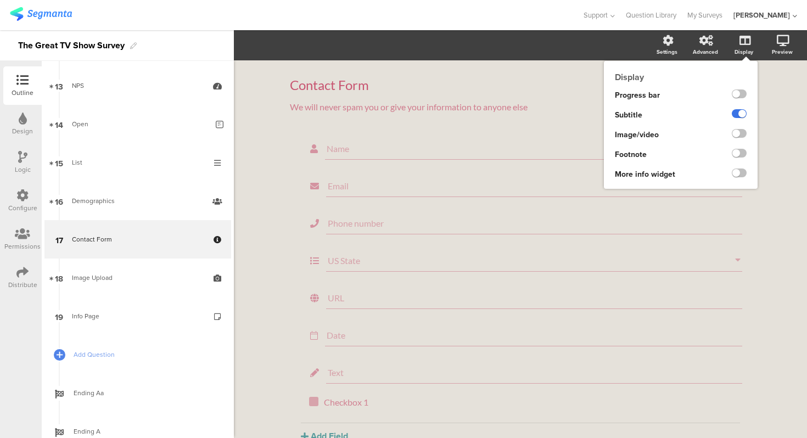
click at [740, 110] on label at bounding box center [739, 113] width 15 height 9
click at [0, 0] on input "checkbox" at bounding box center [0, 0] width 0 height 0
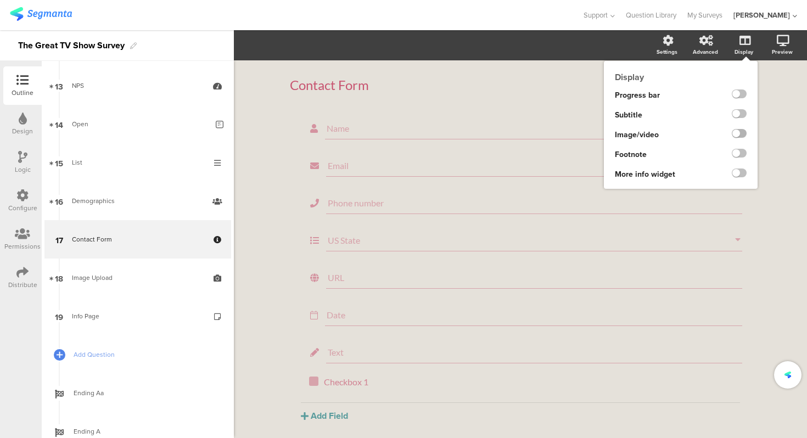
click at [740, 137] on label at bounding box center [739, 133] width 15 height 9
click at [0, 0] on input "checkbox" at bounding box center [0, 0] width 0 height 0
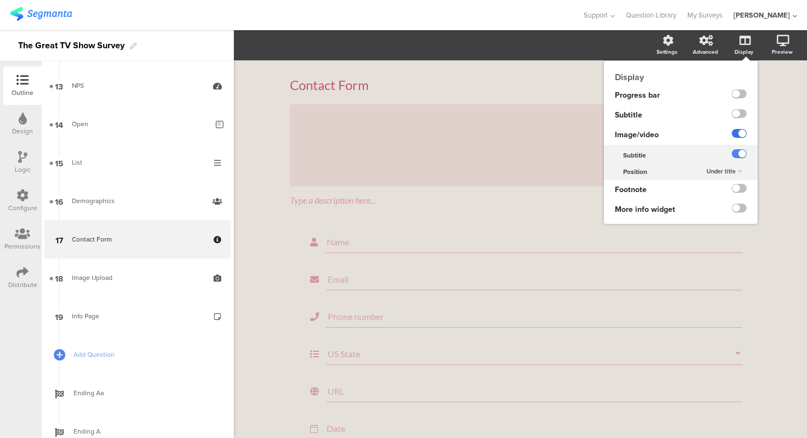
click at [740, 137] on label at bounding box center [739, 133] width 15 height 9
click at [0, 0] on input "checkbox" at bounding box center [0, 0] width 0 height 0
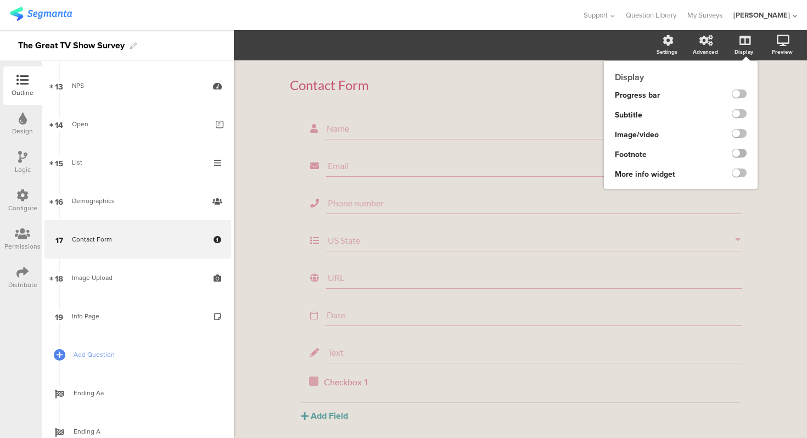
click at [742, 152] on label at bounding box center [739, 153] width 15 height 9
click at [0, 0] on input "checkbox" at bounding box center [0, 0] width 0 height 0
click at [742, 152] on label at bounding box center [739, 153] width 15 height 9
click at [0, 0] on input "checkbox" at bounding box center [0, 0] width 0 height 0
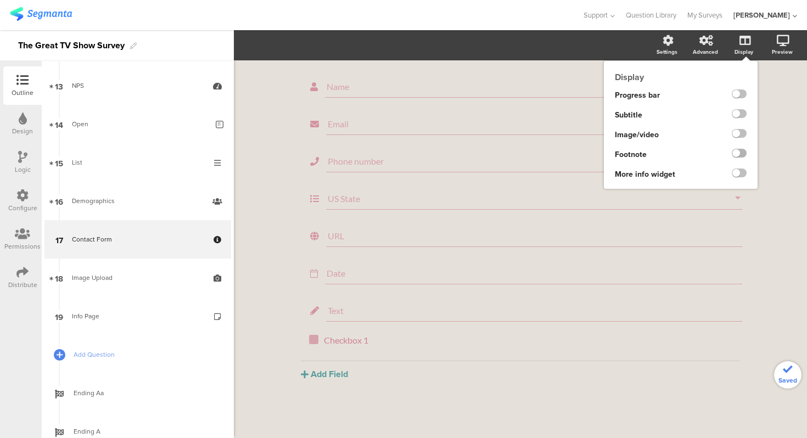
click at [740, 151] on label at bounding box center [739, 153] width 15 height 9
click at [0, 0] on input "checkbox" at bounding box center [0, 0] width 0 height 0
click at [740, 151] on label at bounding box center [739, 153] width 15 height 9
click at [0, 0] on input "checkbox" at bounding box center [0, 0] width 0 height 0
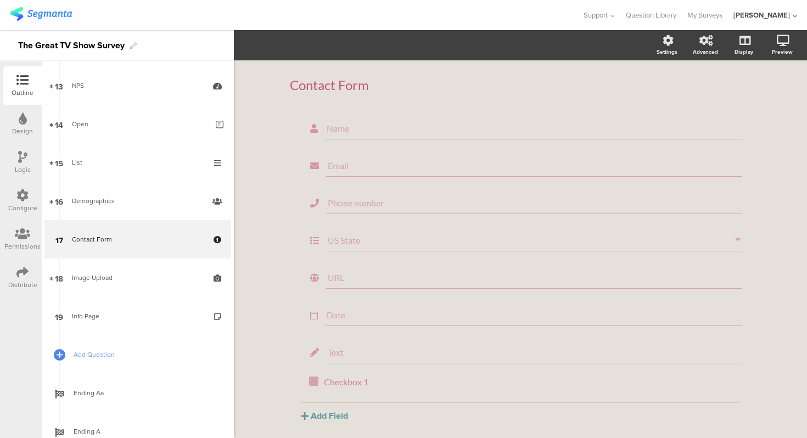
click at [617, 42] on section "Settings Advanced Display [GEOGRAPHIC_DATA]" at bounding box center [520, 45] width 573 height 30
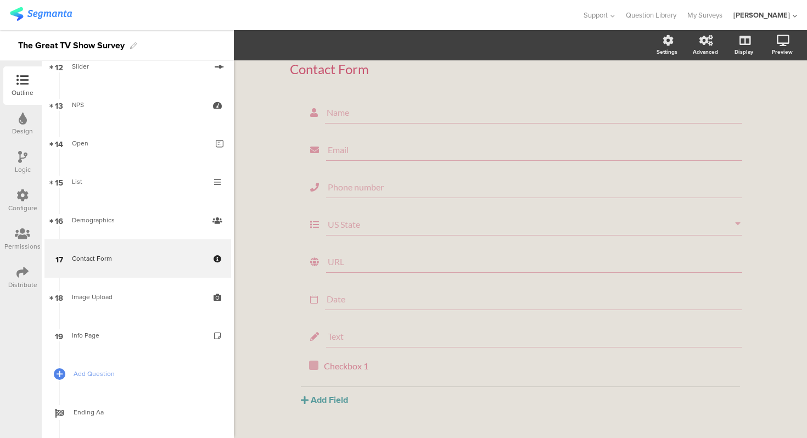
scroll to position [19, 0]
click at [382, 113] on input "Name" at bounding box center [534, 109] width 414 height 10
click at [328, 48] on icon "button" at bounding box center [323, 45] width 11 height 9
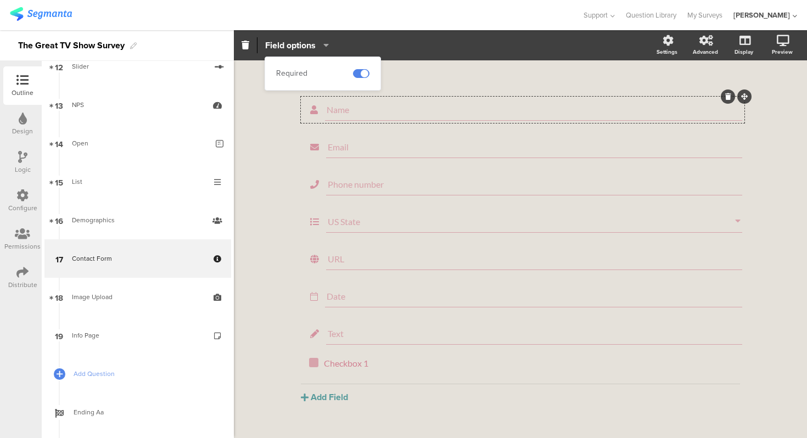
click at [328, 48] on icon "button" at bounding box center [323, 45] width 11 height 9
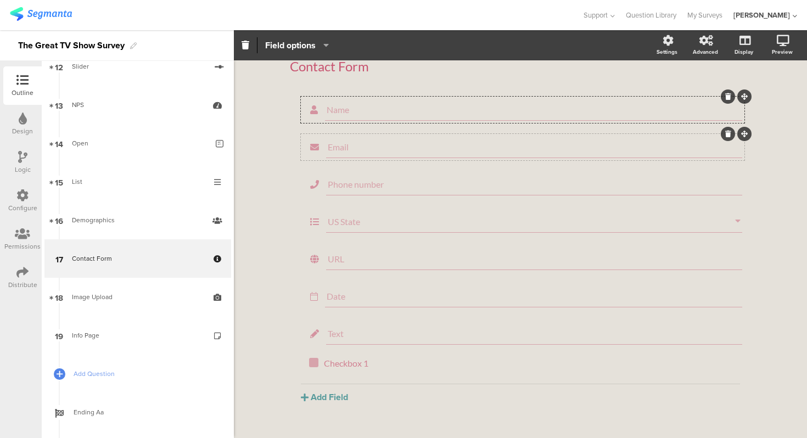
click at [349, 140] on div "Email" at bounding box center [534, 147] width 416 height 22
click at [313, 43] on span "Field options" at bounding box center [290, 45] width 50 height 13
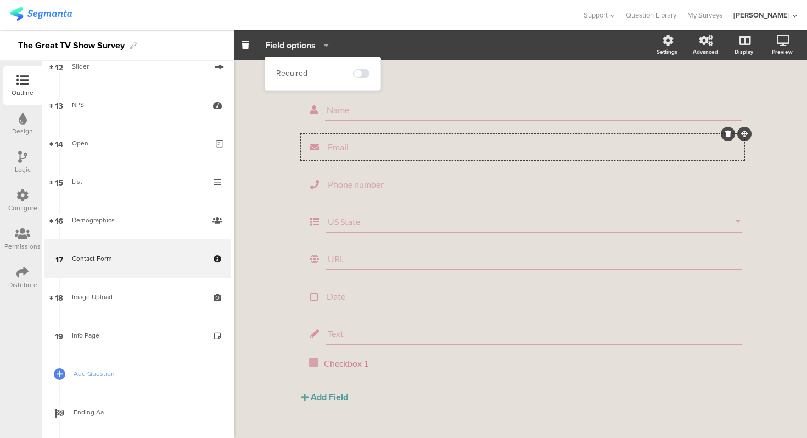
click at [313, 43] on span "Field options" at bounding box center [290, 45] width 50 height 13
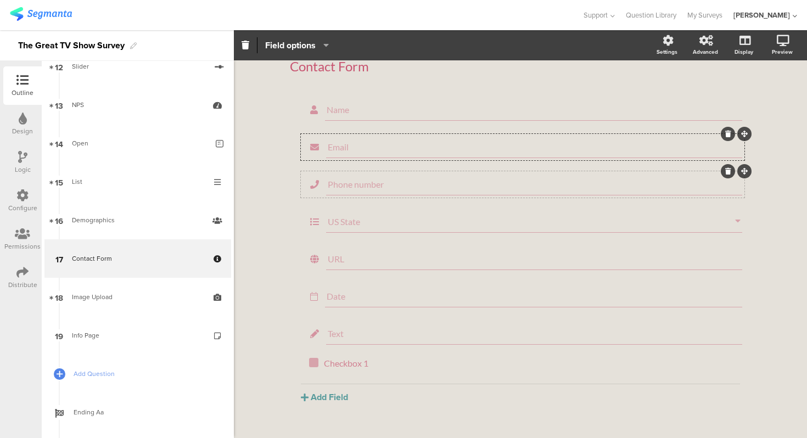
click at [396, 181] on input "Phone number" at bounding box center [534, 184] width 413 height 10
click at [322, 38] on button "Field options" at bounding box center [297, 45] width 65 height 24
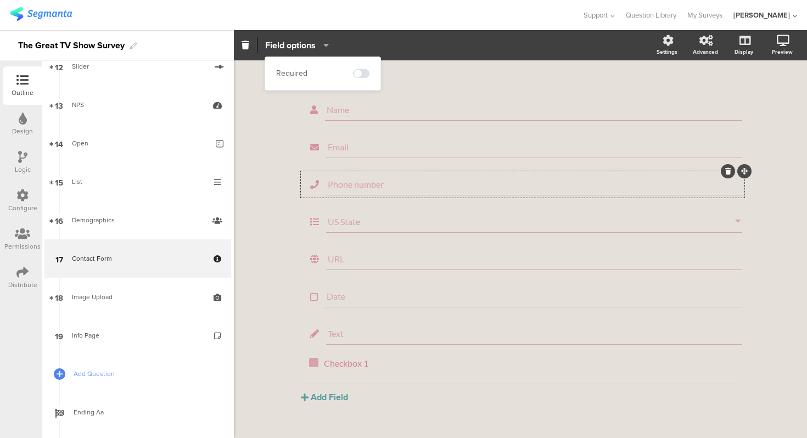
click at [268, 139] on div "Contact Form Contact Form Name Email Phone number US State URL Date" at bounding box center [520, 251] width 573 height 419
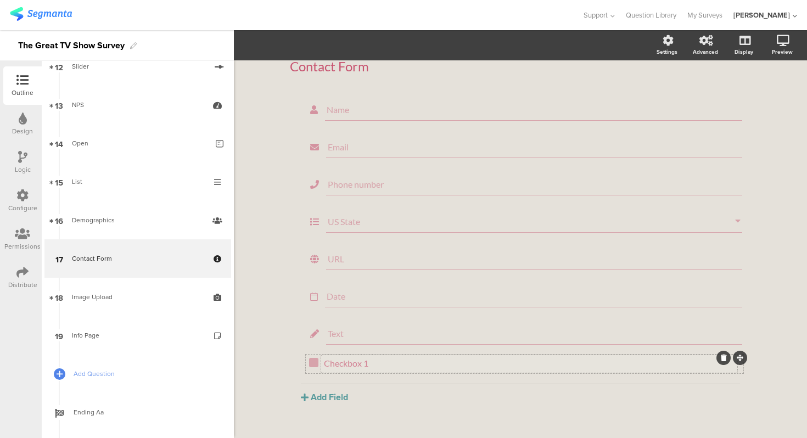
click at [390, 357] on div "Checkbox 1 Checkbox 1" at bounding box center [529, 364] width 416 height 18
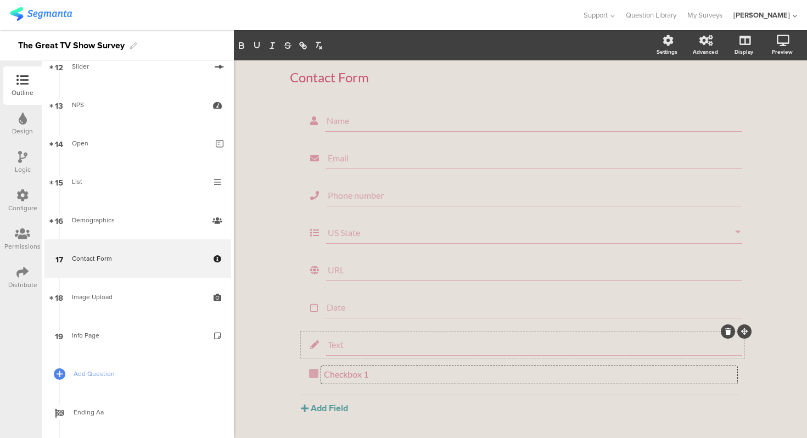
click at [363, 334] on div "Text" at bounding box center [522, 345] width 443 height 26
click at [301, 43] on span "Field options" at bounding box center [290, 45] width 50 height 13
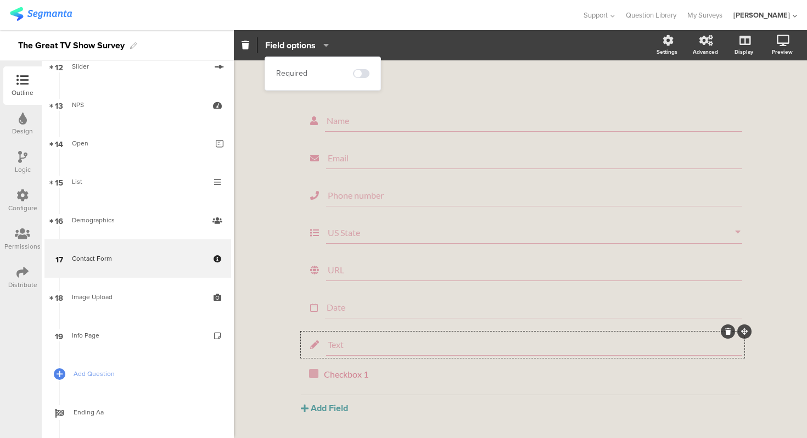
click at [269, 148] on div "Contact Form Contact Form Name Email Phone number US State URL Date" at bounding box center [520, 262] width 573 height 419
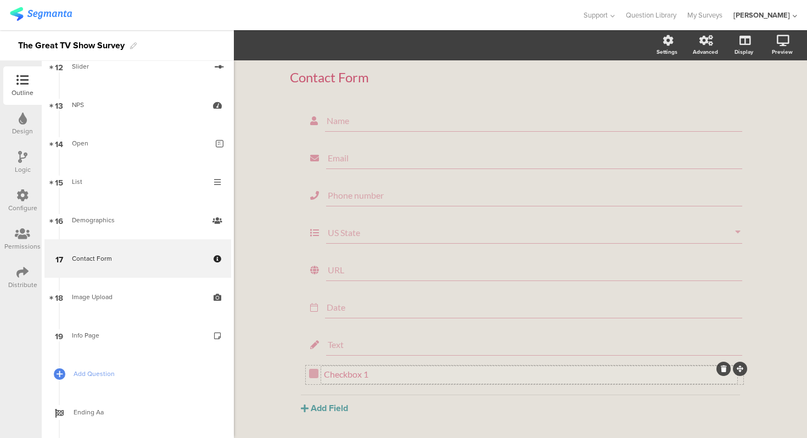
click at [365, 379] on div "Checkbox 1" at bounding box center [529, 374] width 411 height 10
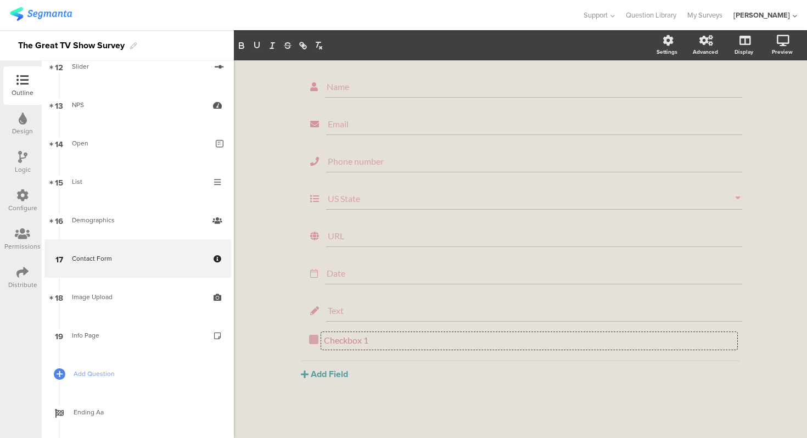
scroll to position [44, 0]
click at [365, 333] on div "Checkbox 1 Checkbox 1 Checkbox 1" at bounding box center [529, 341] width 416 height 18
click at [316, 339] on div at bounding box center [313, 339] width 9 height 9
click at [296, 43] on span "Field options" at bounding box center [290, 45] width 50 height 13
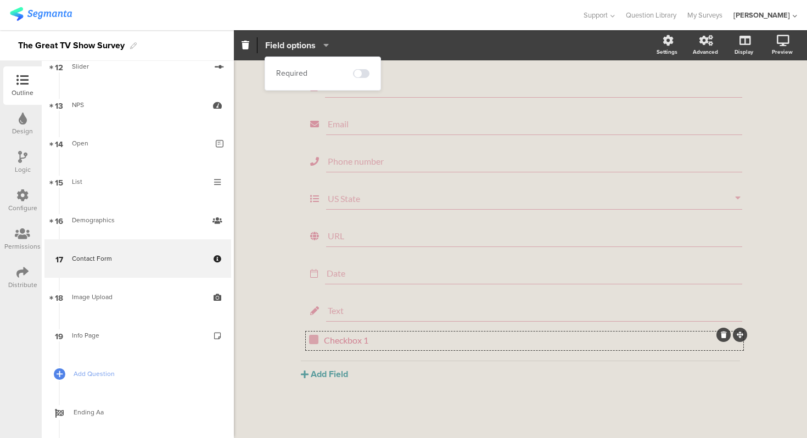
click at [296, 43] on span "Field options" at bounding box center [290, 45] width 50 height 13
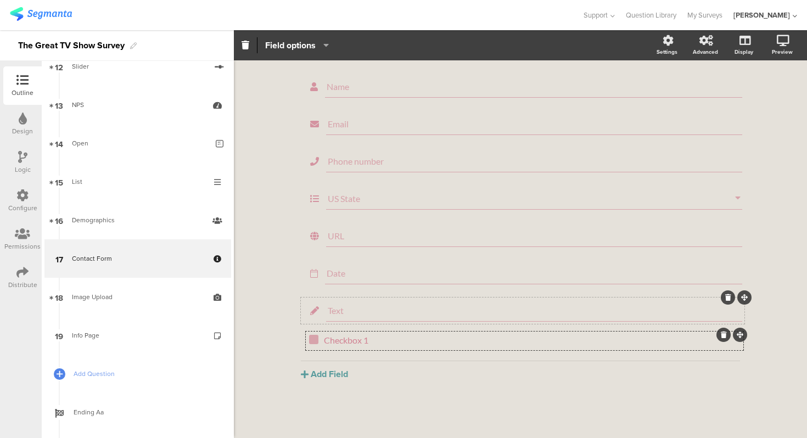
click at [372, 311] on input "Text" at bounding box center [534, 310] width 413 height 10
click at [330, 312] on input "Text" at bounding box center [534, 310] width 413 height 10
click at [339, 311] on input "Text" at bounding box center [534, 310] width 413 height 10
type input "k"
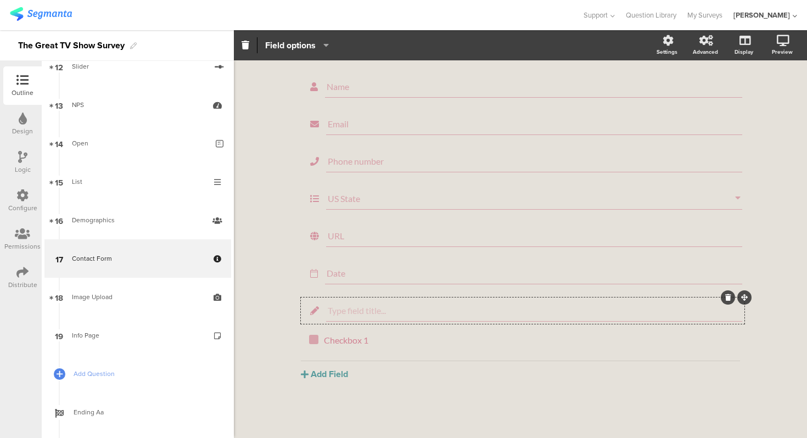
click at [271, 295] on div "Contact Form Contact Form Name Email Phone number US State URL Date" at bounding box center [520, 228] width 573 height 419
click at [355, 335] on div "Checkbox 1" at bounding box center [529, 340] width 411 height 10
click at [278, 330] on div "Contact Form Contact Form Name Email Phone number US State URL Date" at bounding box center [520, 236] width 573 height 419
click at [367, 366] on div "Name Email Phone number US State URL Date Checkbox 1 Checkbox 1 [GEOGRAPHIC_DAT…" at bounding box center [520, 235] width 461 height 307
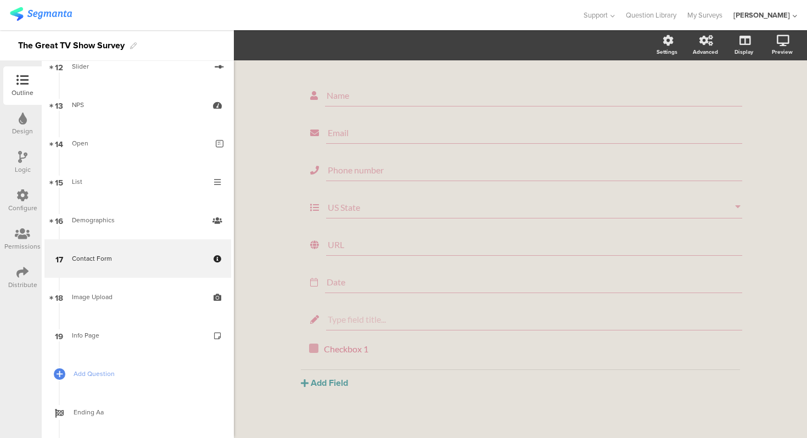
click at [287, 322] on div "Contact Form Contact Form Name Email Phone number US State URL Date" at bounding box center [520, 236] width 483 height 419
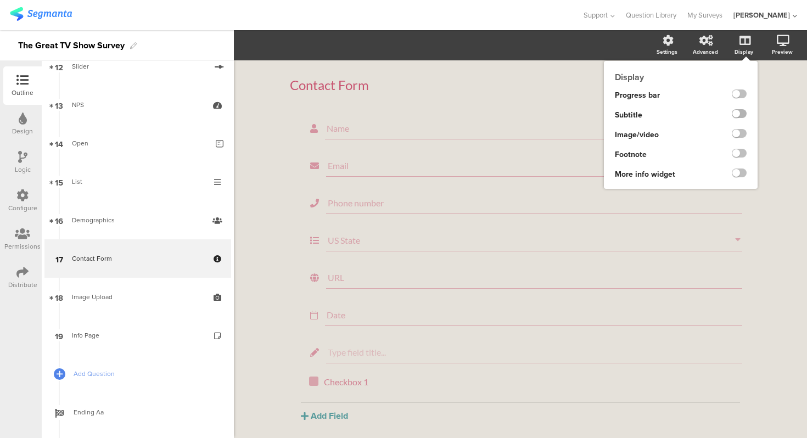
click at [746, 114] on label at bounding box center [739, 113] width 15 height 9
click at [0, 0] on input "checkbox" at bounding box center [0, 0] width 0 height 0
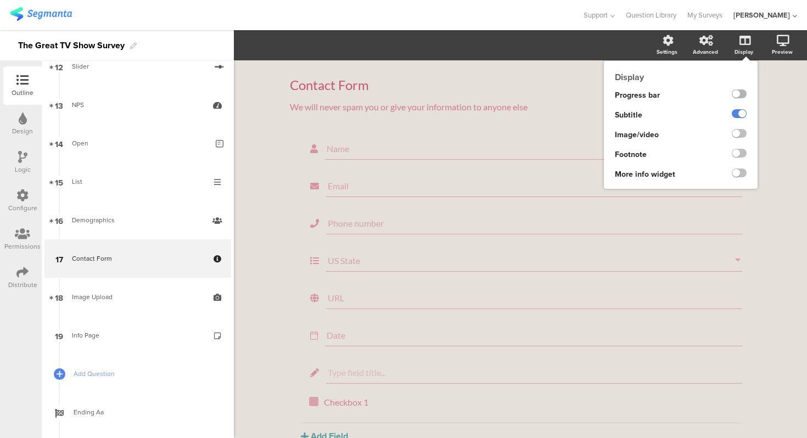
click at [742, 91] on label at bounding box center [739, 93] width 15 height 9
click at [0, 0] on input "checkbox" at bounding box center [0, 0] width 0 height 0
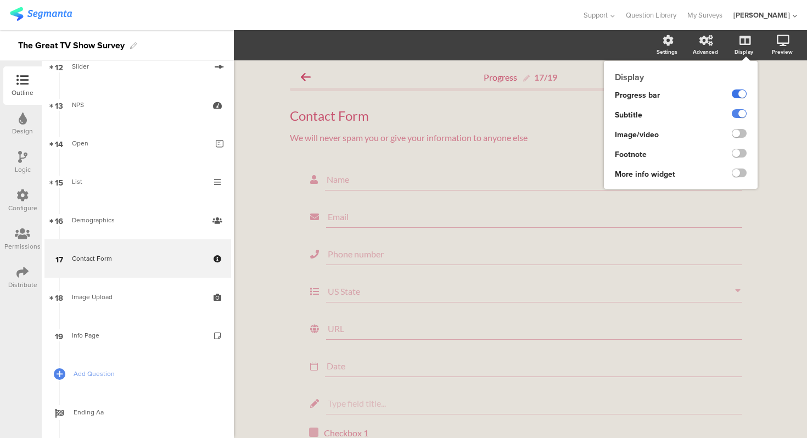
click at [742, 91] on label at bounding box center [739, 93] width 15 height 9
click at [0, 0] on input "checkbox" at bounding box center [0, 0] width 0 height 0
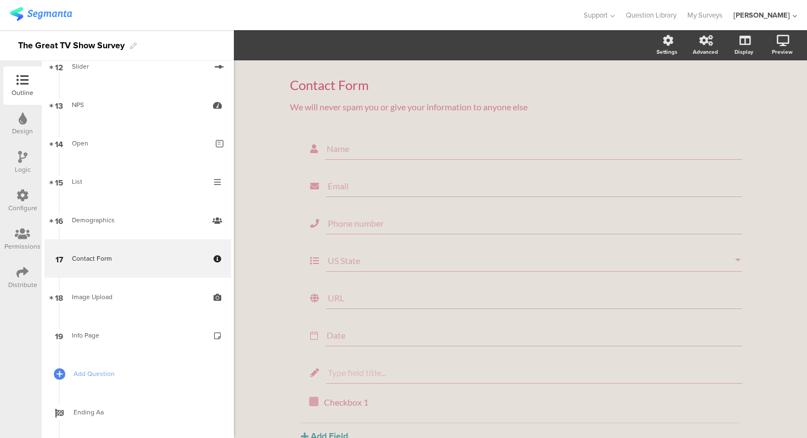
click at [771, 105] on div "Contact Form Contact Form We will never spam you or give your information to an…" at bounding box center [520, 280] width 573 height 440
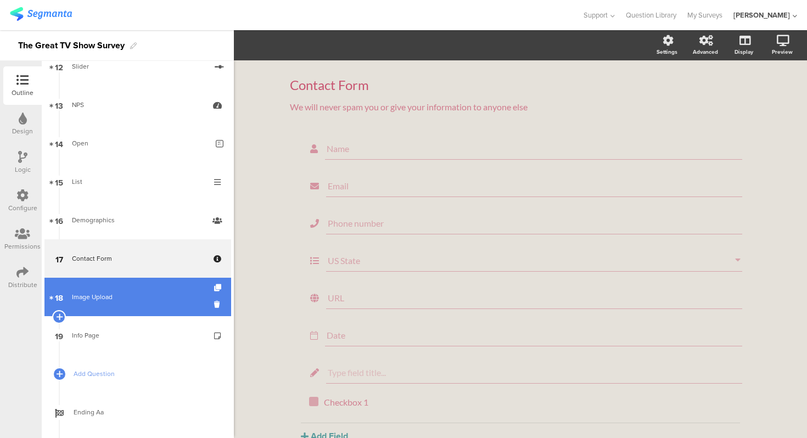
click at [97, 307] on link "18 Image Upload" at bounding box center [137, 297] width 187 height 38
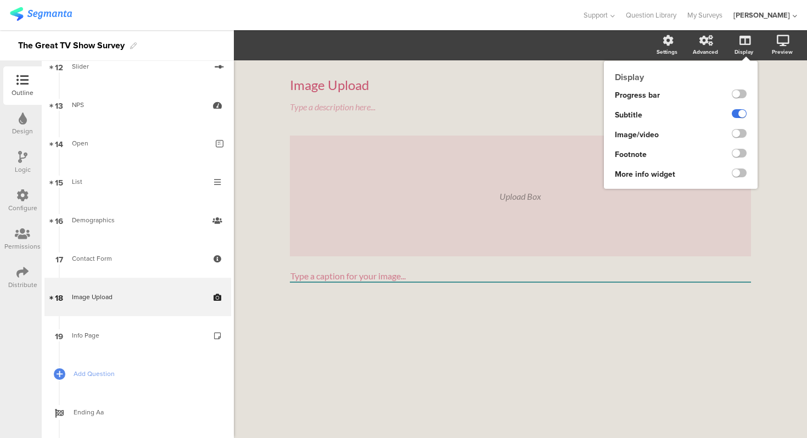
click at [737, 111] on label at bounding box center [739, 113] width 15 height 9
click at [0, 0] on input "checkbox" at bounding box center [0, 0] width 0 height 0
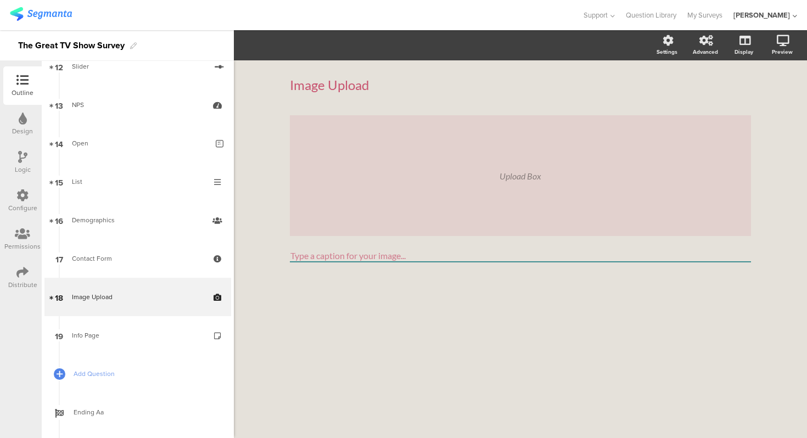
click at [463, 251] on input "Type a caption for your image..." at bounding box center [520, 256] width 461 height 13
click at [438, 196] on div "Upload Box" at bounding box center [520, 175] width 461 height 121
click at [521, 178] on div "Upload Box" at bounding box center [520, 176] width 42 height 10
click at [419, 130] on div "Upload Box" at bounding box center [520, 175] width 461 height 121
click at [389, 253] on input "Type a caption for your image..." at bounding box center [520, 256] width 461 height 13
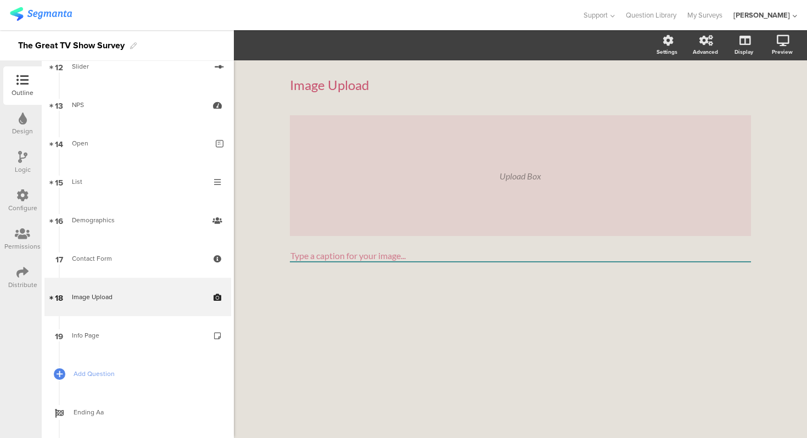
click at [380, 259] on input "Type a caption for your image..." at bounding box center [520, 256] width 461 height 13
click at [266, 232] on div "Image Upload Image Upload Upload Box Type a caption for your image..." at bounding box center [520, 249] width 573 height 378
click at [317, 262] on div "Upload Box Type a caption for your image..." at bounding box center [520, 208] width 461 height 186
click at [318, 254] on input "Type a caption for your image..." at bounding box center [520, 256] width 461 height 13
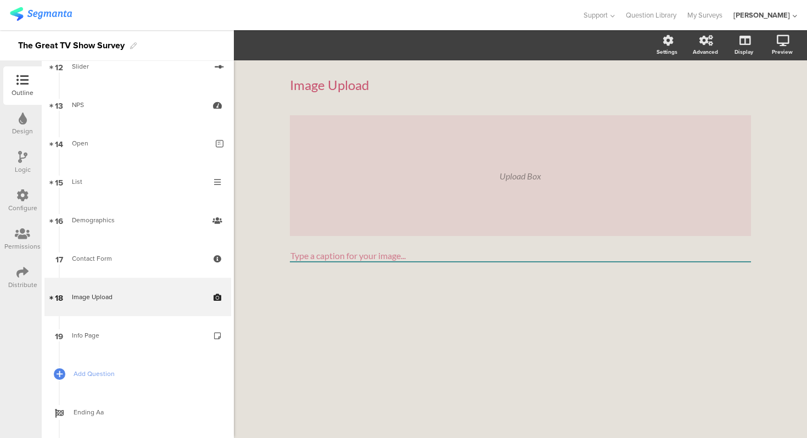
click at [277, 245] on div "Image Upload Image Upload Upload Box Type a caption for your image..." at bounding box center [520, 249] width 573 height 378
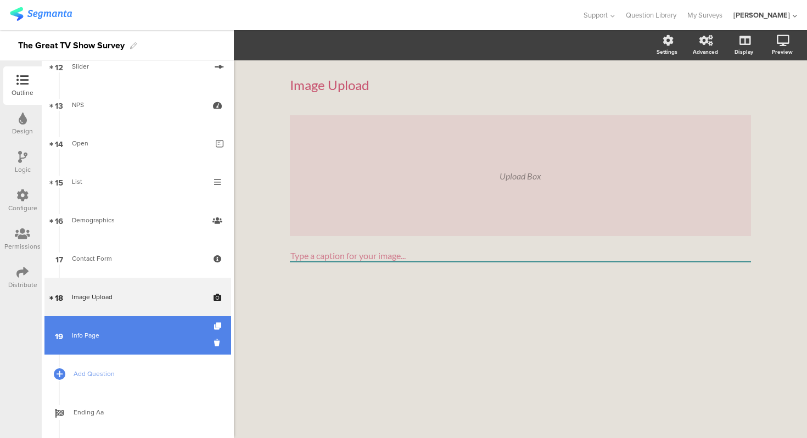
click at [158, 344] on link "19 Info Page" at bounding box center [137, 335] width 187 height 38
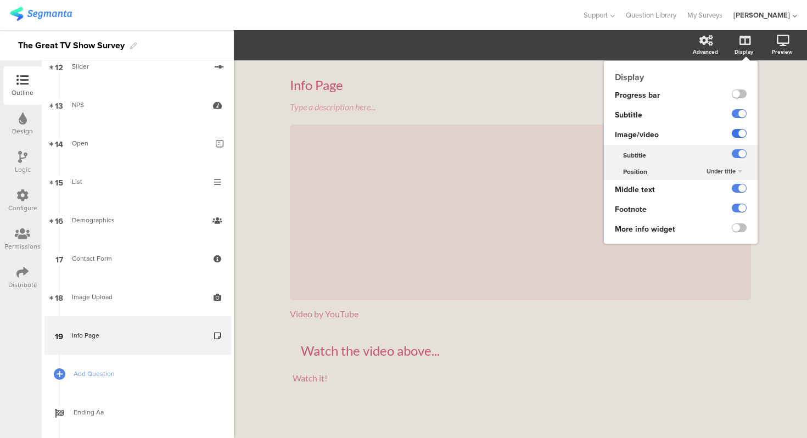
click at [738, 133] on label at bounding box center [739, 133] width 15 height 9
click at [0, 0] on input "checkbox" at bounding box center [0, 0] width 0 height 0
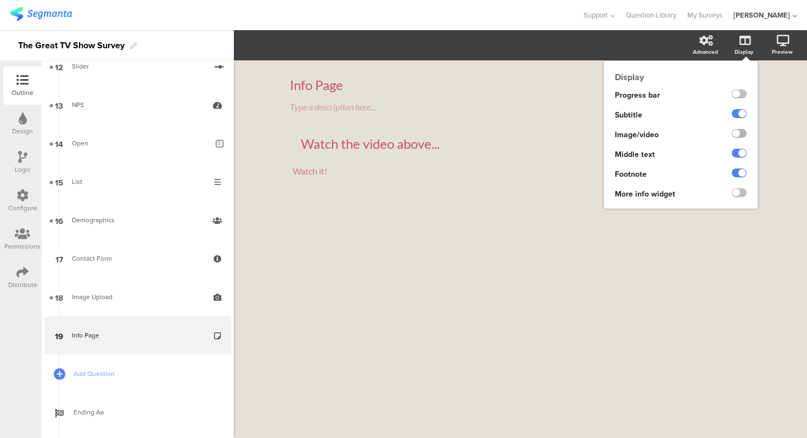
click at [738, 133] on label at bounding box center [739, 133] width 15 height 9
click at [0, 0] on input "checkbox" at bounding box center [0, 0] width 0 height 0
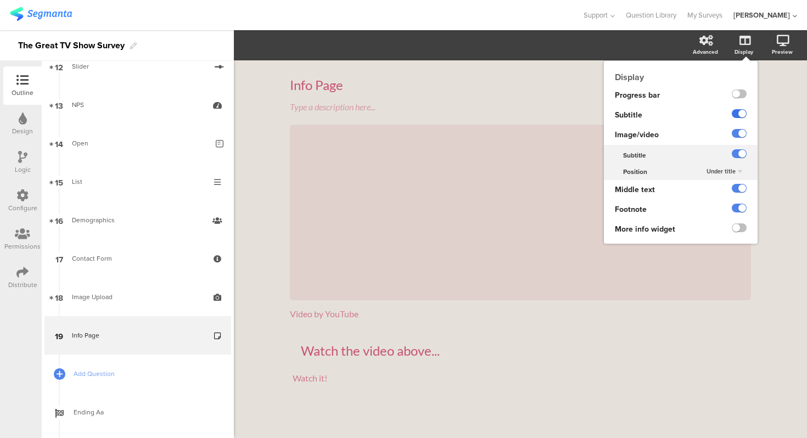
click at [738, 111] on label at bounding box center [739, 113] width 15 height 9
click at [0, 0] on input "checkbox" at bounding box center [0, 0] width 0 height 0
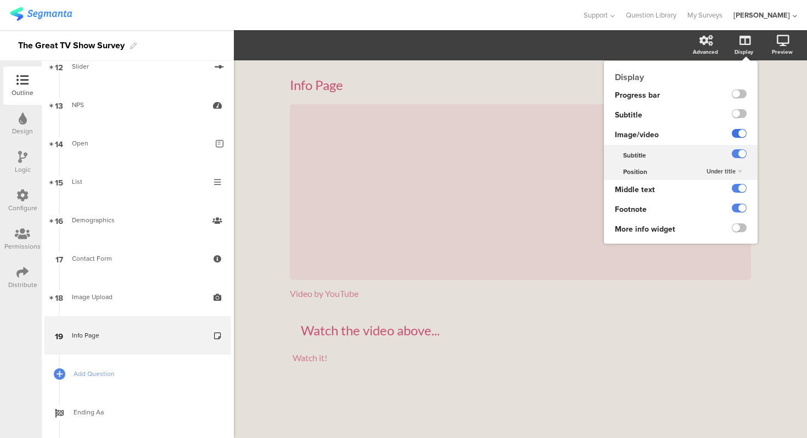
click at [739, 136] on label at bounding box center [739, 133] width 15 height 9
click at [0, 0] on input "checkbox" at bounding box center [0, 0] width 0 height 0
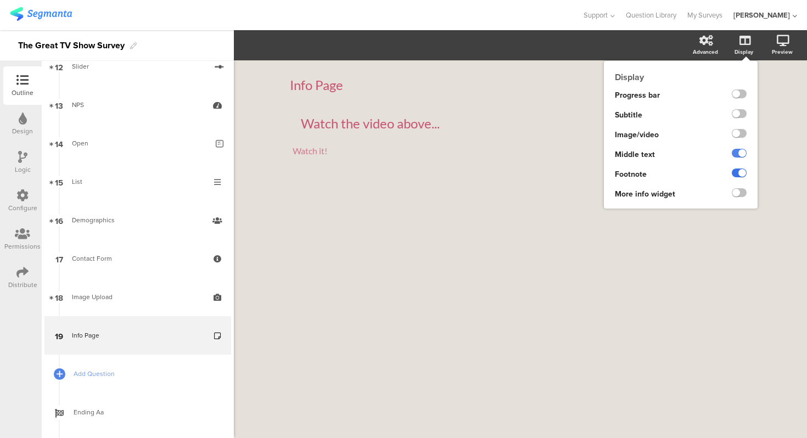
click at [739, 177] on label at bounding box center [739, 172] width 15 height 9
click at [0, 0] on input "checkbox" at bounding box center [0, 0] width 0 height 0
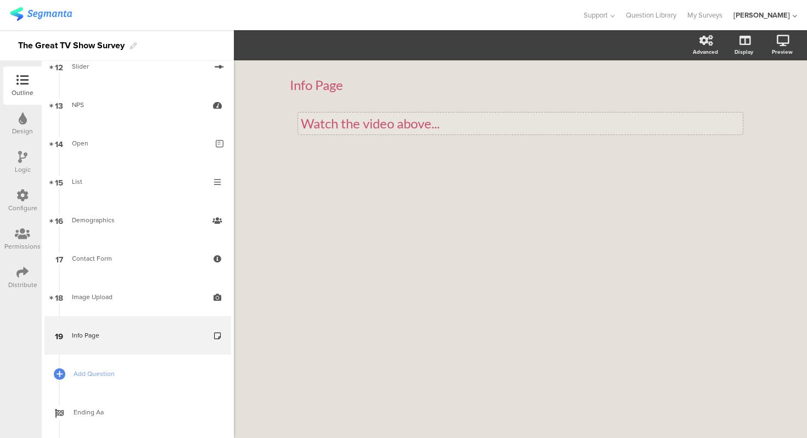
click at [493, 123] on p "Watch the video above..." at bounding box center [520, 123] width 439 height 16
click at [491, 112] on div "Info Page Info Page Watch the video above... Watch the video above... Watch the…" at bounding box center [520, 118] width 461 height 104
click at [454, 113] on div "Watch the video above... Watch the video above..." at bounding box center [520, 124] width 445 height 22
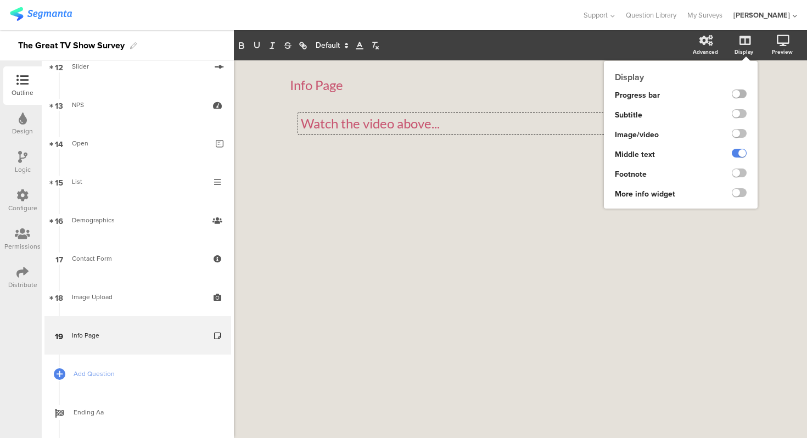
click at [738, 94] on label at bounding box center [739, 93] width 15 height 9
click at [0, 0] on input "checkbox" at bounding box center [0, 0] width 0 height 0
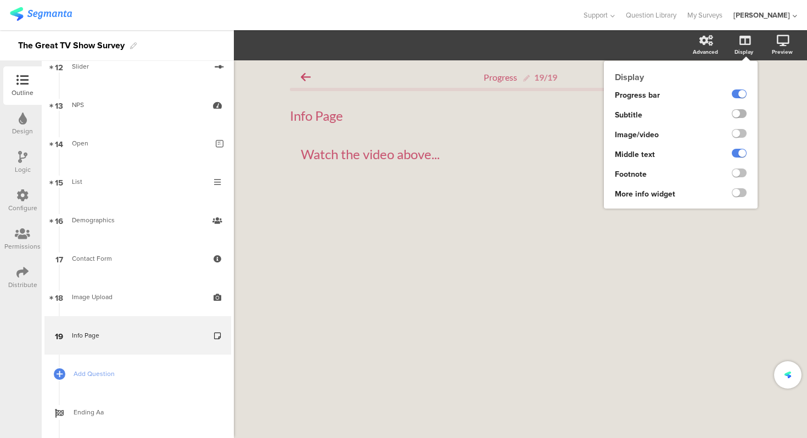
click at [742, 116] on label at bounding box center [739, 113] width 15 height 9
click at [0, 0] on input "checkbox" at bounding box center [0, 0] width 0 height 0
click at [740, 134] on label at bounding box center [739, 133] width 15 height 9
click at [0, 0] on input "checkbox" at bounding box center [0, 0] width 0 height 0
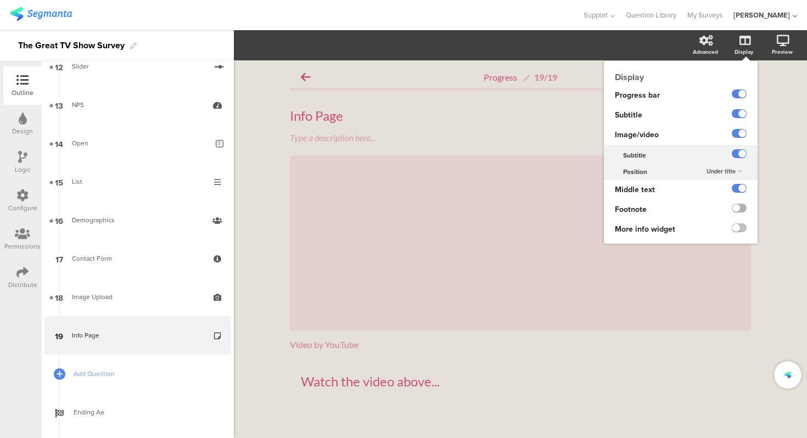
click at [735, 209] on label at bounding box center [739, 208] width 15 height 9
click at [0, 0] on input "checkbox" at bounding box center [0, 0] width 0 height 0
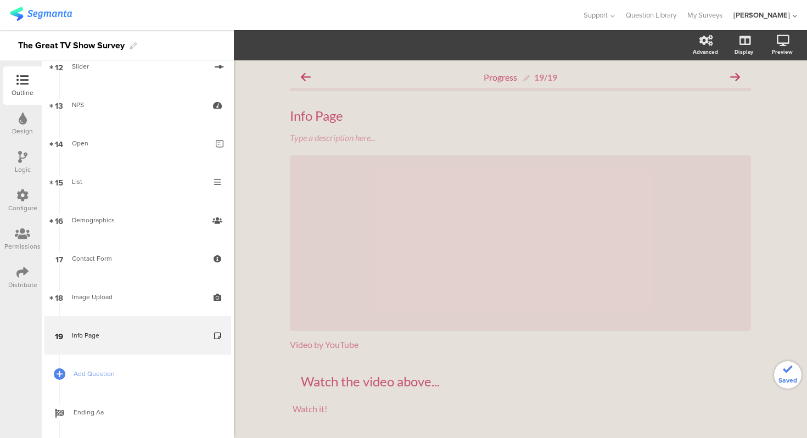
click at [790, 214] on div "Progress 19/19 Info Page Info Page Type a description here... / Video by YouTub…" at bounding box center [520, 266] width 573 height 413
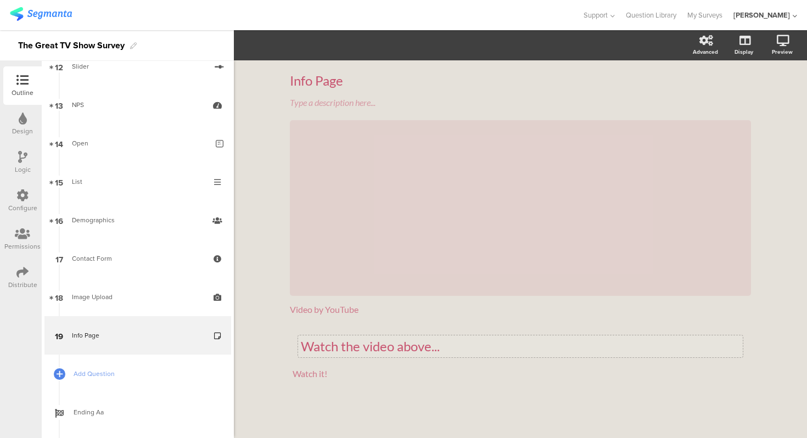
click at [453, 342] on p "Watch the video above..." at bounding box center [520, 346] width 439 height 16
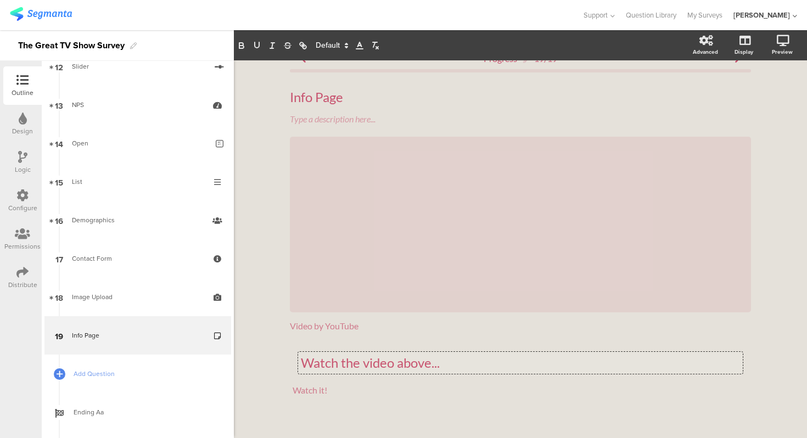
click at [320, 353] on div "Watch the video above... Watch the video above... Watch the video above..." at bounding box center [520, 363] width 445 height 22
click at [784, 115] on div "Progress 19/19 Info Page Info Page Type a description here... / Video by YouTub…" at bounding box center [520, 248] width 573 height 413
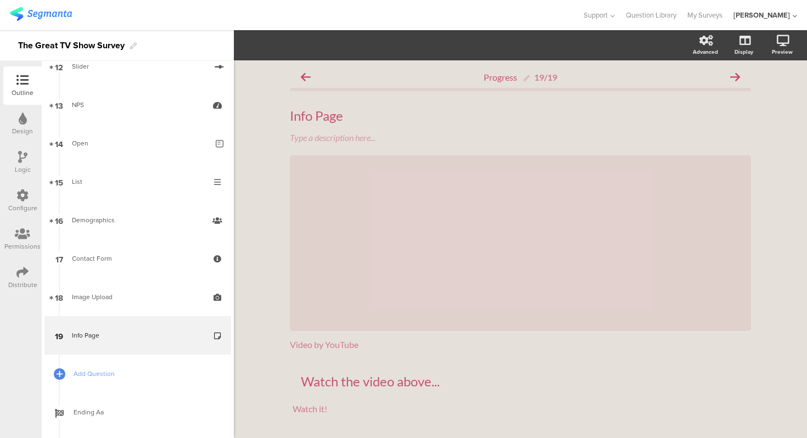
click at [445, 370] on div "Progress 19/19 Info Page Info Page Type a description here... / Video by YouTub…" at bounding box center [520, 267] width 461 height 402
click at [470, 178] on div "/" at bounding box center [520, 243] width 461 height 176
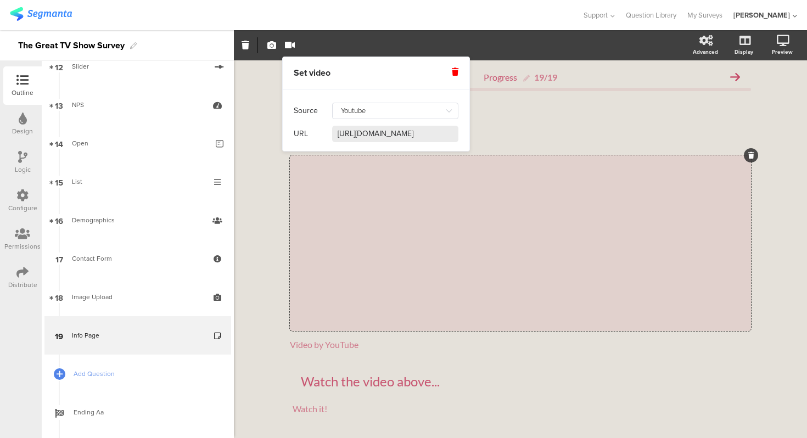
click at [255, 205] on div "Progress 19/19 Info Page Info Page Type a description here... / Video by YouTub…" at bounding box center [520, 266] width 573 height 413
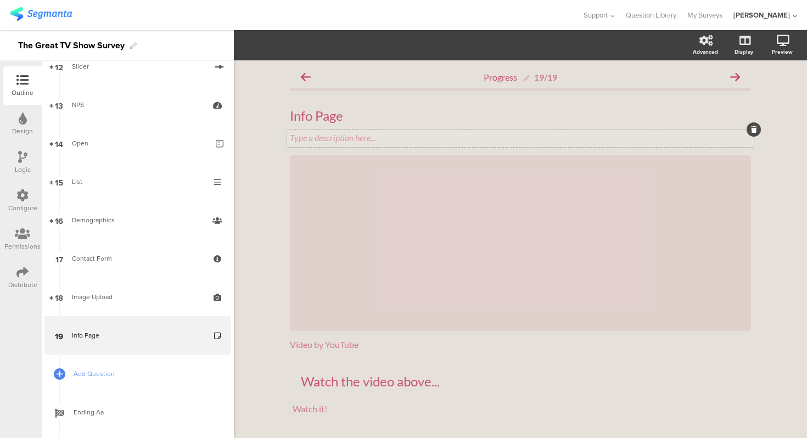
click at [333, 137] on div "Type a description here..." at bounding box center [520, 137] width 461 height 10
click at [330, 119] on div "Info Page" at bounding box center [520, 116] width 461 height 16
click at [345, 156] on div "/" at bounding box center [520, 243] width 461 height 176
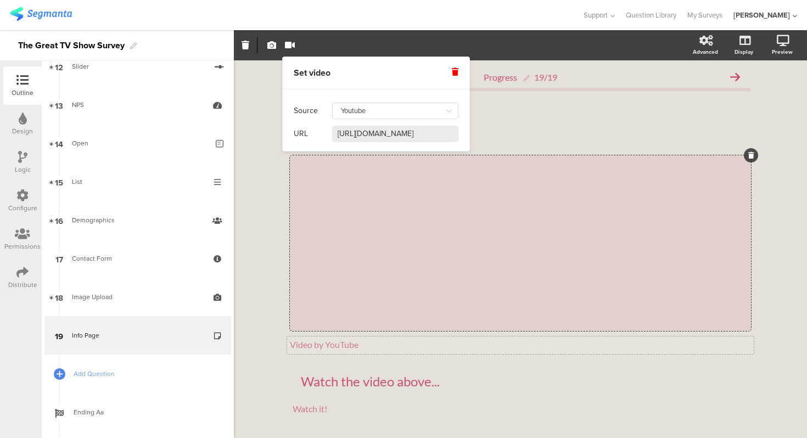
click at [351, 341] on div "Video by YouTube" at bounding box center [520, 344] width 461 height 10
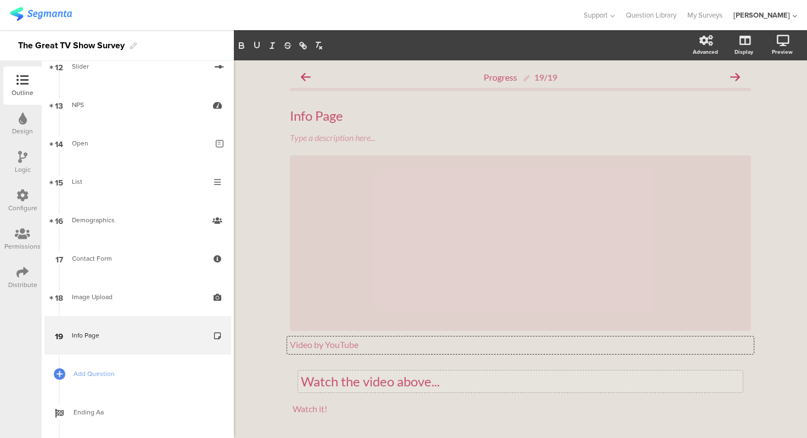
click at [344, 384] on p "Watch the video above..." at bounding box center [520, 381] width 439 height 16
click at [344, 371] on div "Watch the video above... Watch the video above... Watch the video above..." at bounding box center [520, 381] width 445 height 22
click at [278, 372] on div "Progress 19/19 Info Page Info Page Type a description here... / Video by YouTub…" at bounding box center [520, 266] width 573 height 413
click at [258, 322] on div "Progress 19/19 Info Page Info Page Type a description here... / Video by YouTub…" at bounding box center [520, 266] width 573 height 413
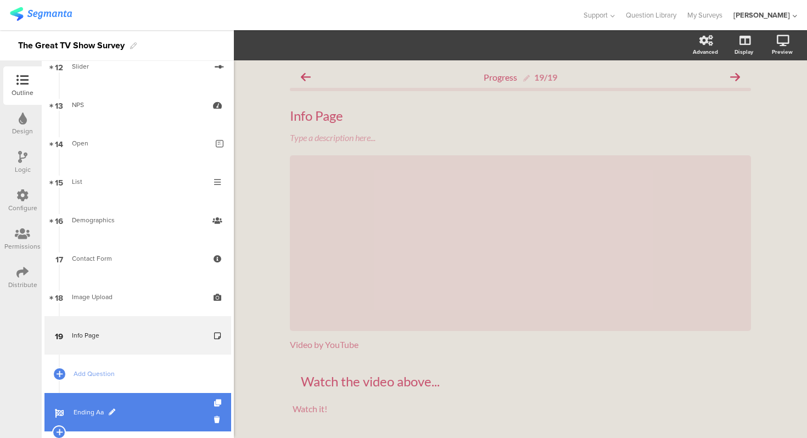
click at [144, 408] on span "Ending Aa" at bounding box center [144, 412] width 141 height 11
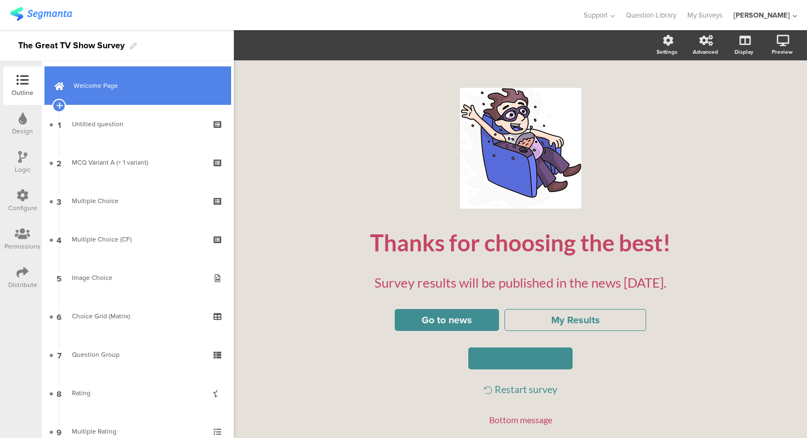
click at [127, 97] on link "Welcome Page" at bounding box center [137, 85] width 187 height 38
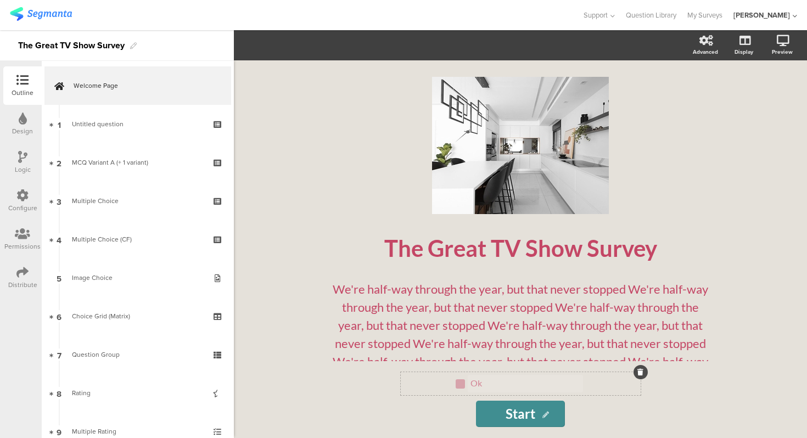
click at [510, 379] on p "Ok" at bounding box center [525, 383] width 110 height 10
click at [511, 372] on sg-page-checkbox "Ok Ok Ok" at bounding box center [521, 383] width 240 height 23
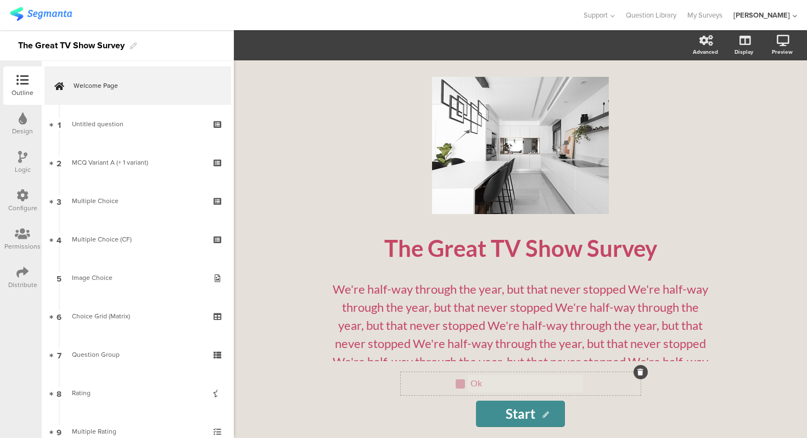
click at [510, 379] on p "Ok" at bounding box center [525, 383] width 110 height 10
click at [513, 372] on sg-page-checkbox "Ok Ok Ok" at bounding box center [521, 383] width 240 height 23
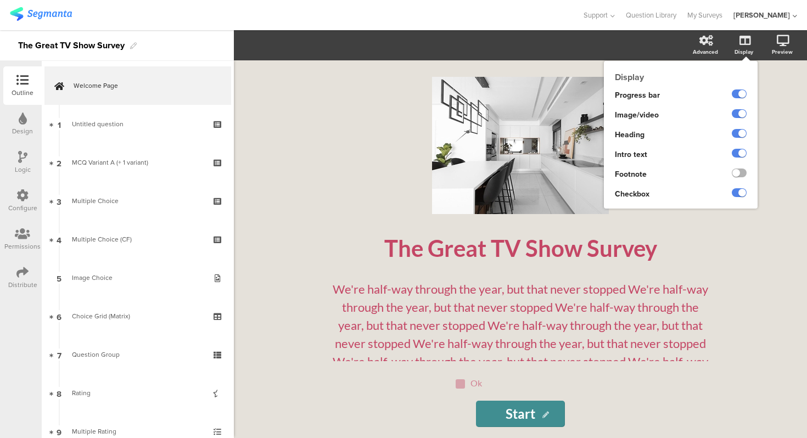
click at [741, 174] on label at bounding box center [739, 172] width 15 height 9
click at [0, 0] on input "checkbox" at bounding box center [0, 0] width 0 height 0
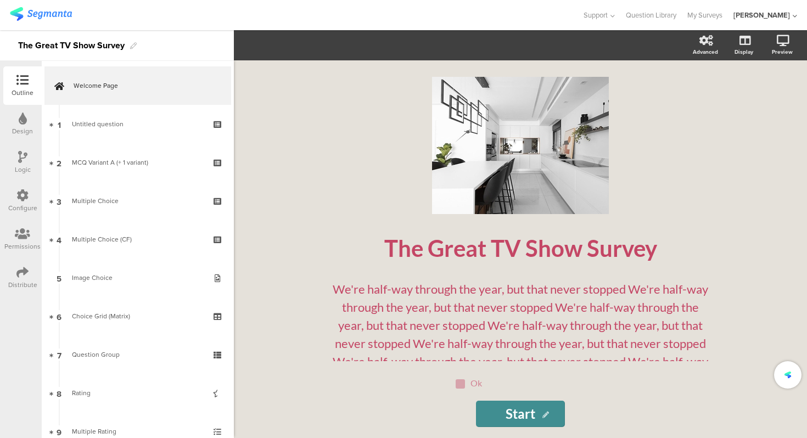
click at [766, 160] on div "/ The Great TV Show Survey The Great TV Show Survey We're half-way through the …" at bounding box center [520, 249] width 573 height 378
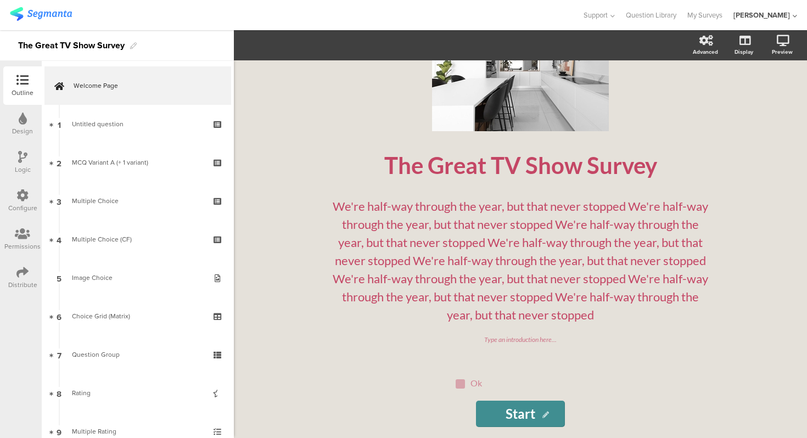
click at [743, 127] on div "/ The Great TV Show Survey The Great TV Show Survey We're half-way through the …" at bounding box center [520, 249] width 461 height 378
click at [524, 314] on p "We're half-way through the year, but that never stopped We're half-way through …" at bounding box center [520, 260] width 384 height 127
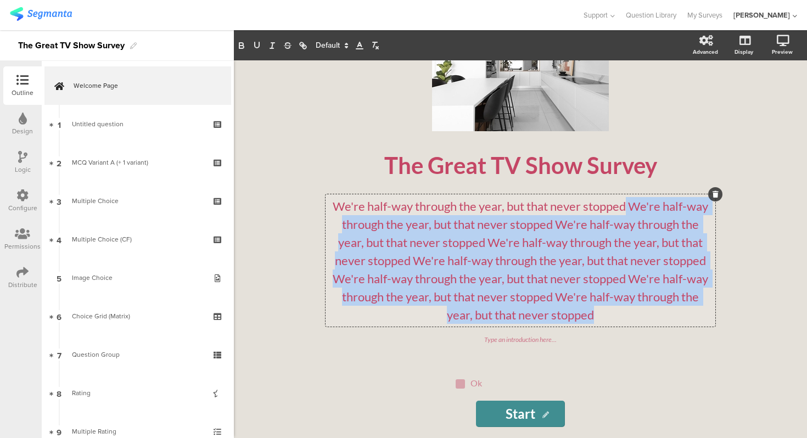
drag, startPoint x: 602, startPoint y: 314, endPoint x: 625, endPoint y: 211, distance: 106.4
click at [625, 211] on p "We're half-way through the year, but that never stopped We're half-way through …" at bounding box center [520, 260] width 384 height 127
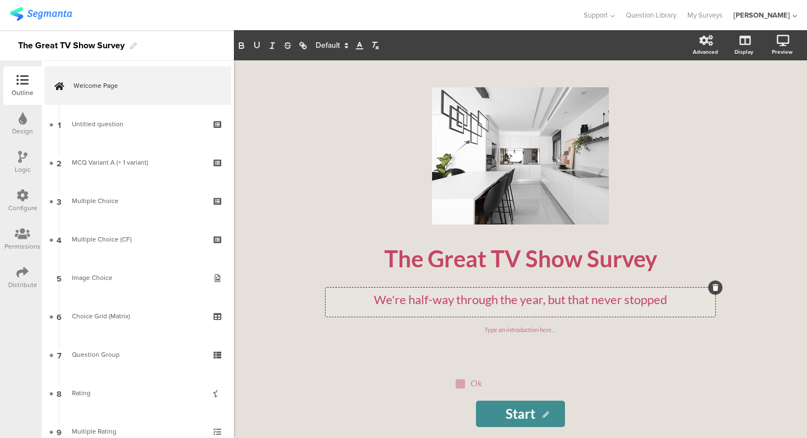
scroll to position [0, 0]
click at [776, 191] on div "/ The Great TV Show Survey The Great TV Show Survey We're half-way through the …" at bounding box center [520, 249] width 573 height 378
click at [551, 330] on div "Type an introduction here..." at bounding box center [520, 330] width 384 height 10
click at [752, 229] on div "/ The Great TV Show Survey The Great TV Show Survey We're half-way through the …" at bounding box center [520, 249] width 573 height 378
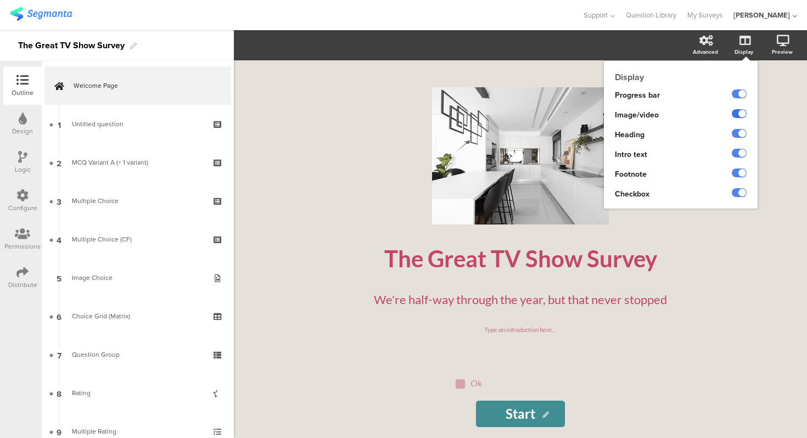
click at [740, 112] on label at bounding box center [739, 113] width 15 height 9
click at [0, 0] on input "checkbox" at bounding box center [0, 0] width 0 height 0
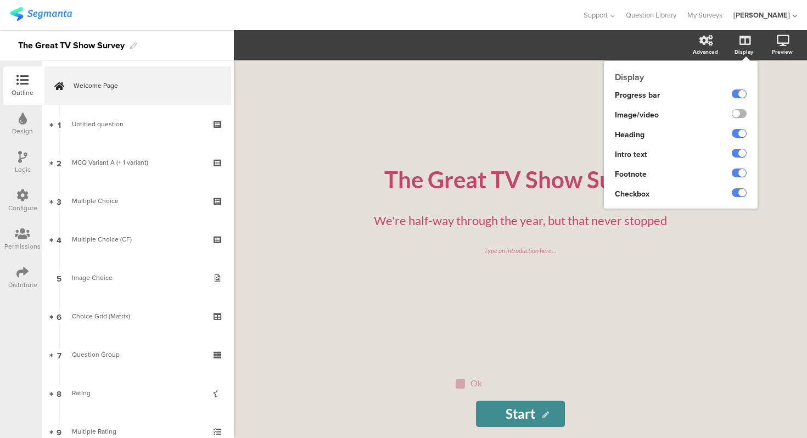
click at [740, 112] on label at bounding box center [739, 113] width 15 height 9
click at [0, 0] on input "checkbox" at bounding box center [0, 0] width 0 height 0
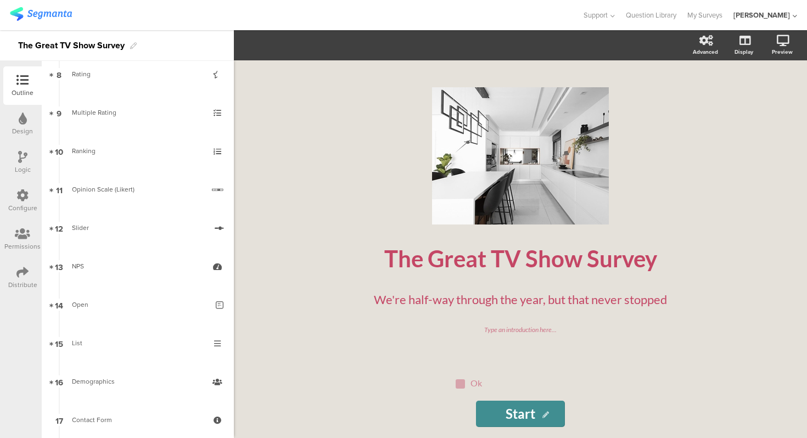
scroll to position [537, 0]
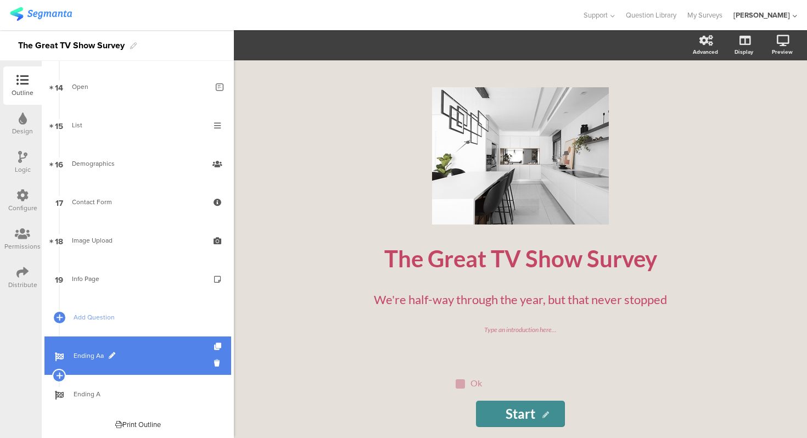
click at [126, 348] on link "Ending Aa" at bounding box center [137, 355] width 187 height 38
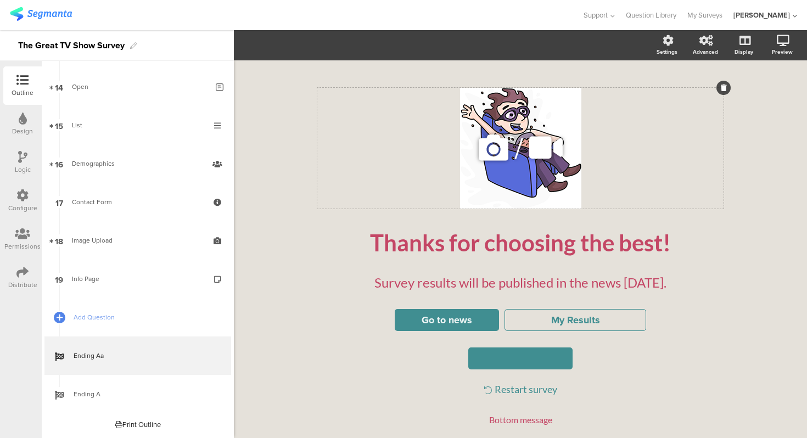
click at [531, 182] on div "/" at bounding box center [520, 148] width 406 height 121
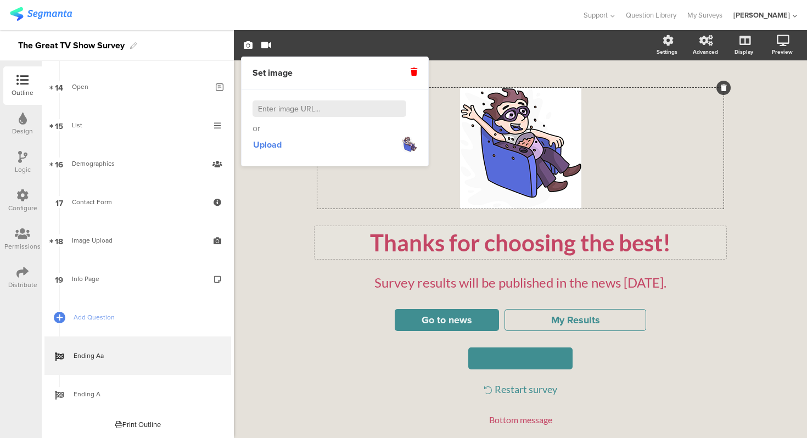
click at [535, 257] on div "Thanks for choosing the best! Thanks for choosing the best!" at bounding box center [520, 242] width 412 height 33
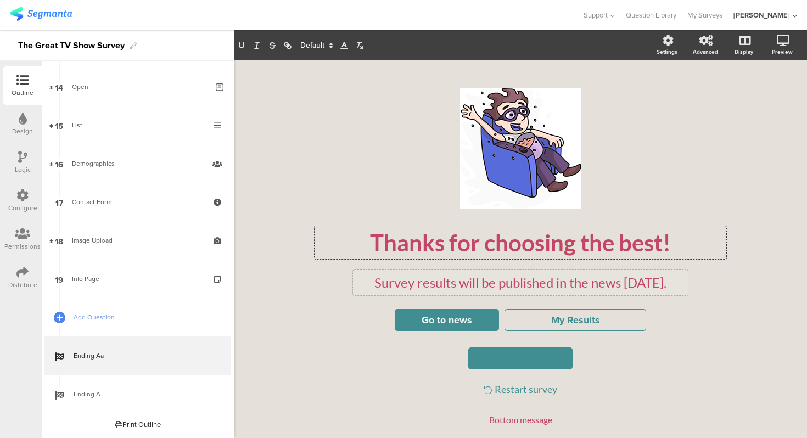
click at [536, 280] on p "Survey results will be published in the news [DATE]." at bounding box center [520, 283] width 329 height 20
click at [683, 350] on div at bounding box center [520, 358] width 406 height 22
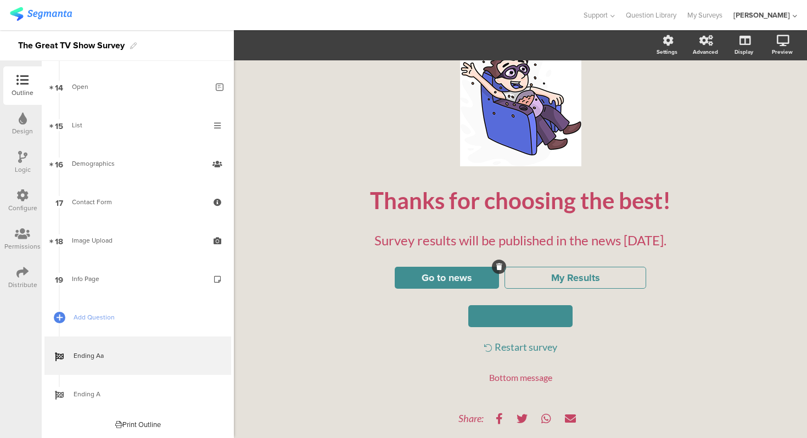
scroll to position [84, 0]
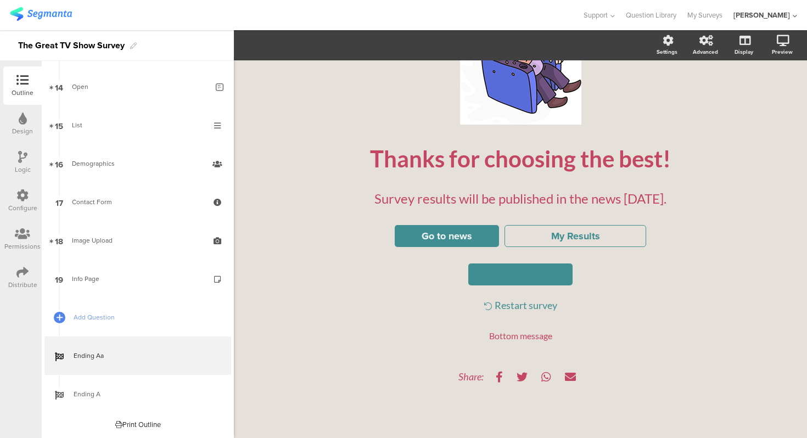
click at [504, 304] on div "Restart survey" at bounding box center [520, 305] width 406 height 12
click at [497, 335] on div "Bottom message" at bounding box center [520, 335] width 406 height 10
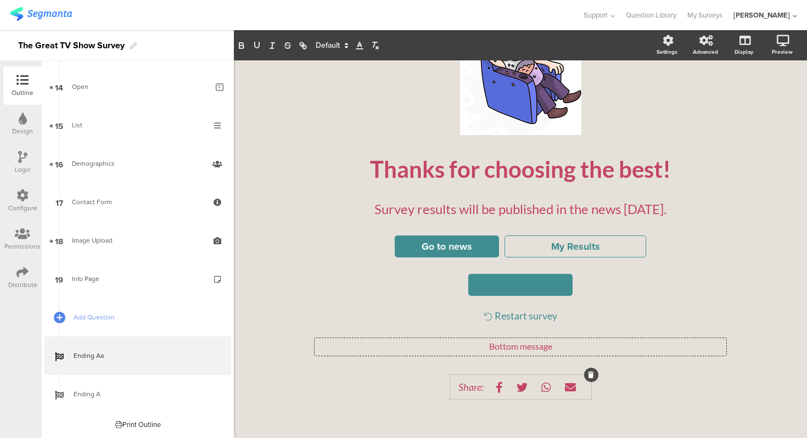
click at [463, 389] on span "Share:" at bounding box center [470, 387] width 25 height 12
click at [704, 307] on div "/ Thanks for choosing the best! Thanks for choosing the best! Survey results wi…" at bounding box center [520, 218] width 439 height 440
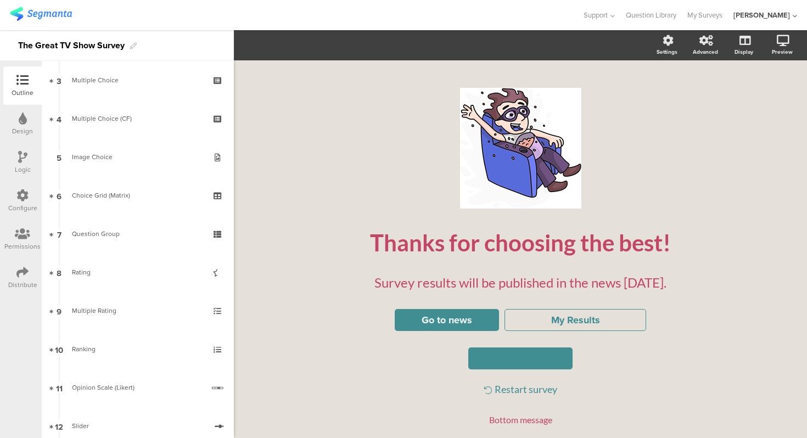
scroll to position [0, 0]
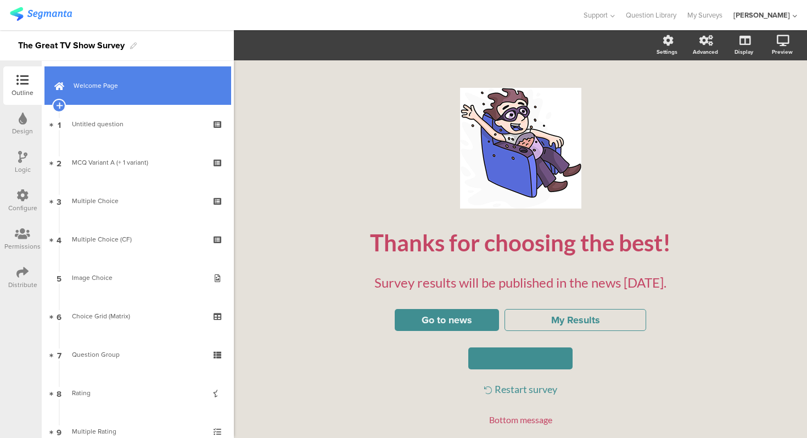
click at [108, 102] on link "Welcome Page" at bounding box center [137, 85] width 187 height 38
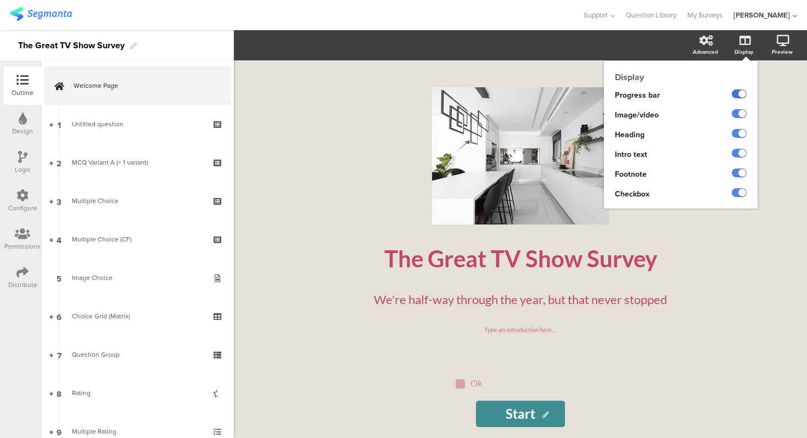
click at [741, 92] on label at bounding box center [739, 93] width 15 height 9
click at [0, 0] on input "checkbox" at bounding box center [0, 0] width 0 height 0
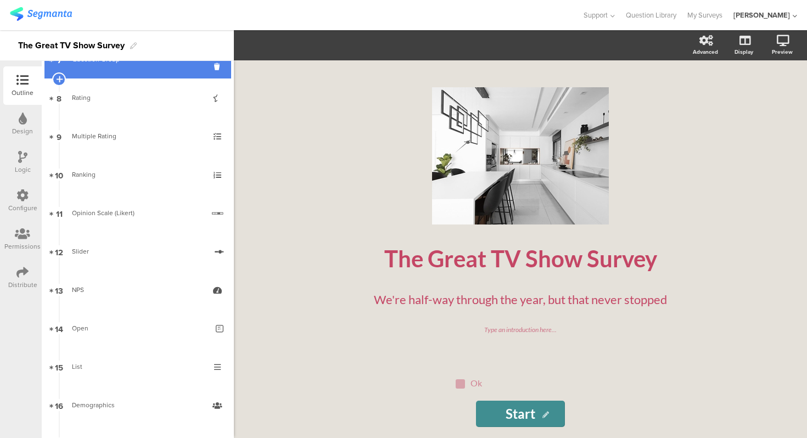
scroll to position [537, 0]
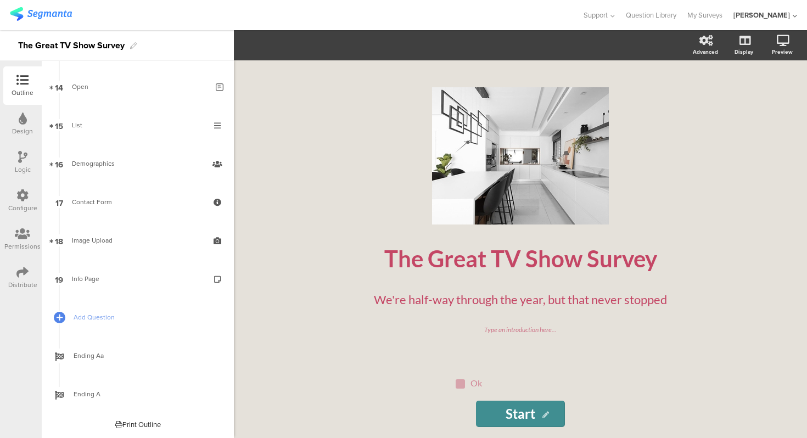
click at [108, 349] on link "Ending Aa" at bounding box center [137, 355] width 187 height 38
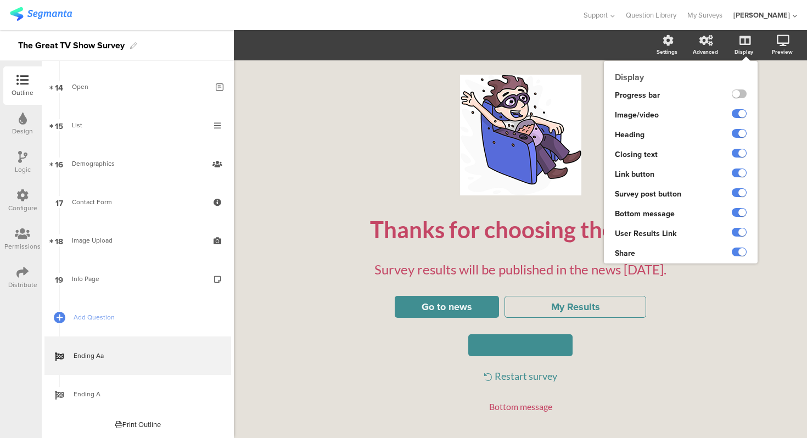
scroll to position [3, 0]
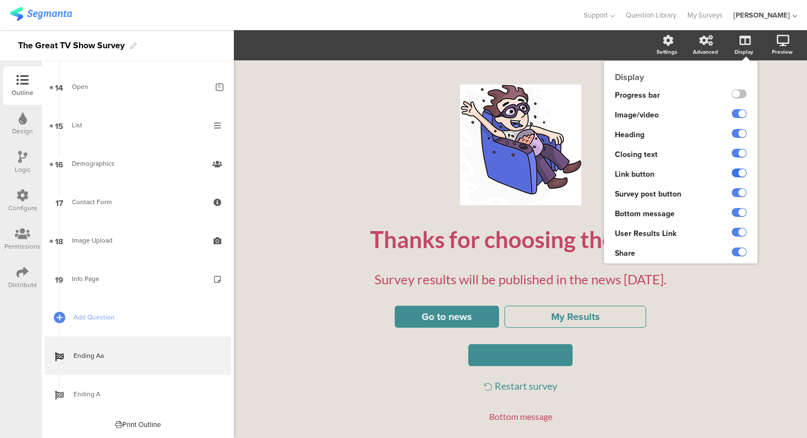
click at [740, 175] on label at bounding box center [739, 172] width 15 height 9
click at [0, 0] on input "checkbox" at bounding box center [0, 0] width 0 height 0
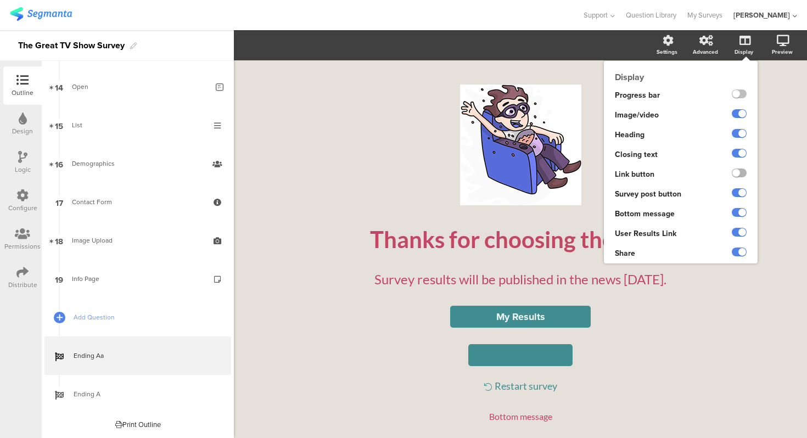
click at [740, 175] on label at bounding box center [739, 172] width 15 height 9
click at [0, 0] on input "checkbox" at bounding box center [0, 0] width 0 height 0
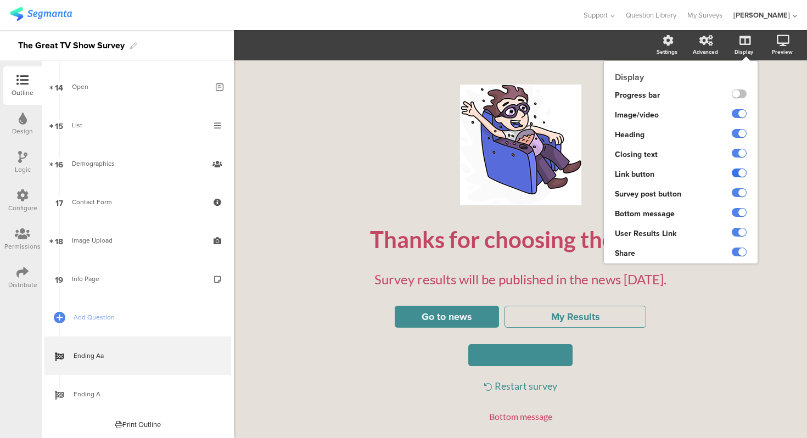
click at [740, 175] on label at bounding box center [739, 172] width 15 height 9
click at [0, 0] on input "checkbox" at bounding box center [0, 0] width 0 height 0
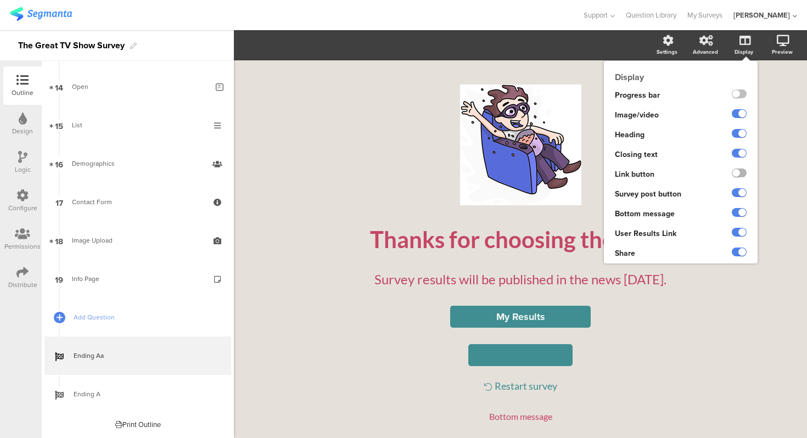
click at [740, 175] on label at bounding box center [739, 172] width 15 height 9
click at [0, 0] on input "checkbox" at bounding box center [0, 0] width 0 height 0
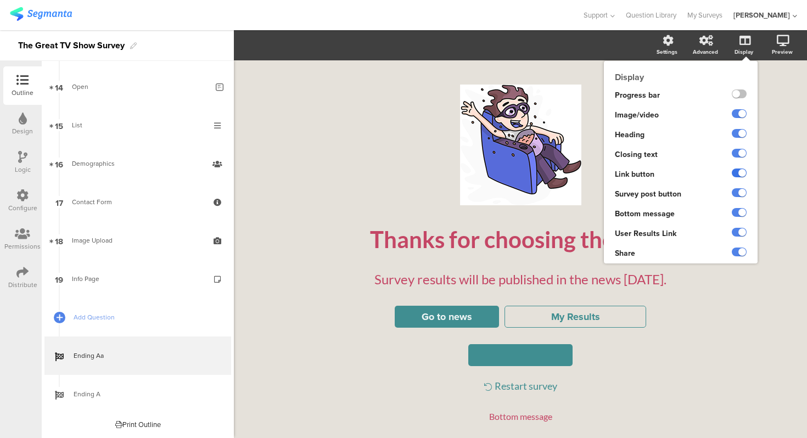
click at [740, 175] on label at bounding box center [739, 172] width 15 height 9
click at [0, 0] on input "checkbox" at bounding box center [0, 0] width 0 height 0
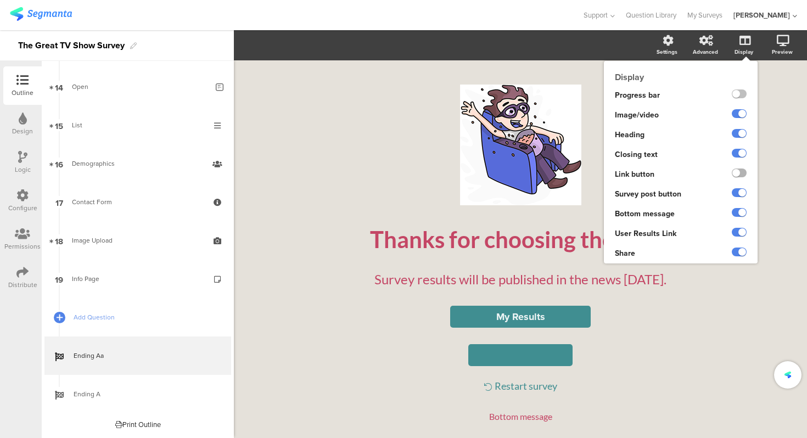
click at [740, 175] on label at bounding box center [739, 172] width 15 height 9
click at [0, 0] on input "checkbox" at bounding box center [0, 0] width 0 height 0
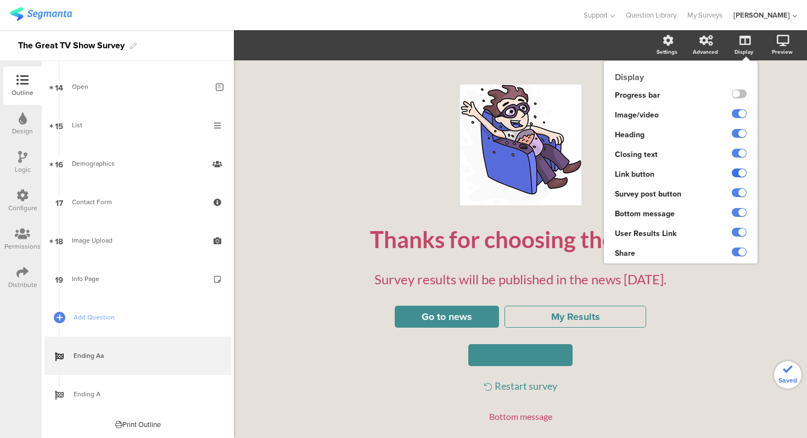
click at [740, 175] on label at bounding box center [739, 172] width 15 height 9
click at [0, 0] on input "checkbox" at bounding box center [0, 0] width 0 height 0
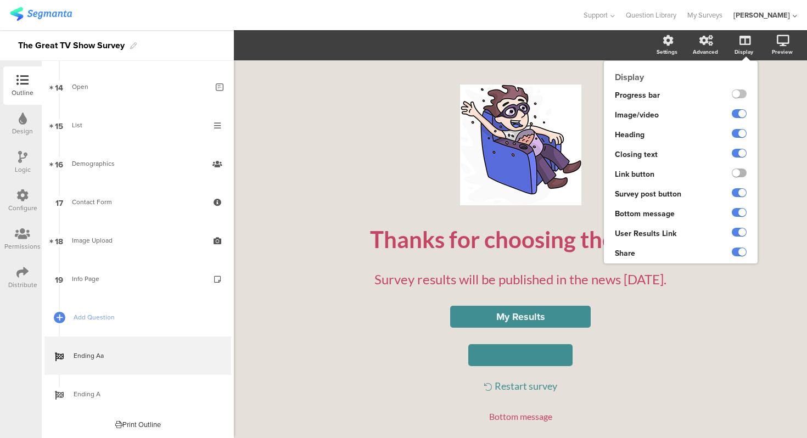
click at [740, 175] on label at bounding box center [739, 172] width 15 height 9
click at [0, 0] on input "checkbox" at bounding box center [0, 0] width 0 height 0
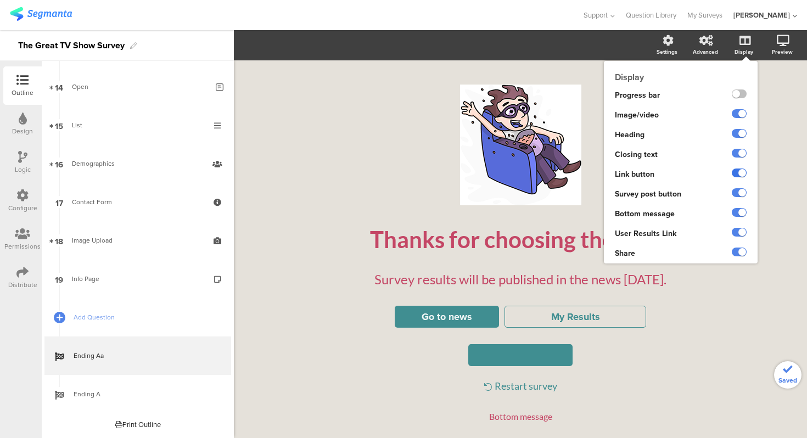
click at [740, 175] on label at bounding box center [739, 172] width 15 height 9
click at [0, 0] on input "checkbox" at bounding box center [0, 0] width 0 height 0
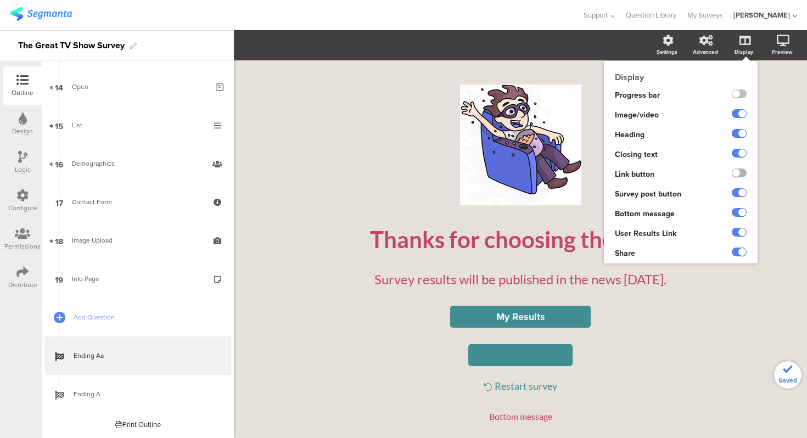
click at [740, 175] on label at bounding box center [739, 172] width 15 height 9
click at [0, 0] on input "checkbox" at bounding box center [0, 0] width 0 height 0
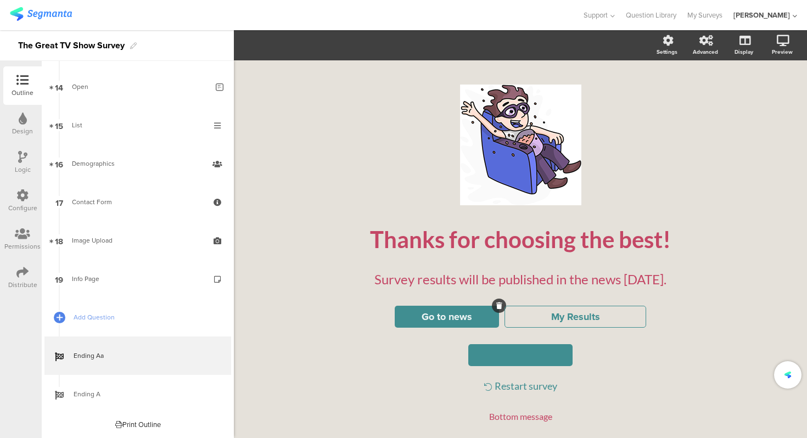
click at [497, 316] on button "Go to news" at bounding box center [447, 317] width 104 height 22
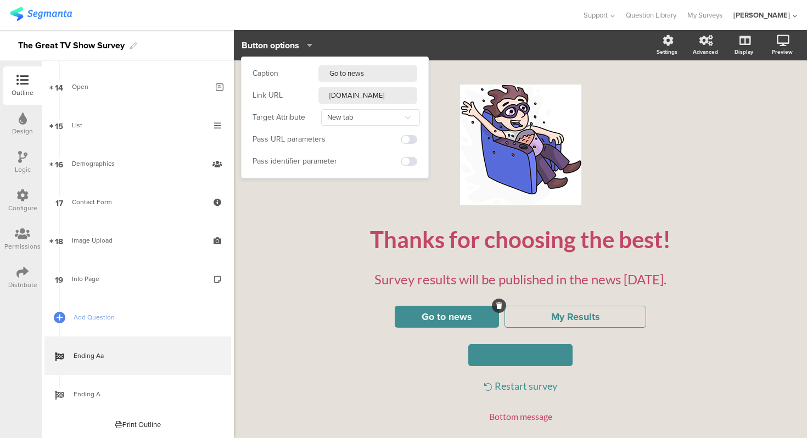
click at [589, 319] on input "My Results" at bounding box center [575, 317] width 124 height 14
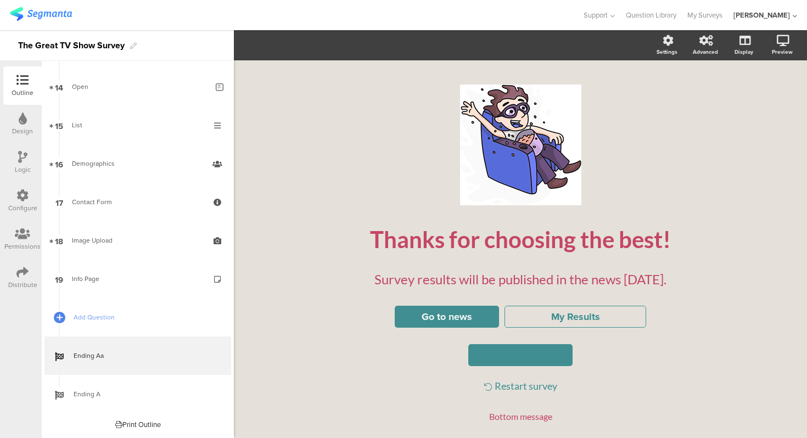
click at [633, 327] on div "My Results" at bounding box center [575, 317] width 142 height 22
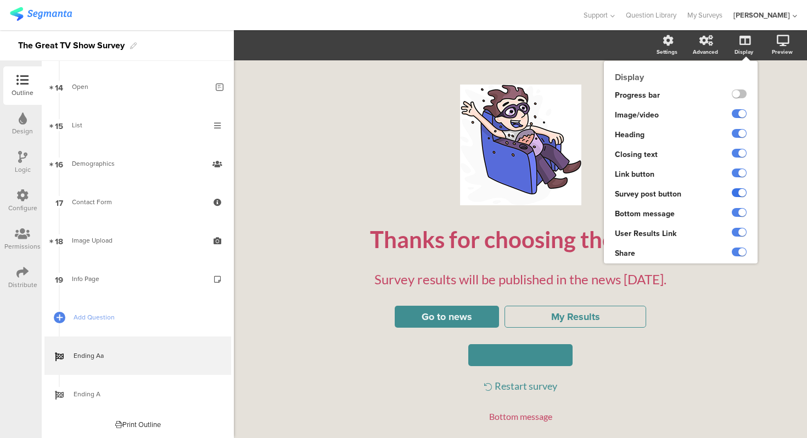
click at [737, 191] on label at bounding box center [739, 192] width 15 height 9
click at [0, 0] on input "checkbox" at bounding box center [0, 0] width 0 height 0
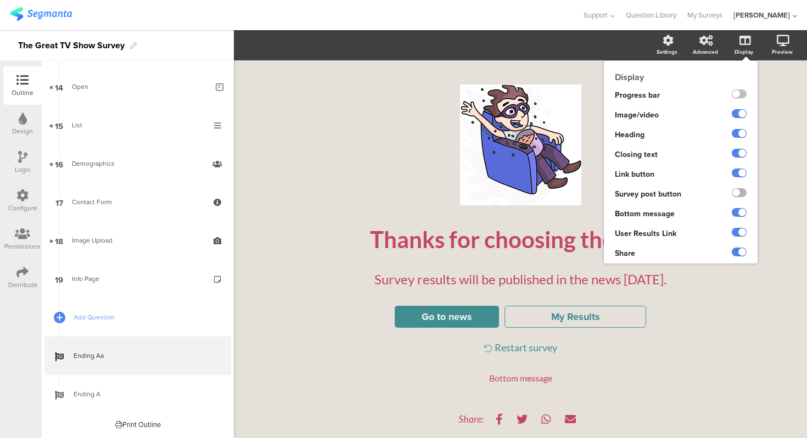
click at [737, 191] on label at bounding box center [739, 192] width 15 height 9
click at [0, 0] on input "checkbox" at bounding box center [0, 0] width 0 height 0
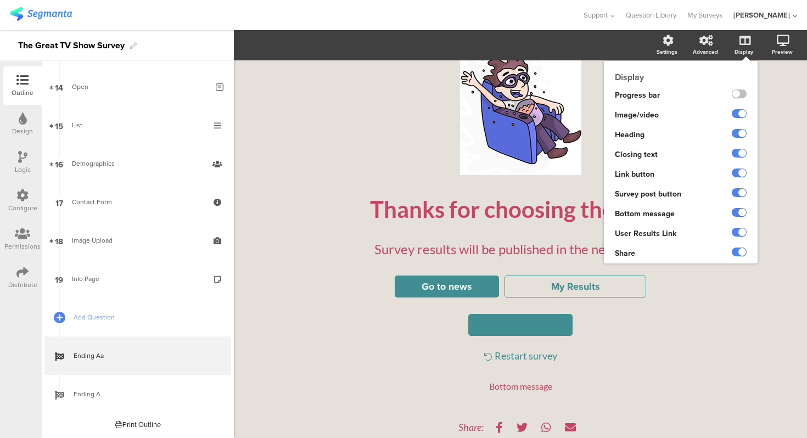
scroll to position [34, 0]
click at [742, 231] on label at bounding box center [739, 232] width 15 height 9
click at [0, 0] on input "checkbox" at bounding box center [0, 0] width 0 height 0
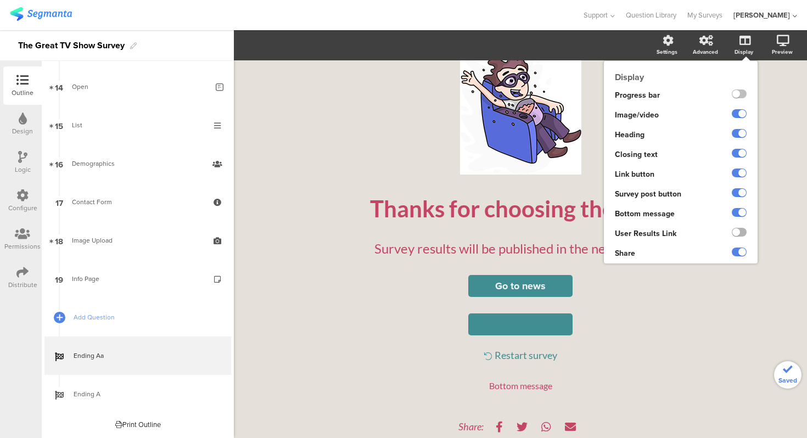
click at [742, 231] on label at bounding box center [739, 232] width 15 height 9
click at [0, 0] on input "checkbox" at bounding box center [0, 0] width 0 height 0
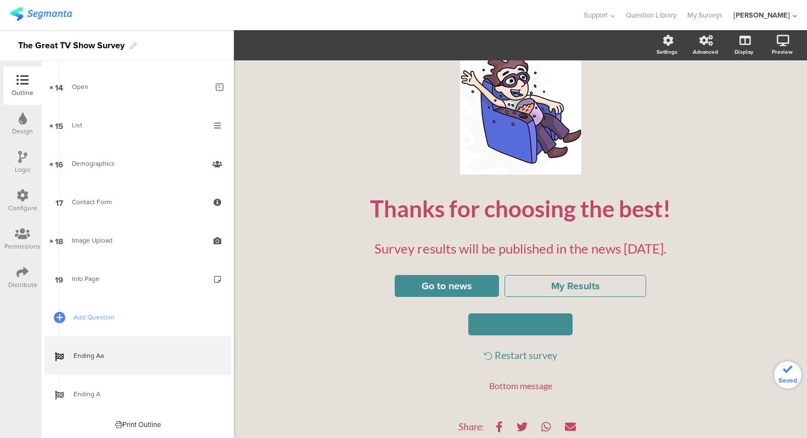
click at [611, 290] on input "My Results" at bounding box center [575, 286] width 124 height 14
click at [649, 288] on div "Go to news My Results" at bounding box center [520, 286] width 406 height 22
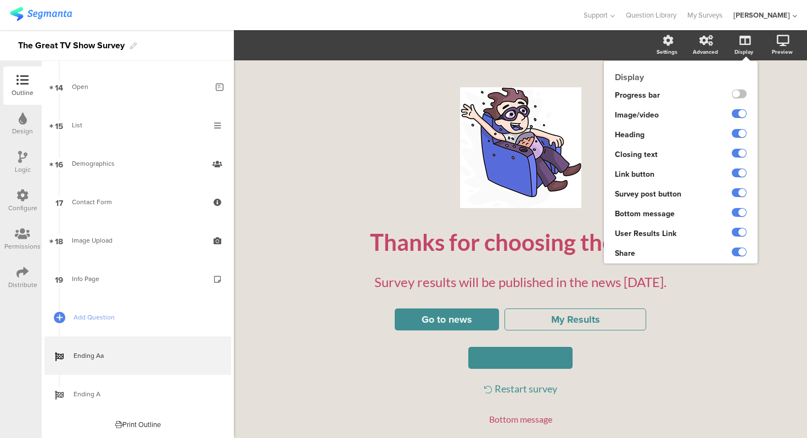
scroll to position [0, 0]
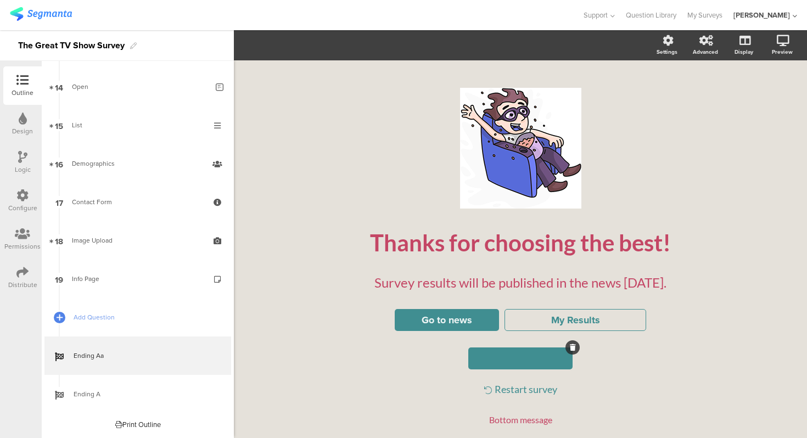
click at [541, 356] on button at bounding box center [520, 358] width 104 height 22
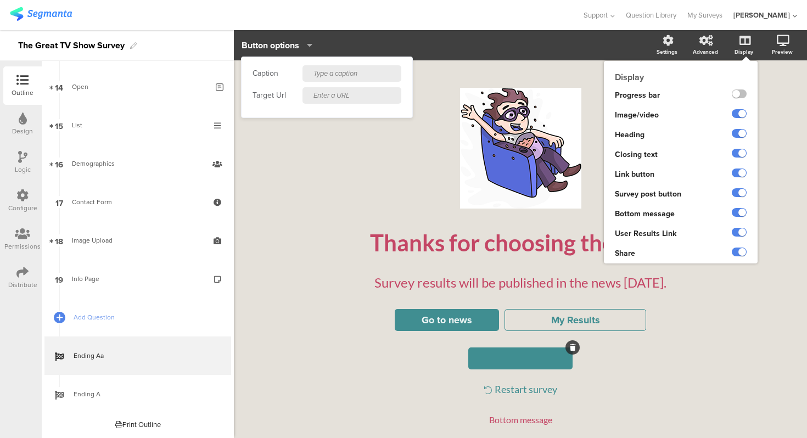
click at [669, 191] on span "Survey post button" at bounding box center [648, 194] width 66 height 12
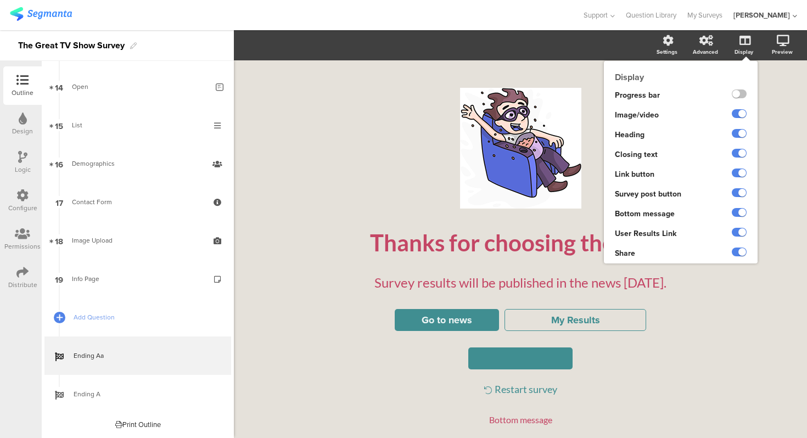
click at [648, 178] on span "Link button" at bounding box center [635, 174] width 40 height 12
drag, startPoint x: 615, startPoint y: 175, endPoint x: 653, endPoint y: 176, distance: 37.9
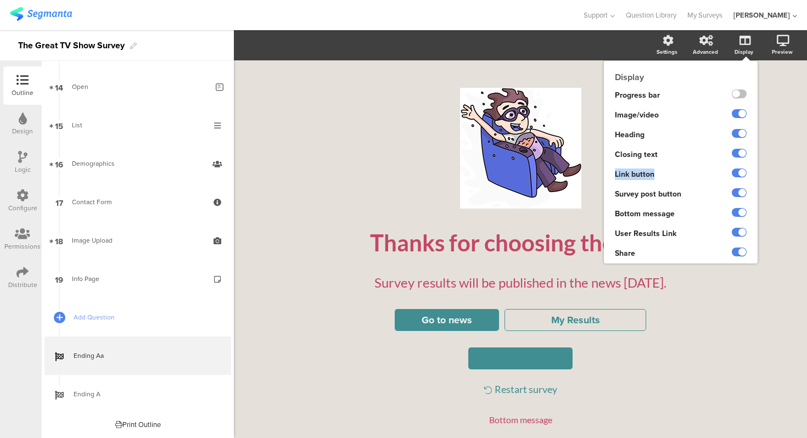
click at [653, 176] on span "Link button" at bounding box center [635, 174] width 40 height 12
copy span "Link button"
drag, startPoint x: 615, startPoint y: 235, endPoint x: 675, endPoint y: 232, distance: 60.5
click at [675, 232] on div "User Results Link" at bounding box center [658, 234] width 109 height 20
copy span "User Results Link"
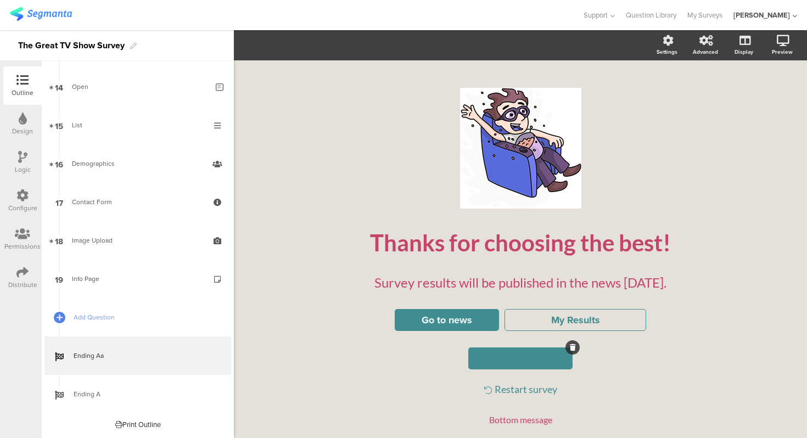
click at [555, 364] on button at bounding box center [520, 358] width 104 height 22
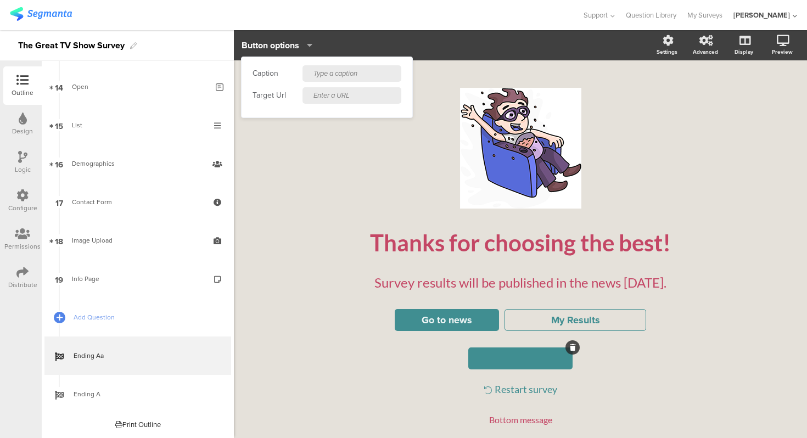
click at [350, 74] on input "text" at bounding box center [351, 73] width 99 height 16
type input "Post"
click at [342, 89] on input "text" at bounding box center [351, 95] width 99 height 16
type input "google."
type input "o"
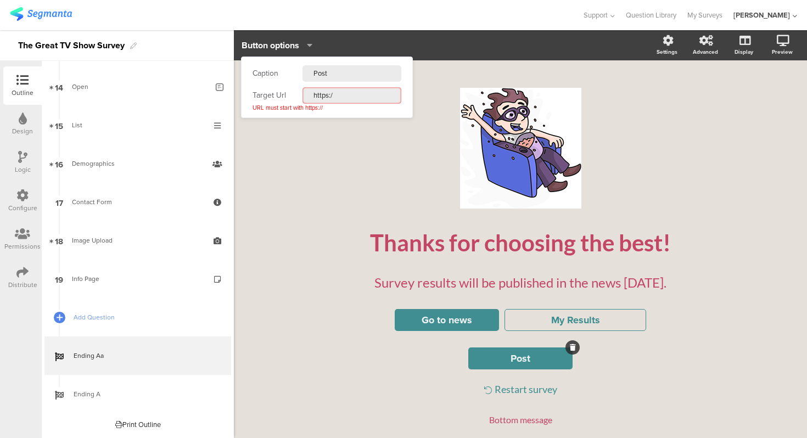
type input "https://"
type input "g"
type input "https://"
type input "w"
click at [318, 106] on div "URL must start with https://" at bounding box center [287, 108] width 70 height 8
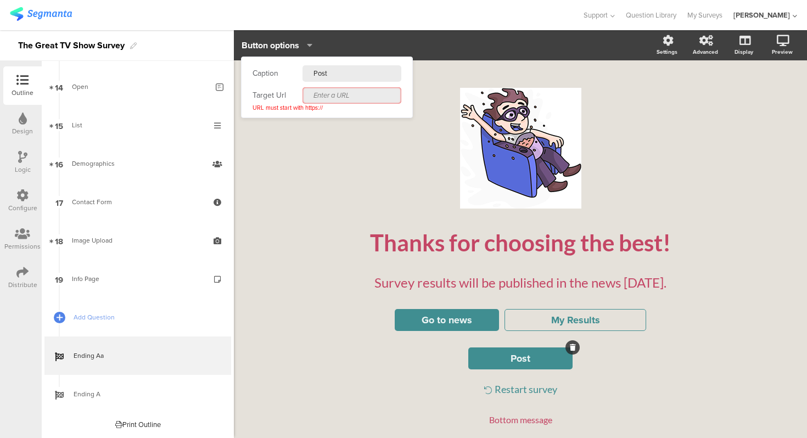
click at [318, 106] on div "URL must start with https://" at bounding box center [287, 108] width 70 height 8
click at [313, 106] on div "URL must start with https://" at bounding box center [287, 108] width 70 height 8
drag, startPoint x: 313, startPoint y: 106, endPoint x: 322, endPoint y: 106, distance: 9.3
click at [322, 106] on div "URL must start with https://" at bounding box center [287, 108] width 70 height 8
copy div "https://"
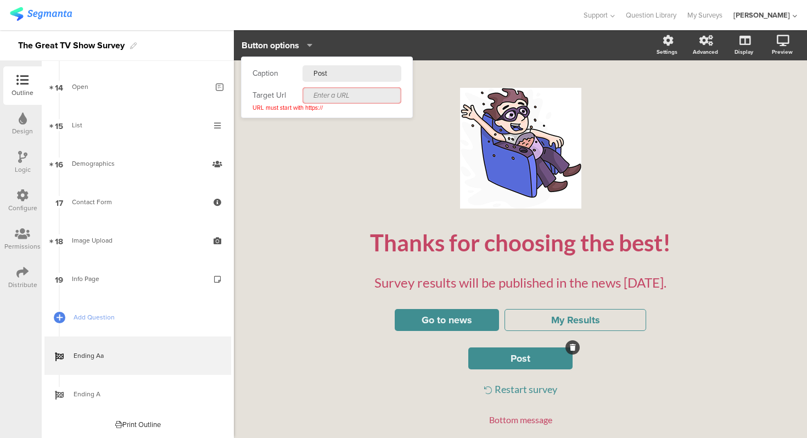
click at [342, 99] on input "text" at bounding box center [351, 95] width 99 height 16
paste input "https://"
type input "https://"
paste input "https://"
type input "https://"
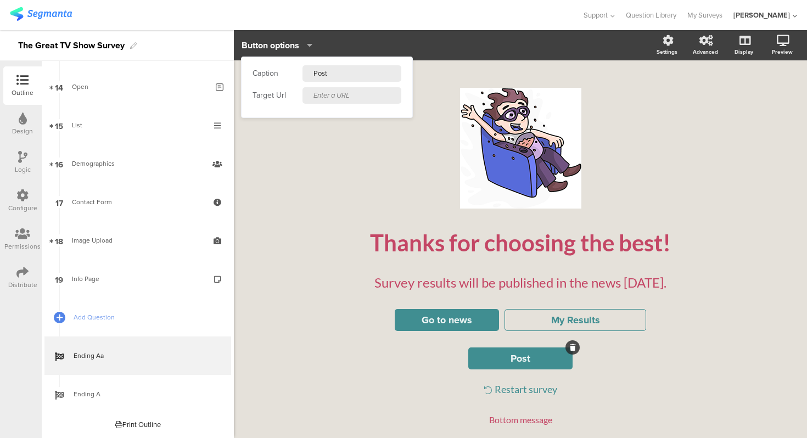
click at [327, 97] on input "text" at bounding box center [351, 95] width 99 height 16
paste input "https://"
type input "https://"
click at [355, 97] on input "text" at bounding box center [351, 95] width 99 height 16
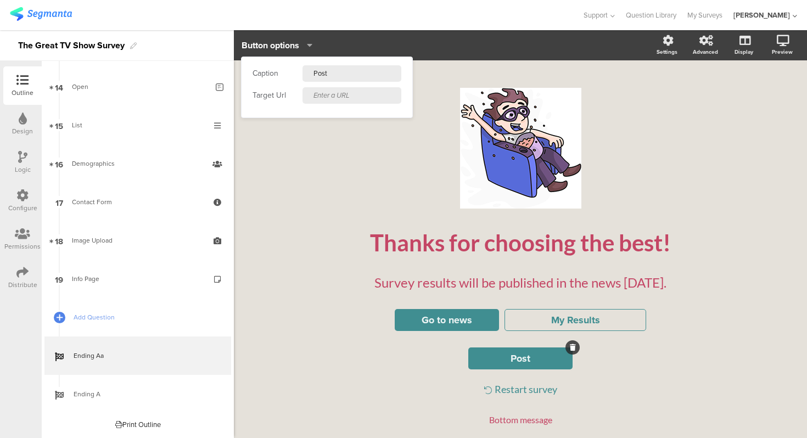
paste input "https://"
type input "https:/"
type input "[URL][DOMAIN_NAME]"
click at [336, 110] on div "Caption Post Target Url [URL][DOMAIN_NAME] URL must start with https://" at bounding box center [326, 87] width 171 height 60
click at [337, 78] on input "Post" at bounding box center [351, 73] width 99 height 16
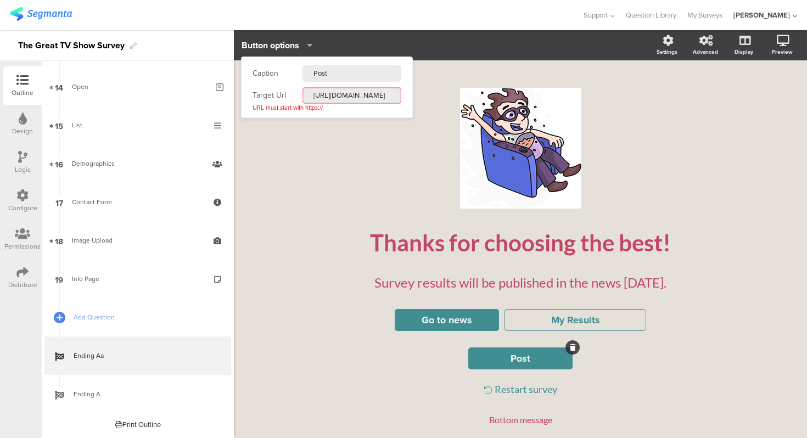
click at [340, 99] on input "[URL][DOMAIN_NAME]" at bounding box center [351, 95] width 99 height 16
click at [328, 146] on div "/" at bounding box center [520, 148] width 406 height 121
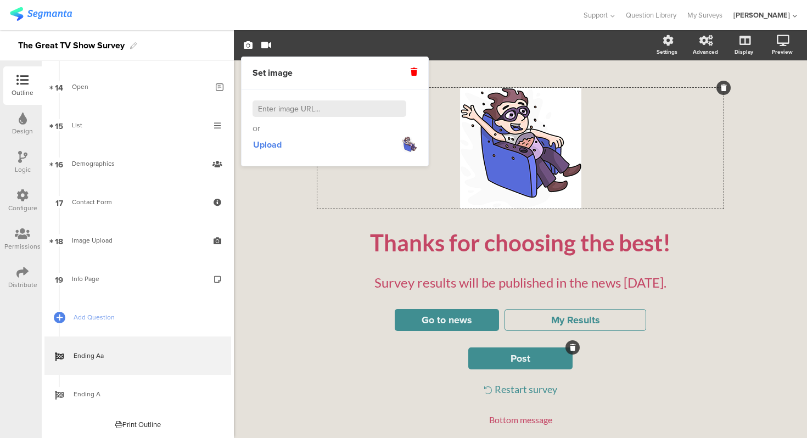
click at [487, 358] on button "Post" at bounding box center [520, 358] width 104 height 22
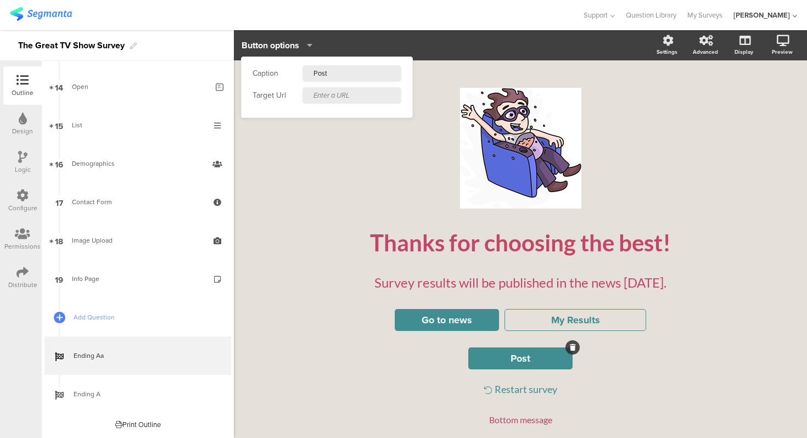
click at [335, 101] on input "text" at bounding box center [351, 95] width 99 height 16
click at [318, 149] on div "/" at bounding box center [520, 148] width 406 height 121
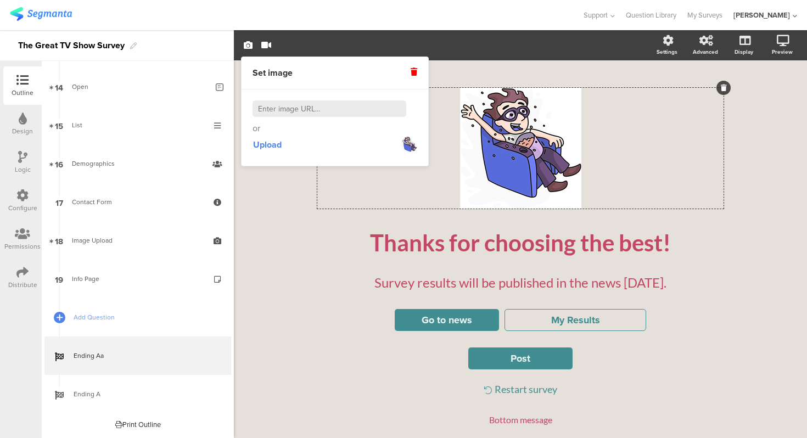
click at [294, 149] on div "Upload" at bounding box center [334, 145] width 165 height 20
click at [311, 242] on div "/ Thanks for choosing the best! Thanks for choosing the best! Survey results wi…" at bounding box center [520, 291] width 439 height 440
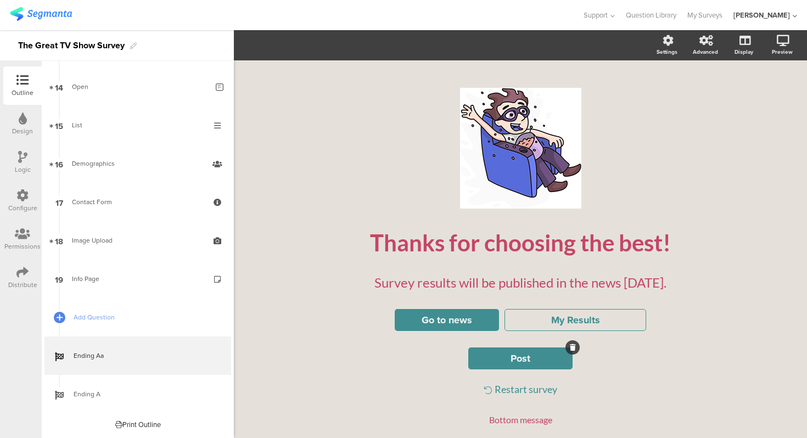
click at [498, 357] on button "Post" at bounding box center [520, 358] width 104 height 22
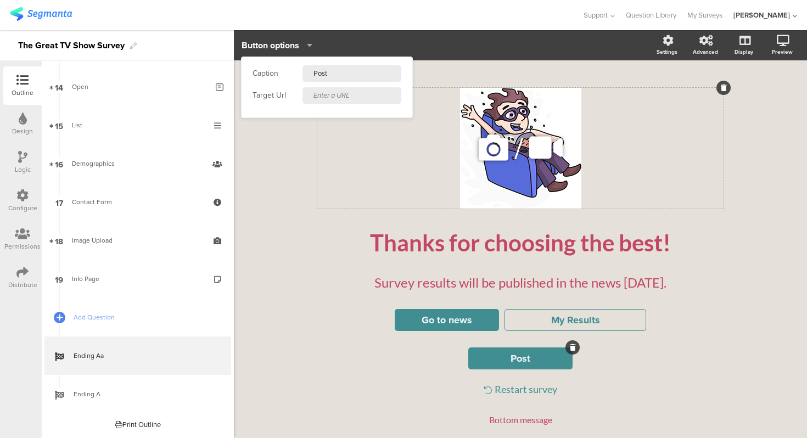
click at [326, 186] on div "/" at bounding box center [520, 148] width 406 height 121
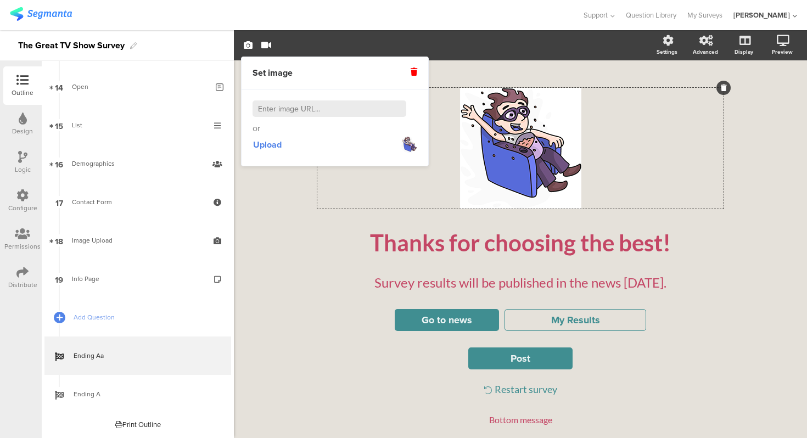
click at [297, 179] on div "/ Thanks for choosing the best! Thanks for choosing the best! Survey results wi…" at bounding box center [520, 285] width 461 height 451
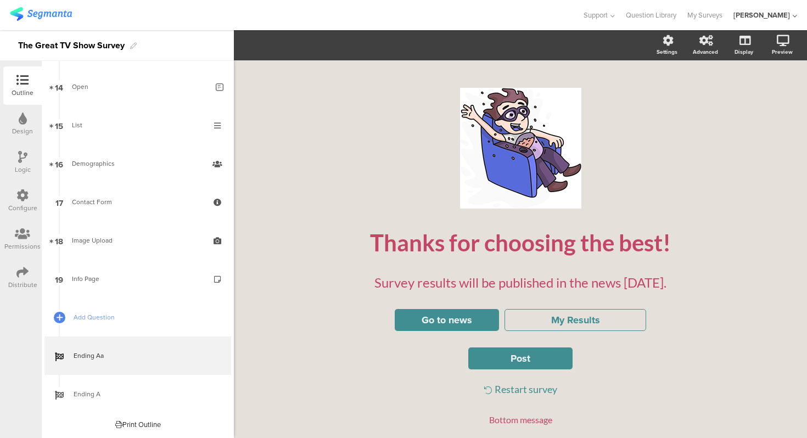
click at [289, 184] on div "/ Thanks for choosing the best! Thanks for choosing the best! Survey results wi…" at bounding box center [520, 291] width 573 height 462
click at [296, 237] on div "/ Thanks for choosing the best! Thanks for choosing the best! Survey results wi…" at bounding box center [520, 285] width 461 height 451
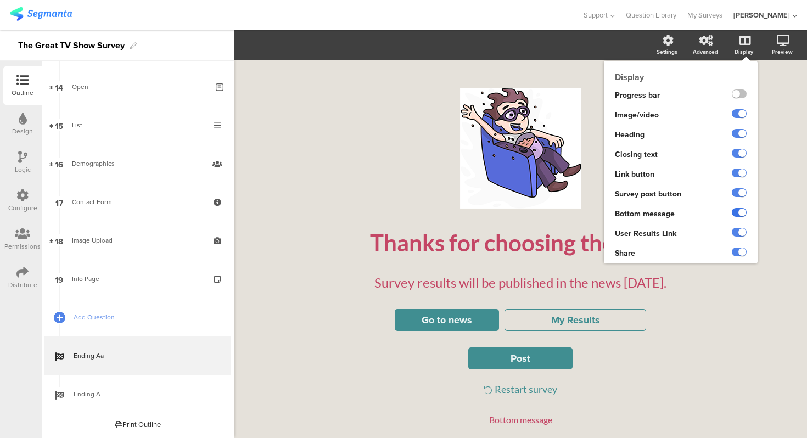
click at [738, 215] on label at bounding box center [739, 212] width 15 height 9
click at [0, 0] on input "checkbox" at bounding box center [0, 0] width 0 height 0
click at [738, 215] on label at bounding box center [739, 212] width 15 height 9
click at [0, 0] on input "checkbox" at bounding box center [0, 0] width 0 height 0
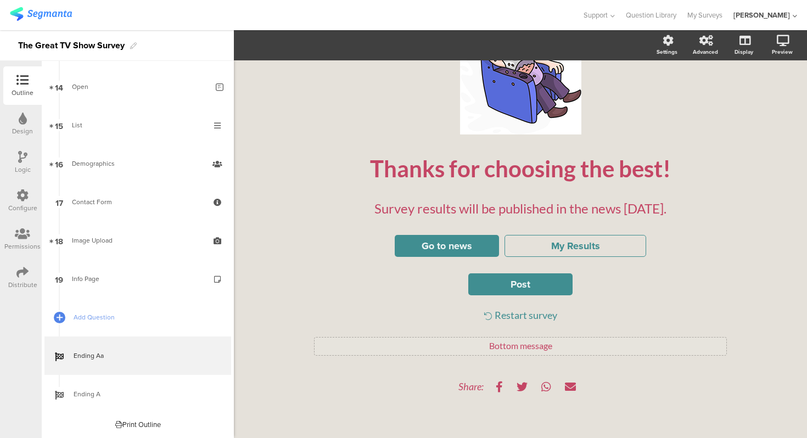
scroll to position [84, 0]
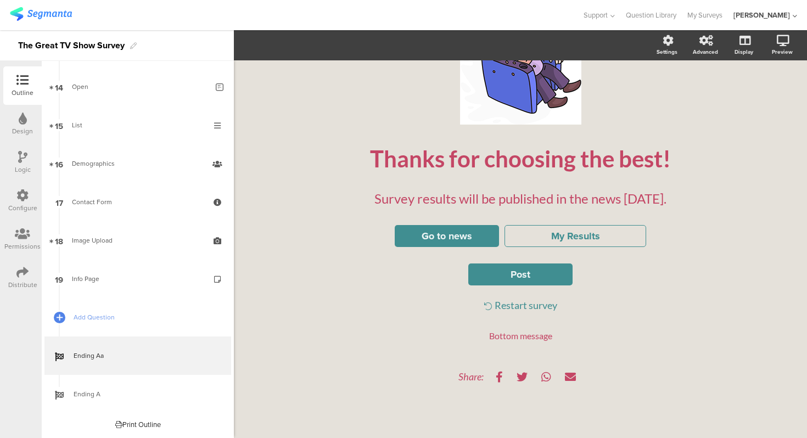
click at [542, 306] on div "Restart survey" at bounding box center [520, 305] width 406 height 12
click at [566, 335] on div "Bottom message" at bounding box center [520, 335] width 406 height 10
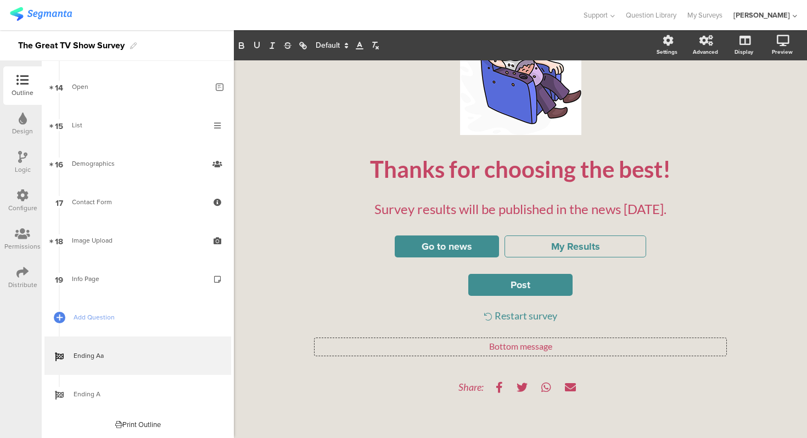
click at [570, 316] on div "Restart survey" at bounding box center [520, 316] width 406 height 12
click at [547, 314] on div "Restart survey" at bounding box center [520, 316] width 406 height 12
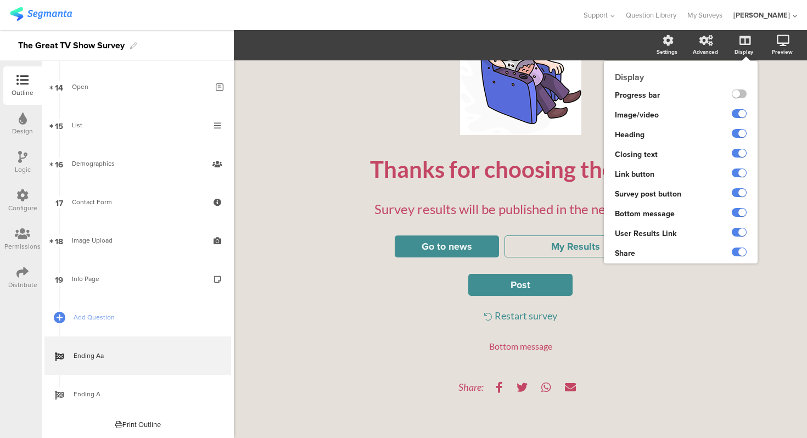
scroll to position [84, 0]
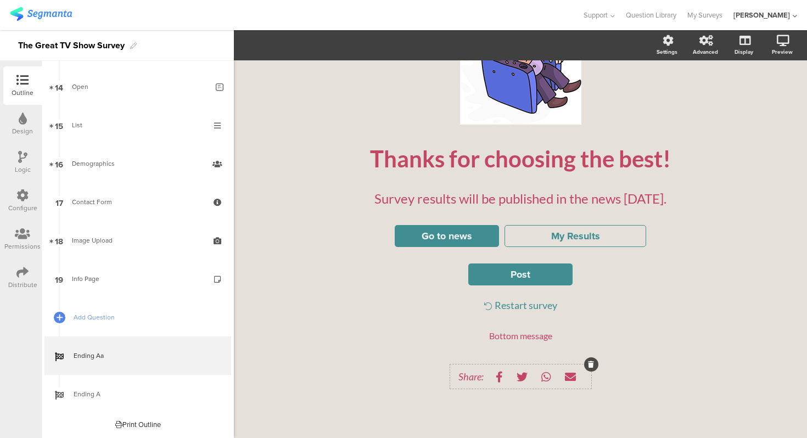
click at [494, 367] on div "Share:" at bounding box center [520, 376] width 141 height 24
click at [282, 44] on span "Share options" at bounding box center [268, 45] width 55 height 13
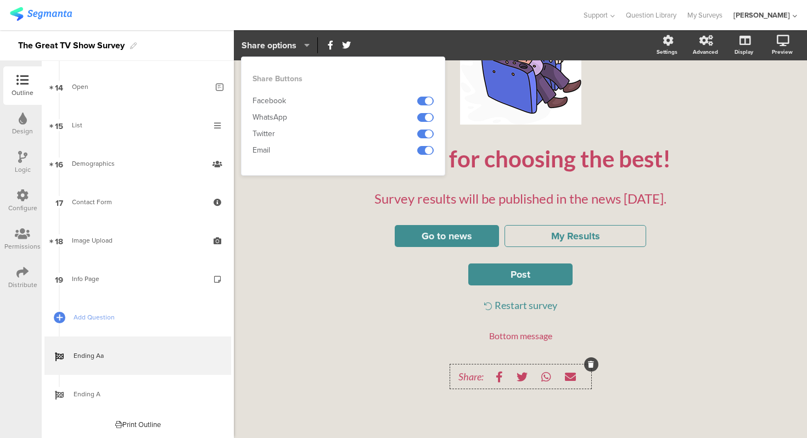
click at [282, 44] on span "Share options" at bounding box center [268, 45] width 55 height 13
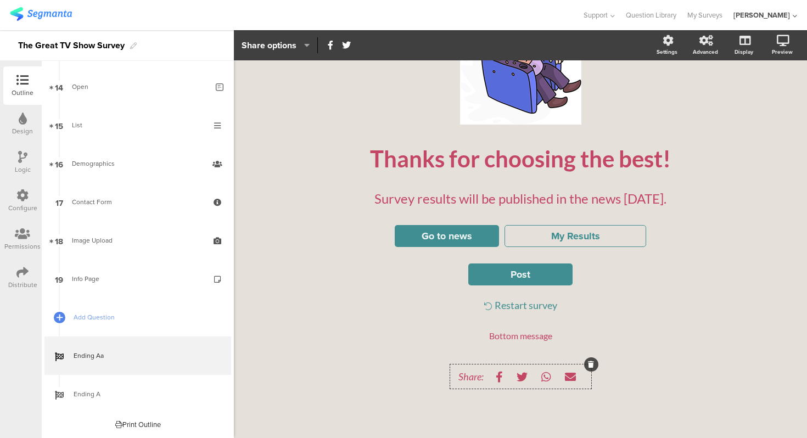
click at [396, 371] on div "Share:" at bounding box center [520, 376] width 406 height 68
click at [479, 377] on span "Share:" at bounding box center [470, 376] width 25 height 12
click at [479, 366] on div "Share:" at bounding box center [520, 376] width 141 height 24
click at [306, 45] on icon "button" at bounding box center [304, 45] width 11 height 9
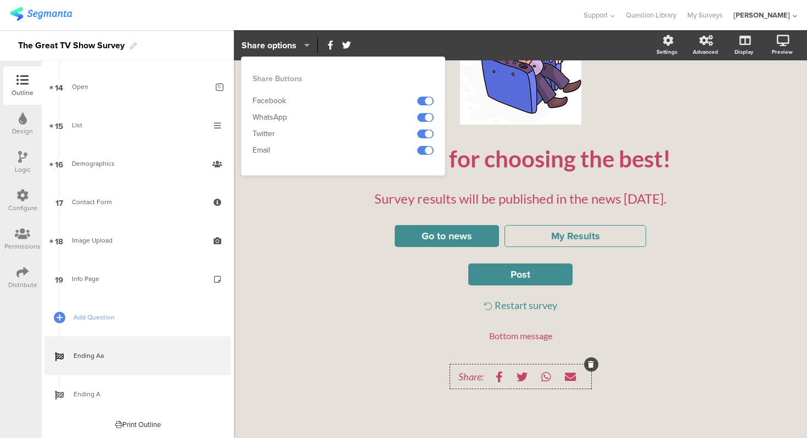
click at [306, 45] on icon "button" at bounding box center [304, 45] width 11 height 9
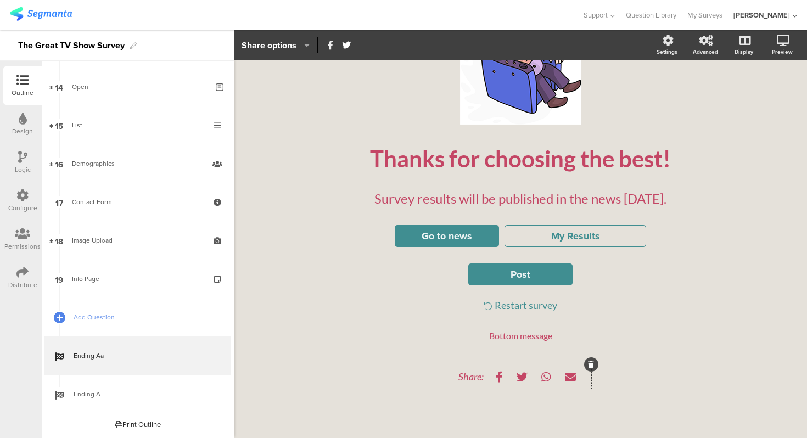
click at [329, 44] on icon "button" at bounding box center [330, 45] width 5 height 9
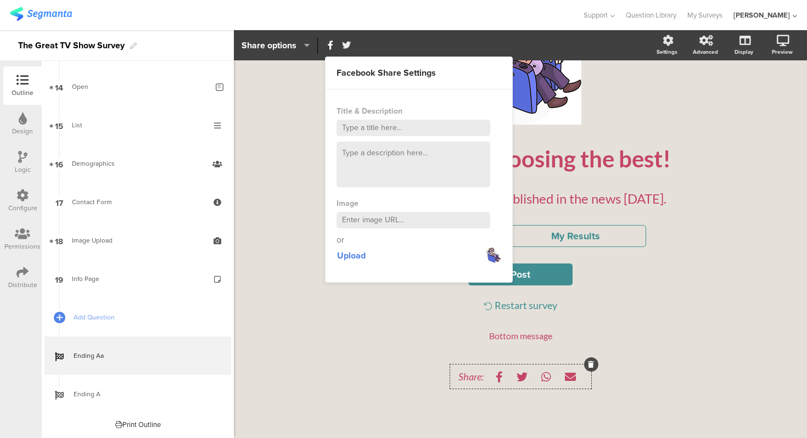
click at [345, 46] on icon "button" at bounding box center [346, 45] width 9 height 9
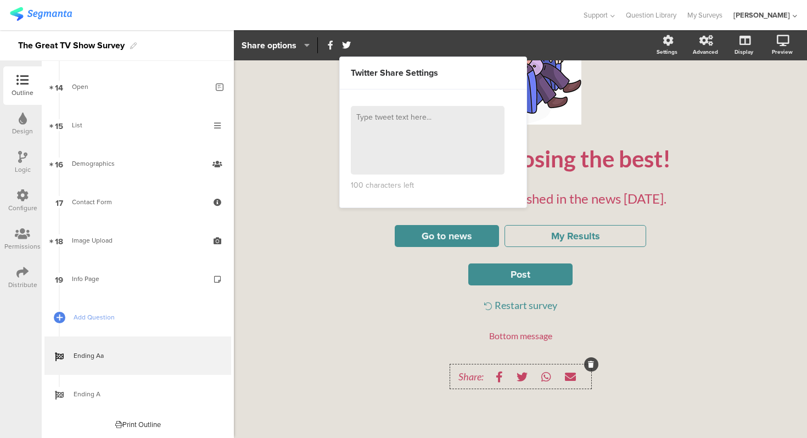
click at [328, 46] on icon "button" at bounding box center [330, 45] width 5 height 9
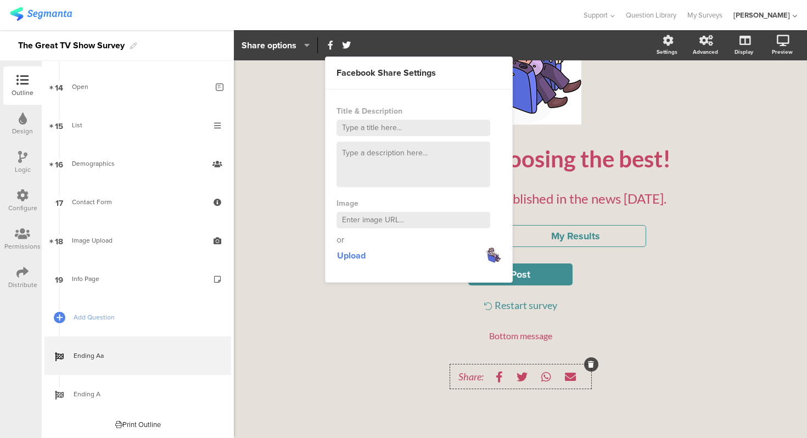
click at [328, 46] on icon "button" at bounding box center [330, 45] width 5 height 9
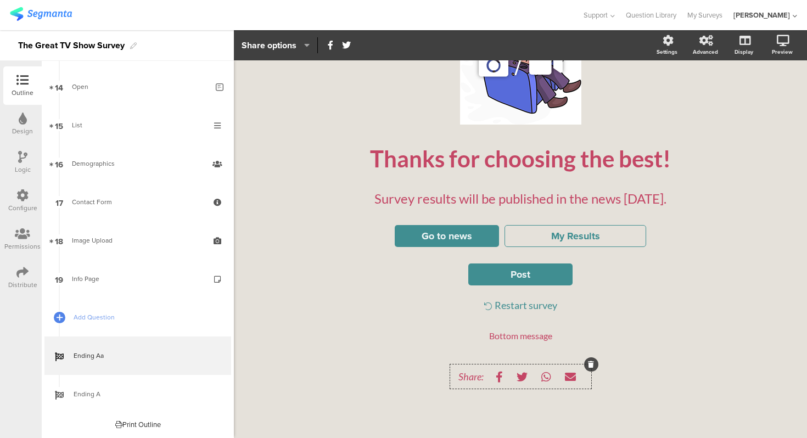
click at [339, 125] on cover-media-container "/" at bounding box center [520, 74] width 406 height 141
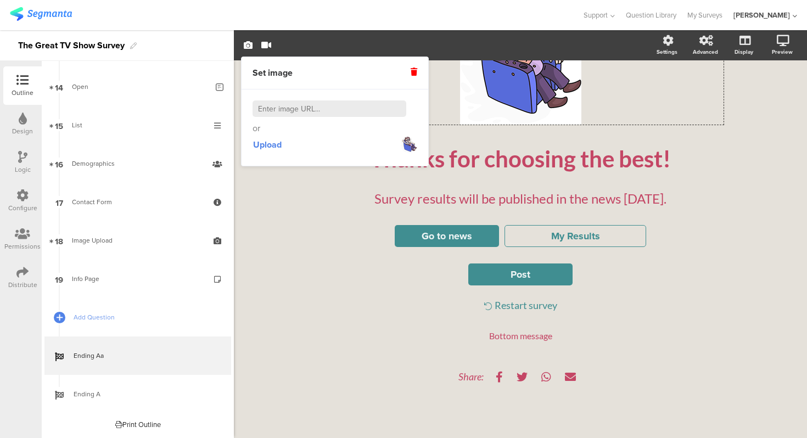
click at [343, 206] on div "/ Thanks for choosing the best! Thanks for choosing the best! Survey results wi…" at bounding box center [520, 207] width 439 height 440
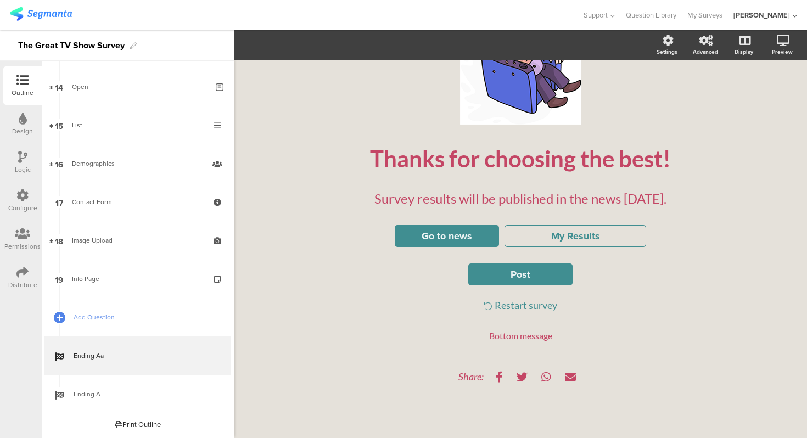
scroll to position [0, 0]
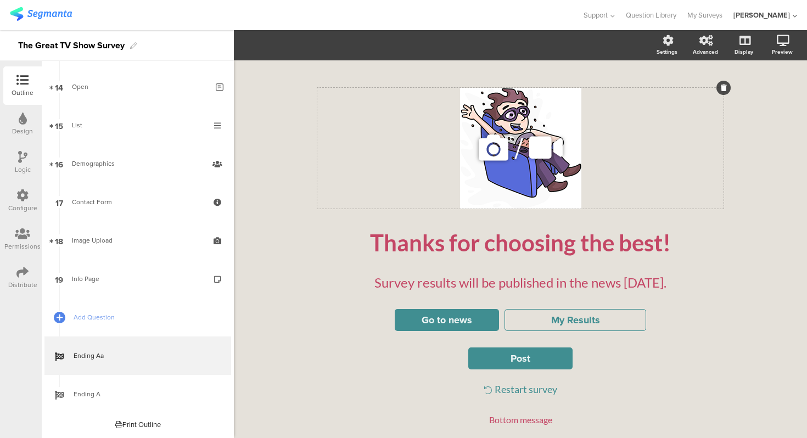
click at [493, 171] on div "/" at bounding box center [520, 148] width 406 height 121
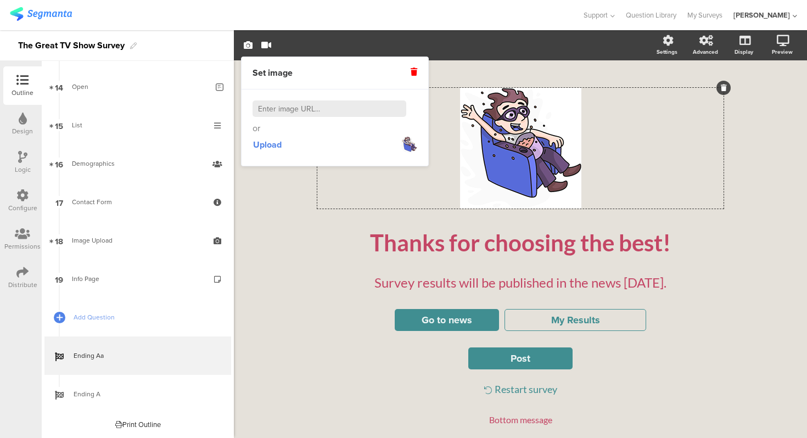
click at [288, 205] on div "/ Thanks for choosing the best! Thanks for choosing the best! Survey results wi…" at bounding box center [520, 291] width 573 height 462
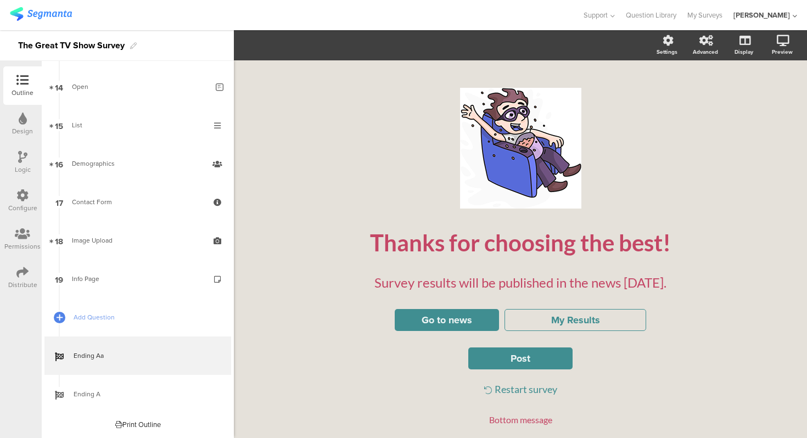
click at [290, 169] on div "/ Thanks for choosing the best! Thanks for choosing the best! Survey results wi…" at bounding box center [520, 285] width 461 height 451
click at [121, 314] on span "Add Question" at bounding box center [144, 317] width 141 height 11
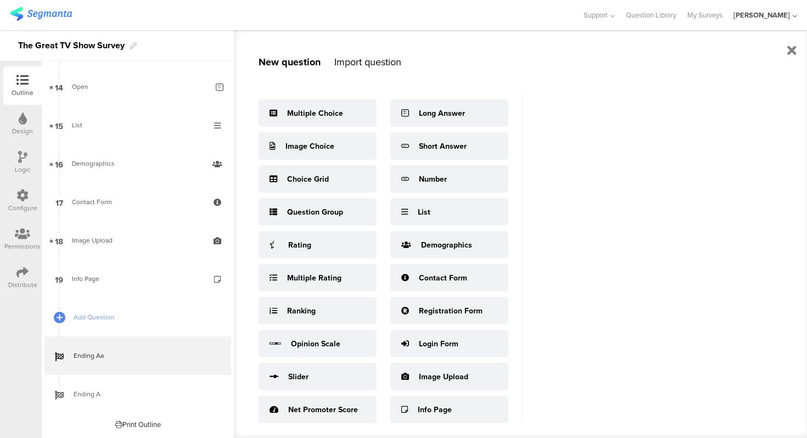
scroll to position [14, 0]
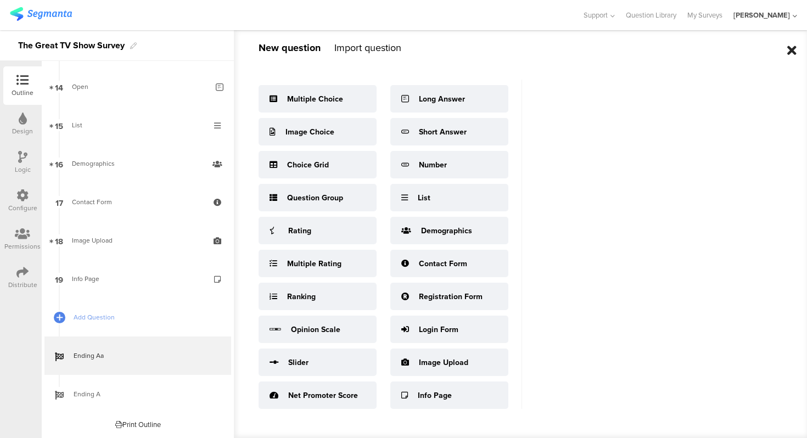
click at [789, 52] on icon at bounding box center [791, 50] width 9 height 13
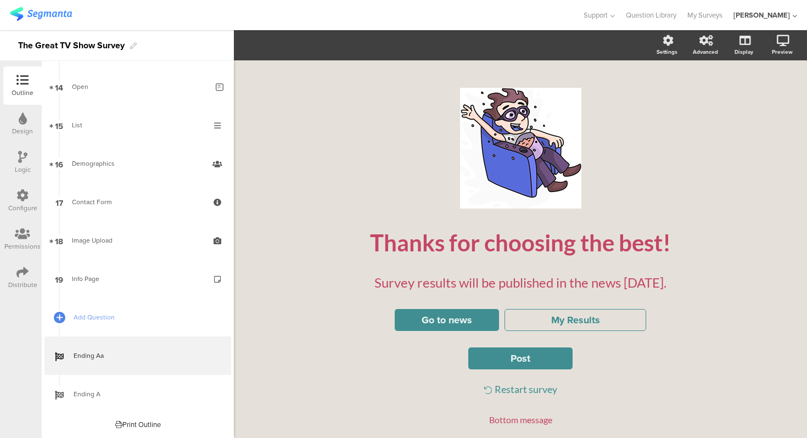
click at [300, 220] on div "/ Thanks for choosing the best! Thanks for choosing the best! Survey results wi…" at bounding box center [520, 285] width 461 height 451
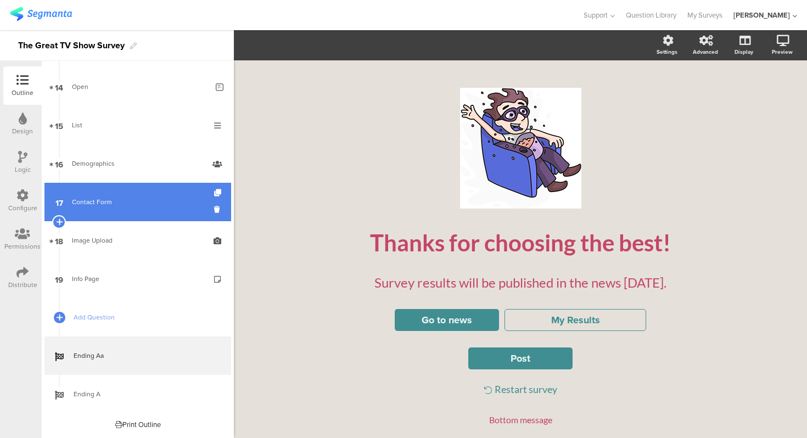
scroll to position [0, 0]
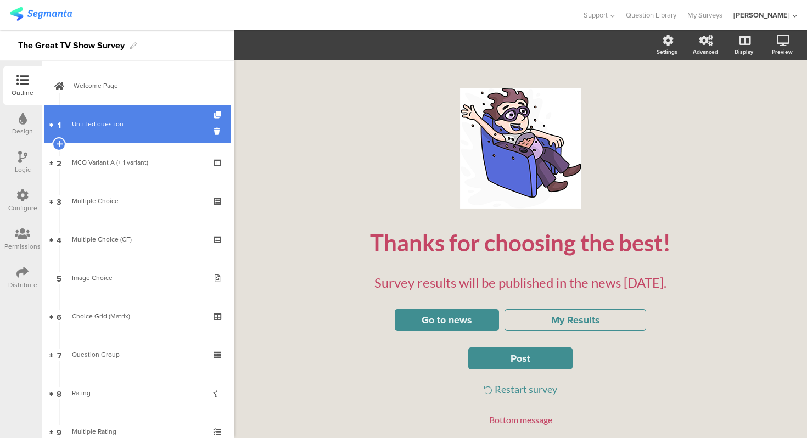
click at [110, 132] on link "1 Untitled question" at bounding box center [137, 124] width 187 height 38
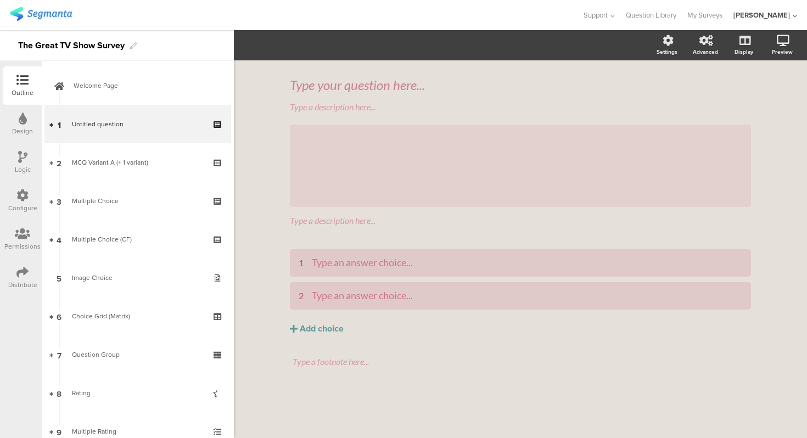
click at [266, 220] on div "Type your question here... Type a description here... / Type a description here…" at bounding box center [520, 249] width 573 height 378
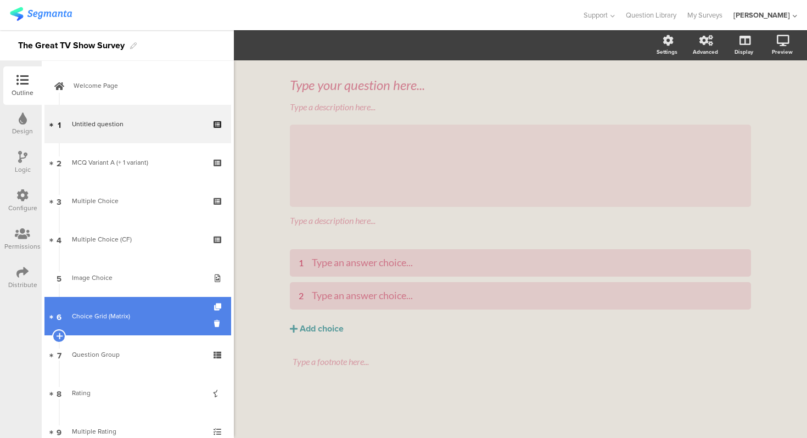
click at [119, 305] on link "6 Choice Grid (Matrix)" at bounding box center [137, 316] width 187 height 38
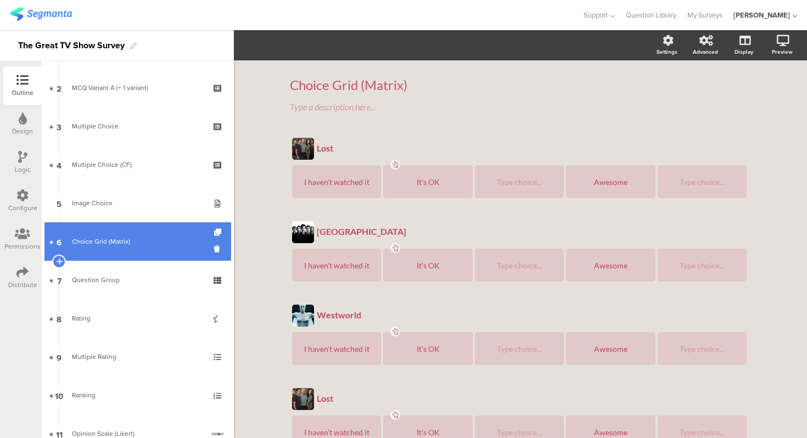
scroll to position [76, 0]
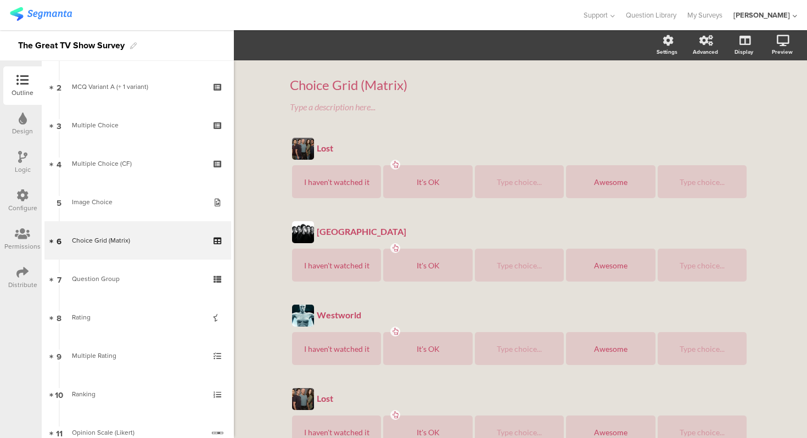
click at [279, 161] on div "Choice Grid (Matrix) Choice Grid (Matrix) Type a description here... Lost Lost …" at bounding box center [520, 376] width 483 height 632
click at [321, 164] on div "Lost Lost I haven't watched it It's OK Type choice... Awesome Type choice..." at bounding box center [520, 169] width 461 height 67
click at [321, 168] on div "I haven't watched it" at bounding box center [337, 181] width 86 height 33
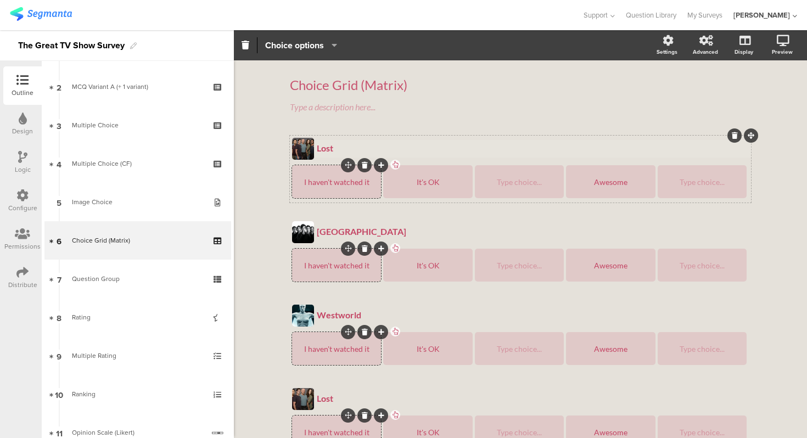
click at [357, 143] on div "Lost" at bounding box center [533, 148] width 432 height 10
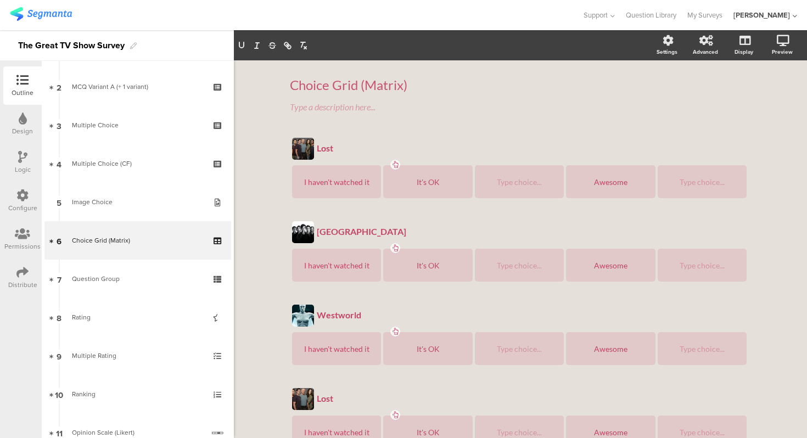
click at [266, 179] on div "Choice Grid (Matrix) Choice Grid (Matrix) Type a description here... Lost Lost …" at bounding box center [520, 376] width 573 height 632
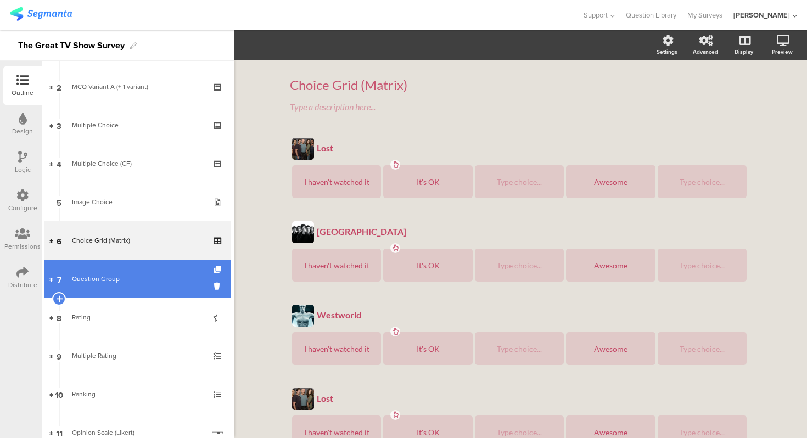
click at [138, 287] on link "7 Question Group" at bounding box center [137, 279] width 187 height 38
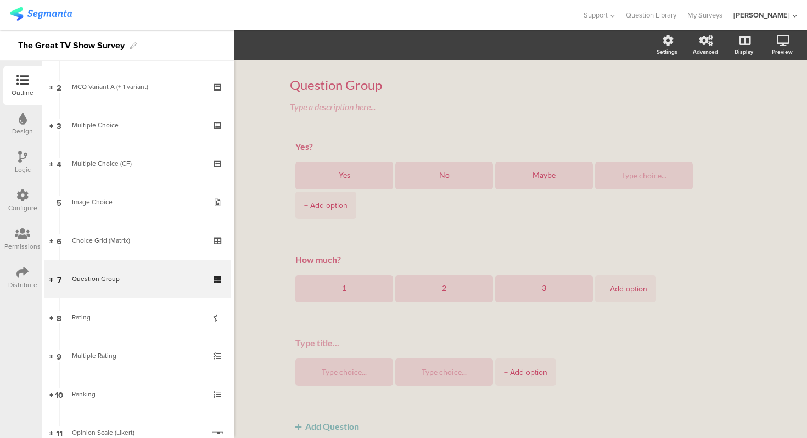
scroll to position [13, 0]
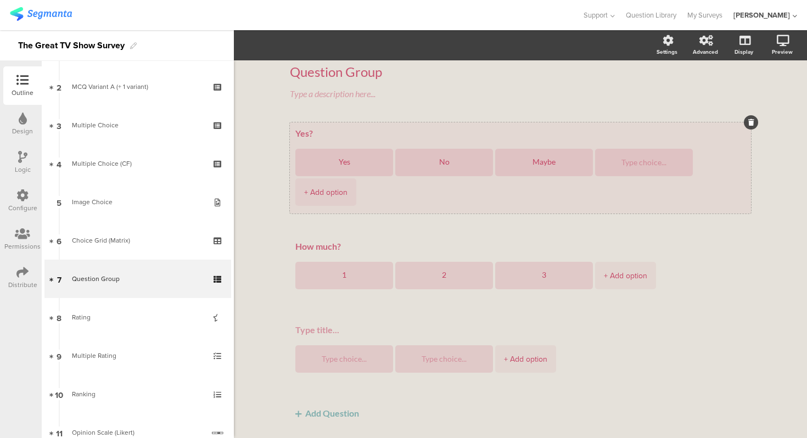
click at [489, 142] on div "Yes? Yes No Maybe + Add option" at bounding box center [520, 167] width 461 height 91
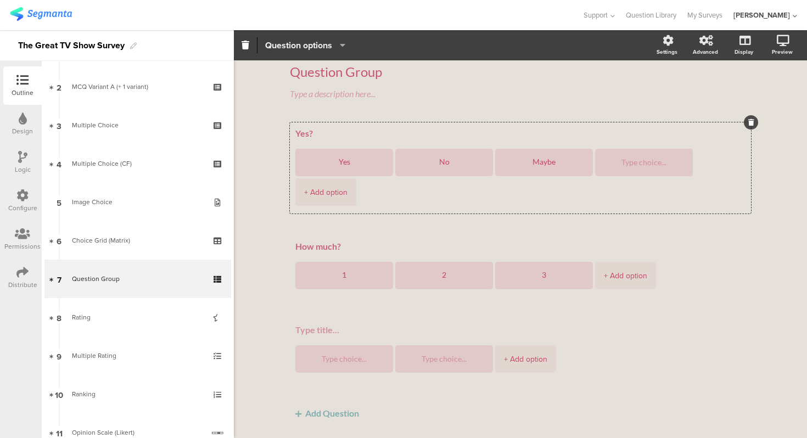
click at [332, 44] on span "Question options" at bounding box center [298, 45] width 67 height 13
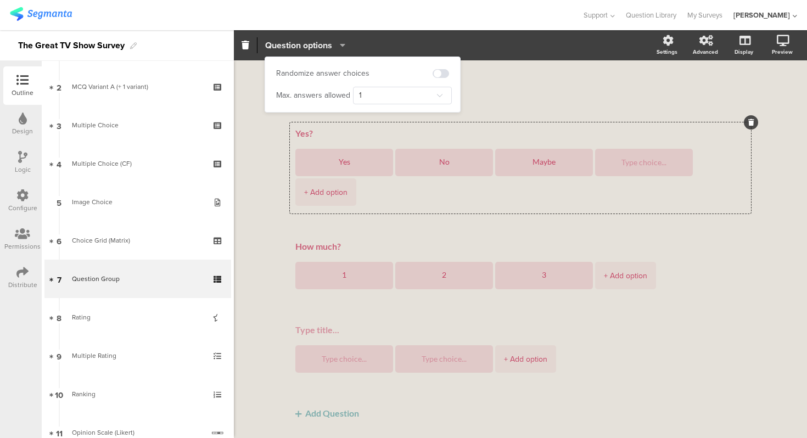
click at [332, 44] on span "Question options" at bounding box center [298, 45] width 67 height 13
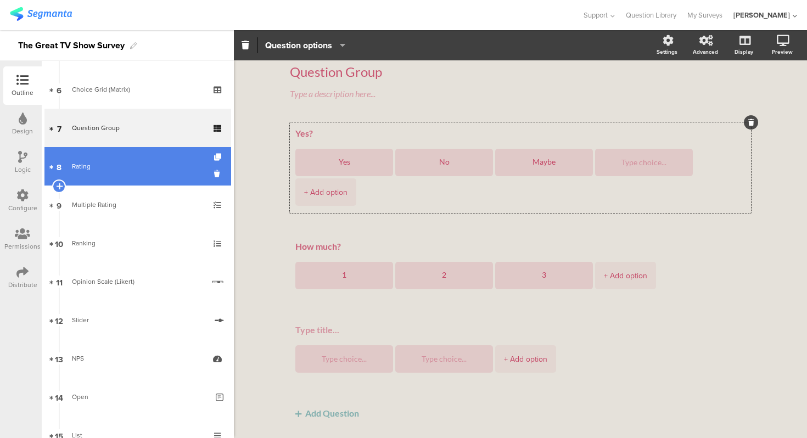
scroll to position [537, 0]
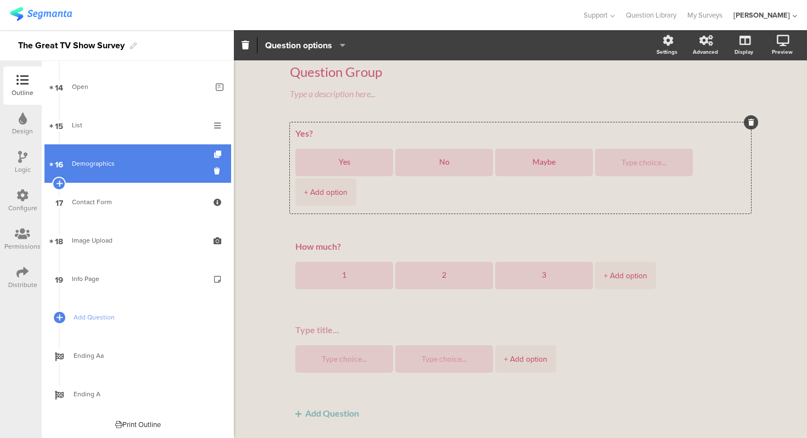
click at [139, 178] on link "16 Demographics" at bounding box center [137, 163] width 187 height 38
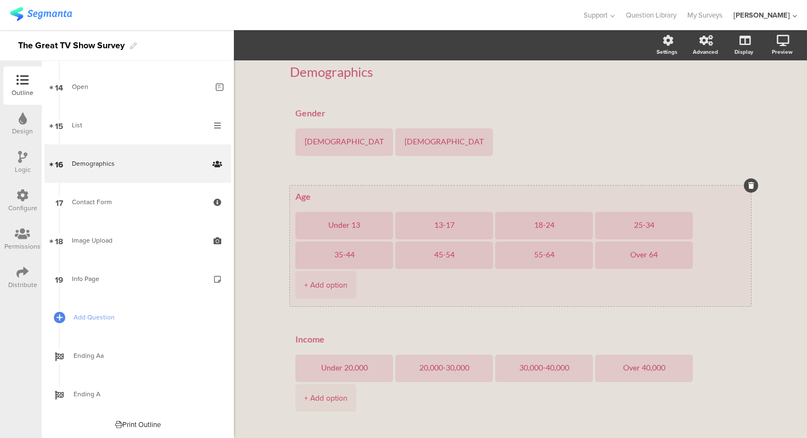
click at [339, 189] on div "Age Under 13 13-17 18-24 25-34 35-44 45-54 55-64 Over 64 + Add option" at bounding box center [520, 246] width 461 height 121
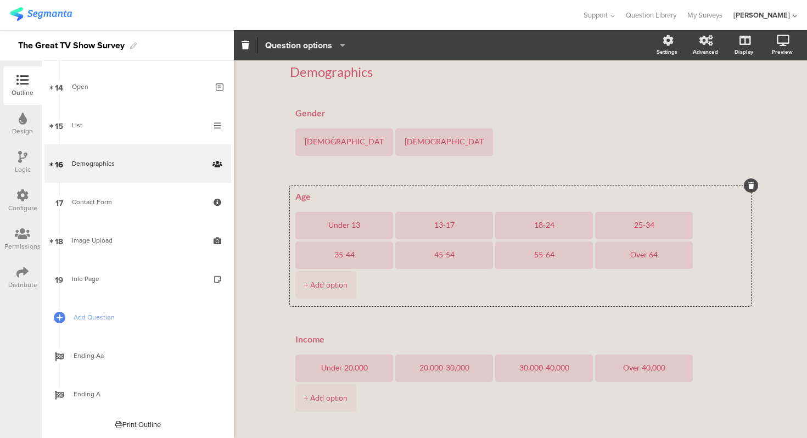
click at [330, 45] on span "Question options" at bounding box center [298, 45] width 67 height 13
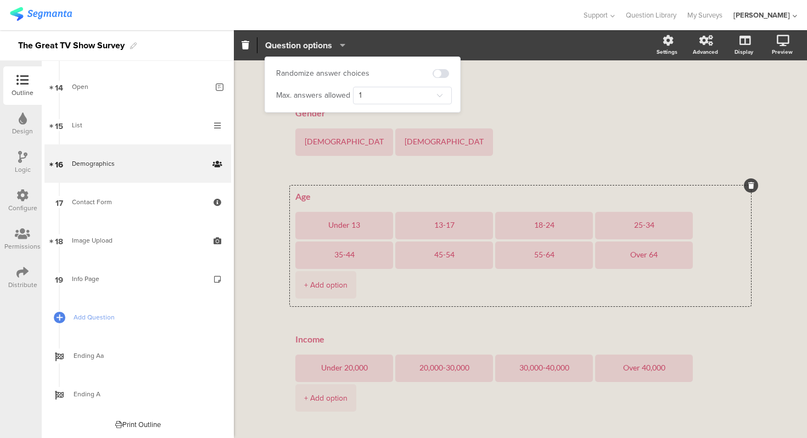
click at [330, 45] on span "Question options" at bounding box center [298, 45] width 67 height 13
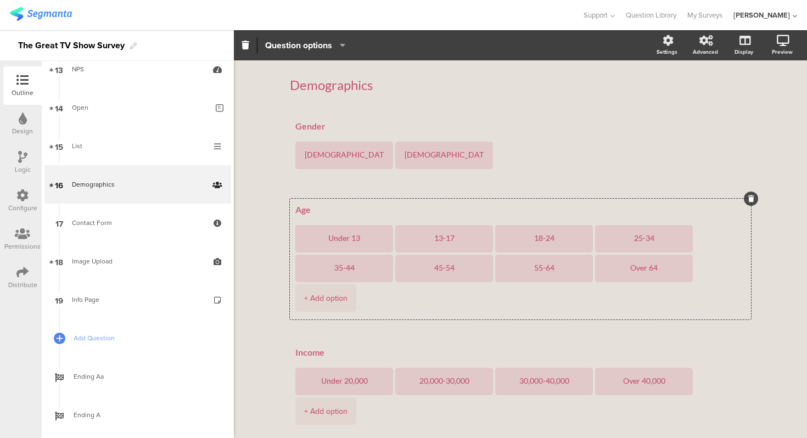
scroll to position [501, 0]
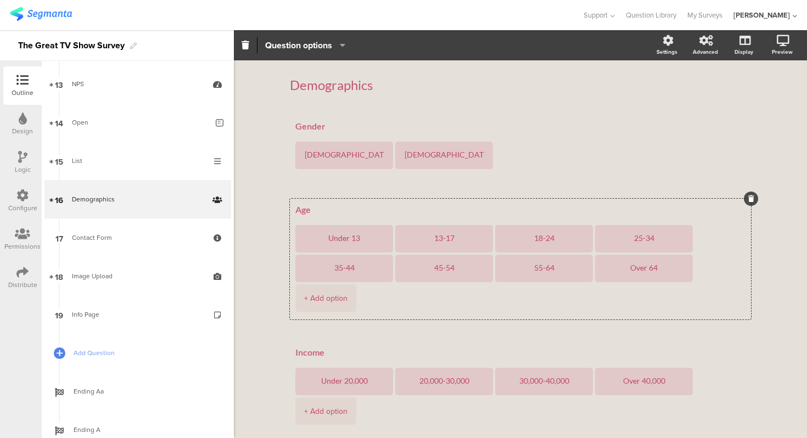
click at [248, 230] on div "Demographics Demographics Gender [DEMOGRAPHIC_DATA] [DEMOGRAPHIC_DATA] Age Unde…" at bounding box center [520, 388] width 573 height 656
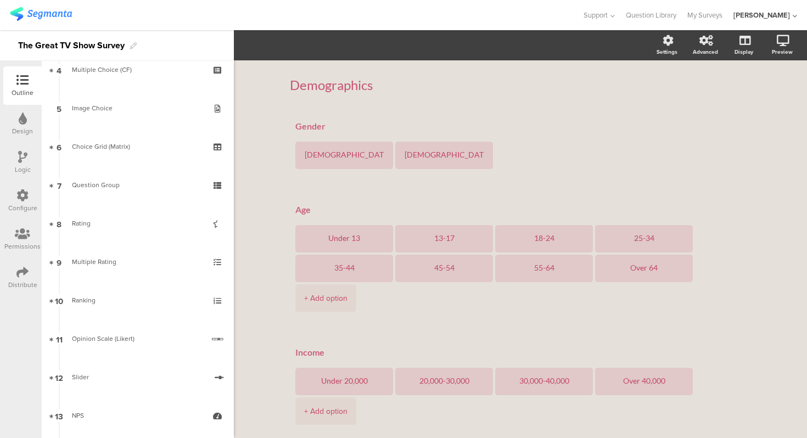
scroll to position [0, 0]
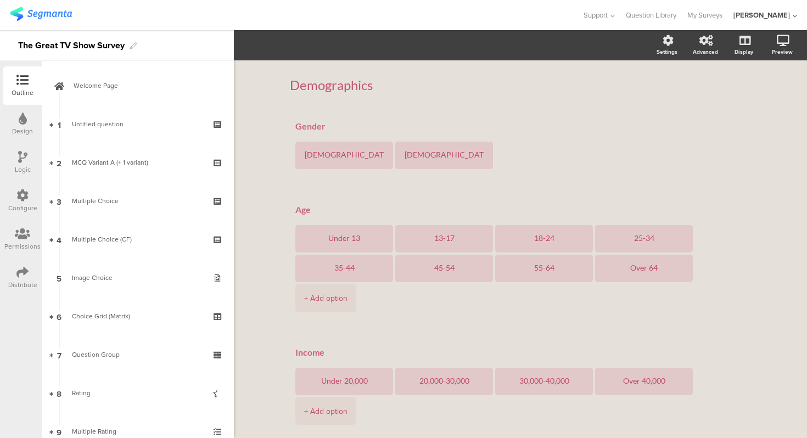
click at [272, 171] on div "Demographics Demographics Gender [DEMOGRAPHIC_DATA] [DEMOGRAPHIC_DATA] Age Unde…" at bounding box center [520, 388] width 573 height 656
